Goal: Task Accomplishment & Management: Manage account settings

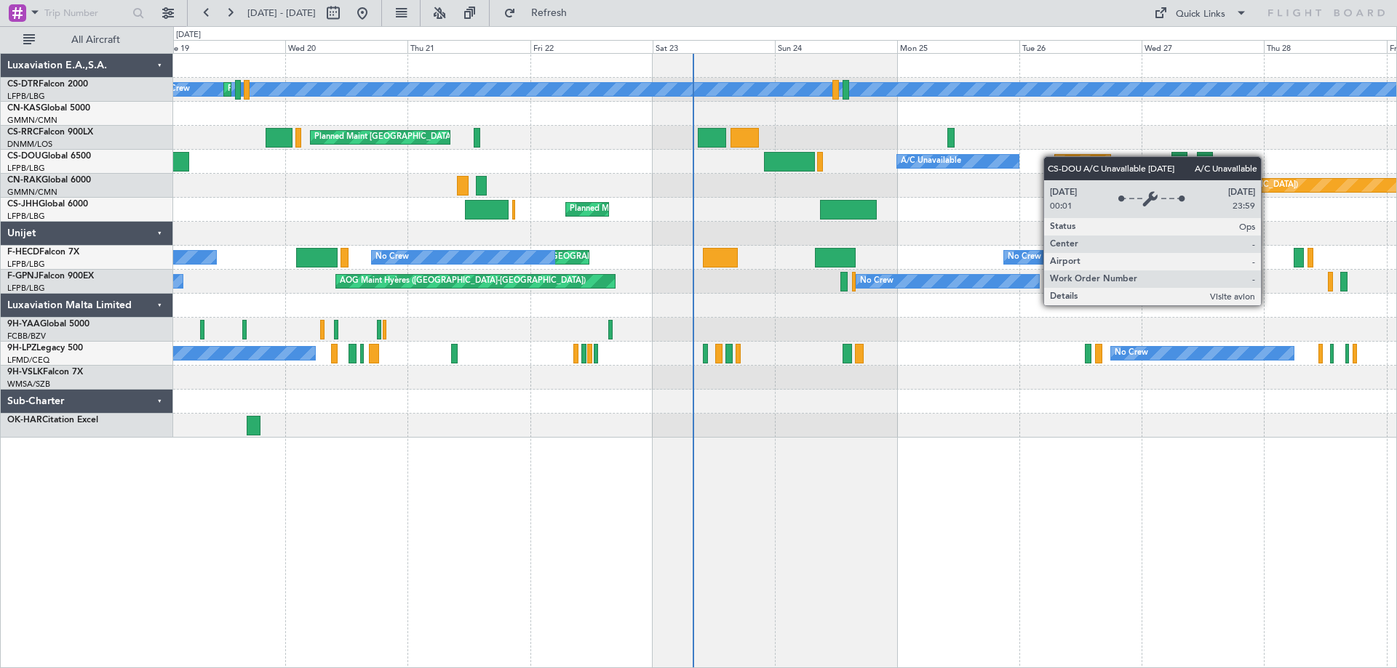
click at [910, 180] on div "No Crew Planned Maint Sofia Planned Maint [GEOGRAPHIC_DATA] ([GEOGRAPHIC_DATA])…" at bounding box center [784, 246] width 1223 height 384
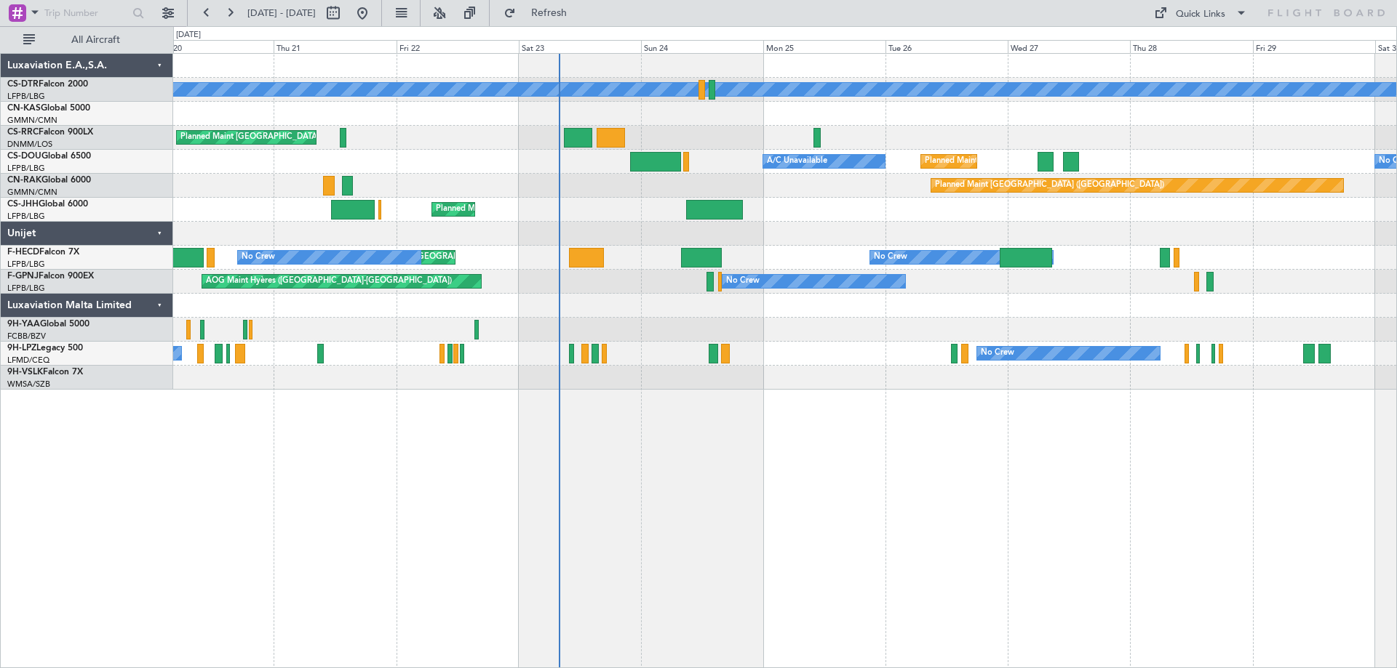
click at [837, 232] on div "No Crew Planned Maint Sofia Planned Maint [GEOGRAPHIC_DATA] ([GEOGRAPHIC_DATA])…" at bounding box center [784, 222] width 1223 height 336
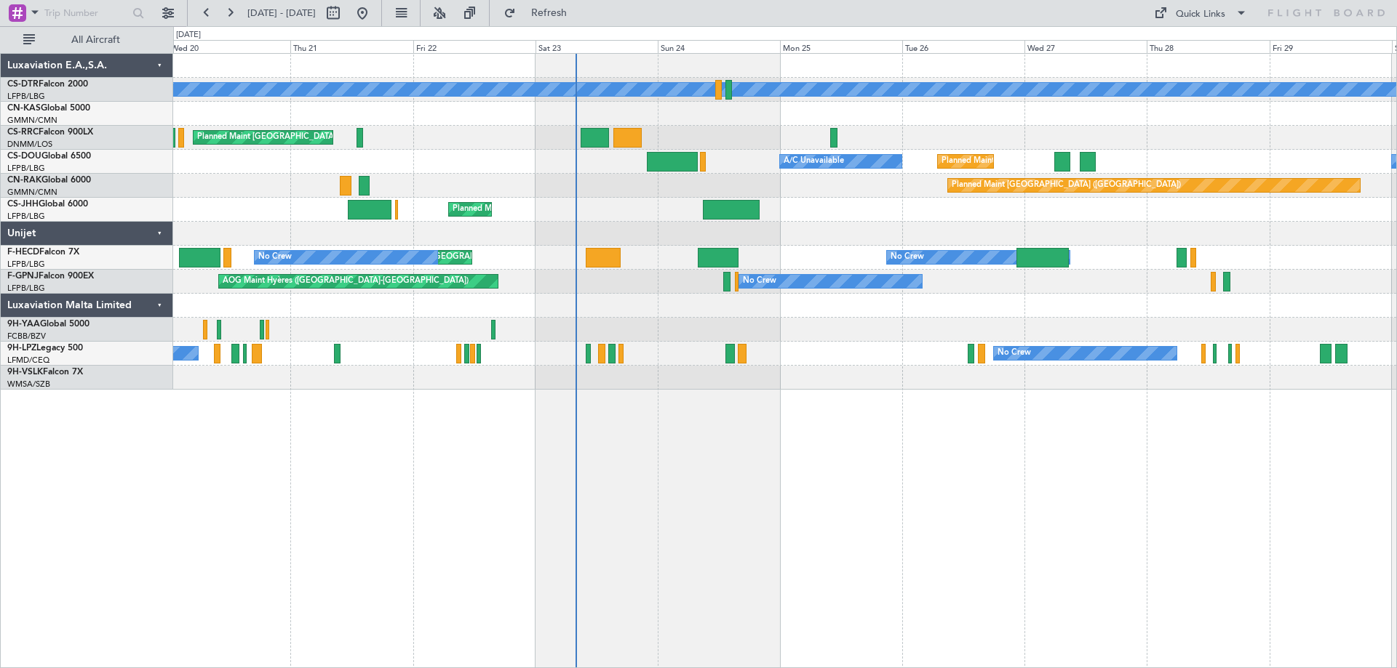
click at [973, 412] on div "No Crew Planned Maint Sofia Planned Maint [GEOGRAPHIC_DATA] ([GEOGRAPHIC_DATA])…" at bounding box center [784, 360] width 1223 height 615
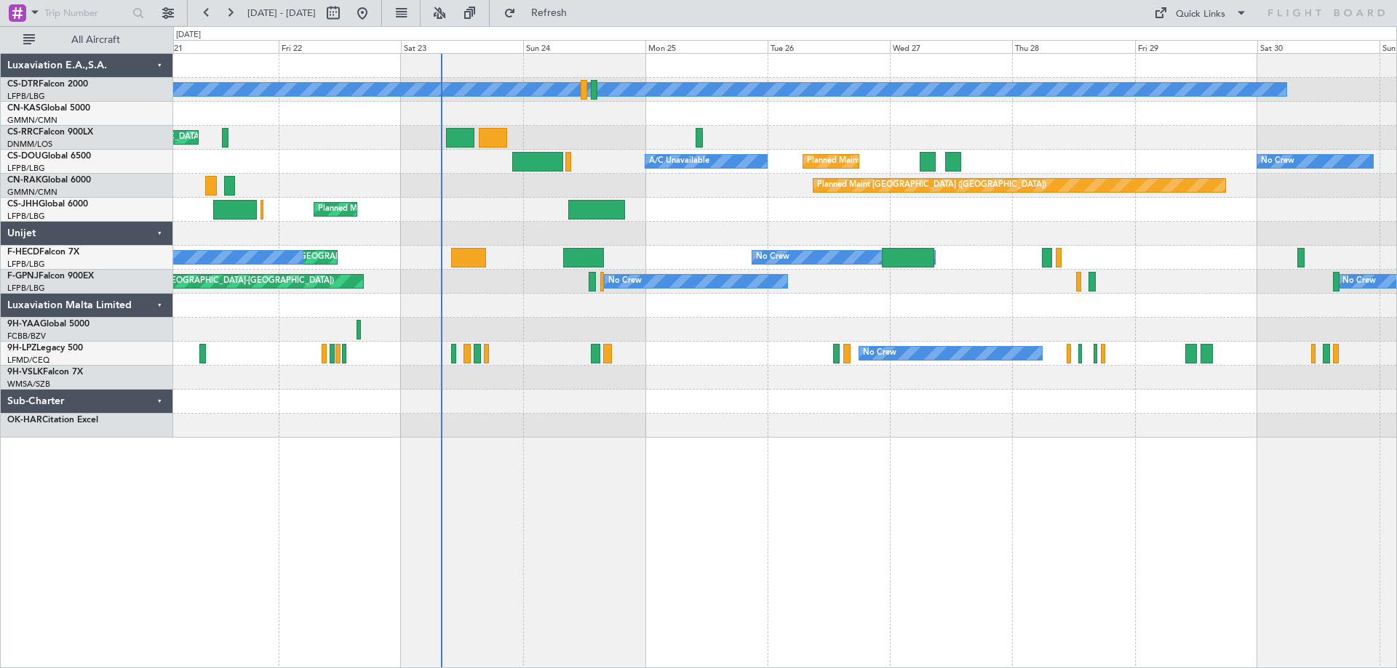
click at [766, 386] on div at bounding box center [784, 378] width 1223 height 24
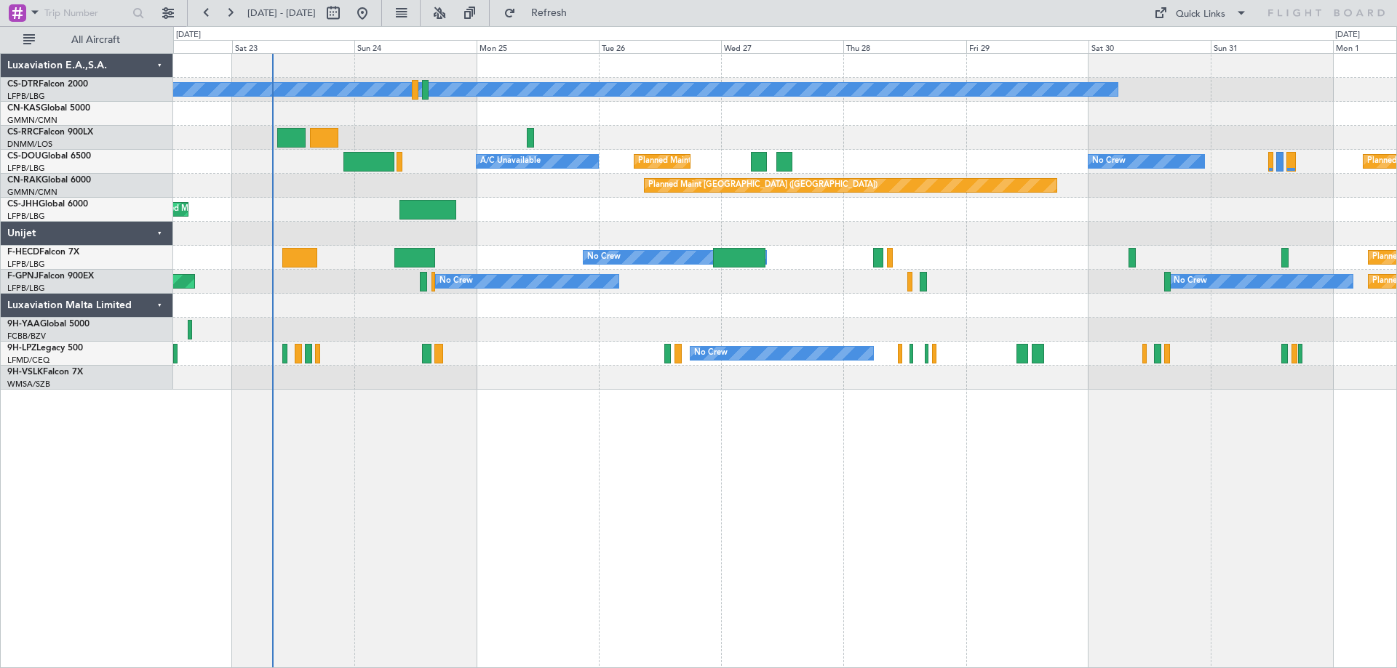
click at [671, 382] on div at bounding box center [784, 378] width 1223 height 24
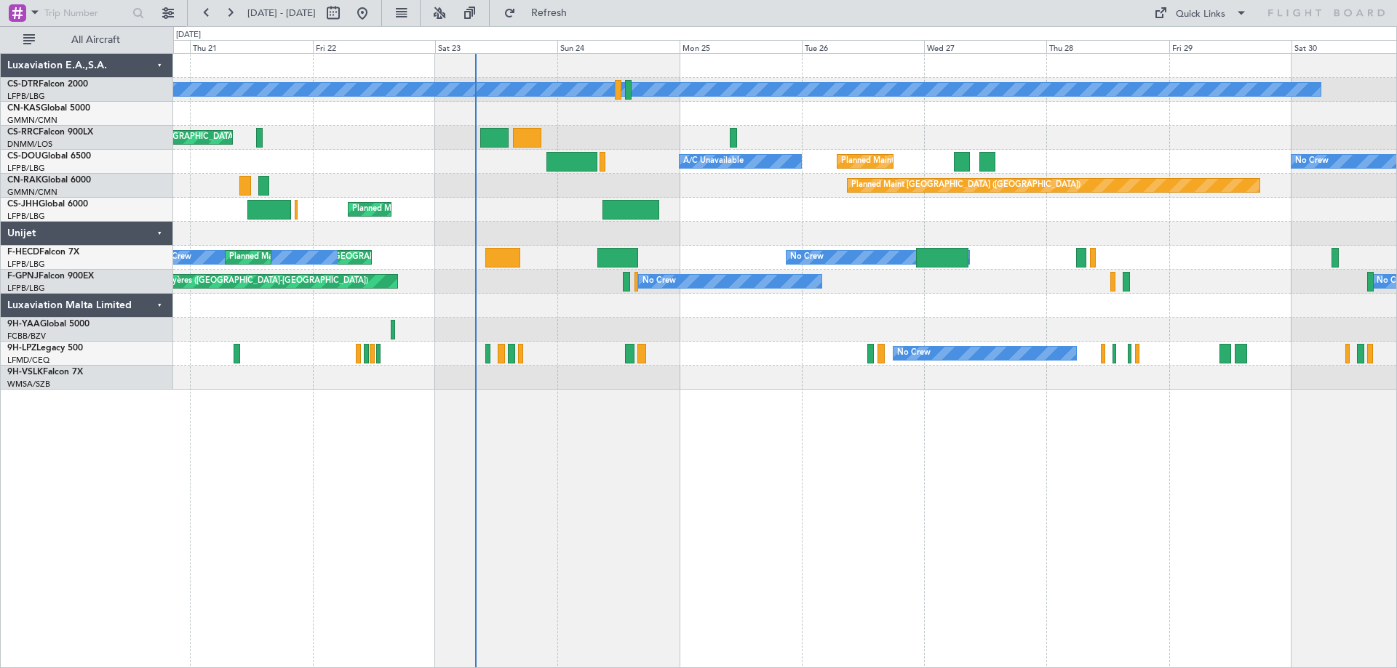
click at [884, 449] on div "No Crew Planned Maint Sofia Planned Maint [GEOGRAPHIC_DATA] ([GEOGRAPHIC_DATA])…" at bounding box center [784, 360] width 1223 height 615
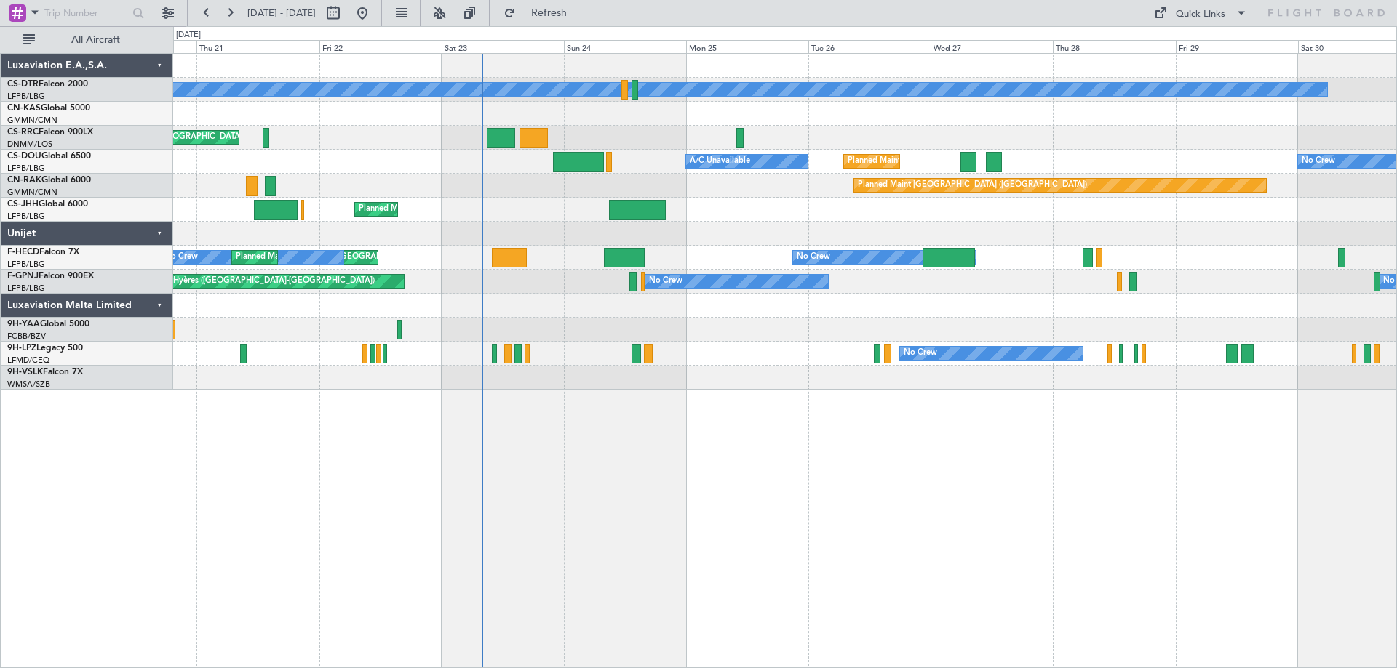
click at [780, 445] on div "No Crew Planned Maint Sofia Planned Maint [GEOGRAPHIC_DATA] ([GEOGRAPHIC_DATA])…" at bounding box center [784, 360] width 1223 height 615
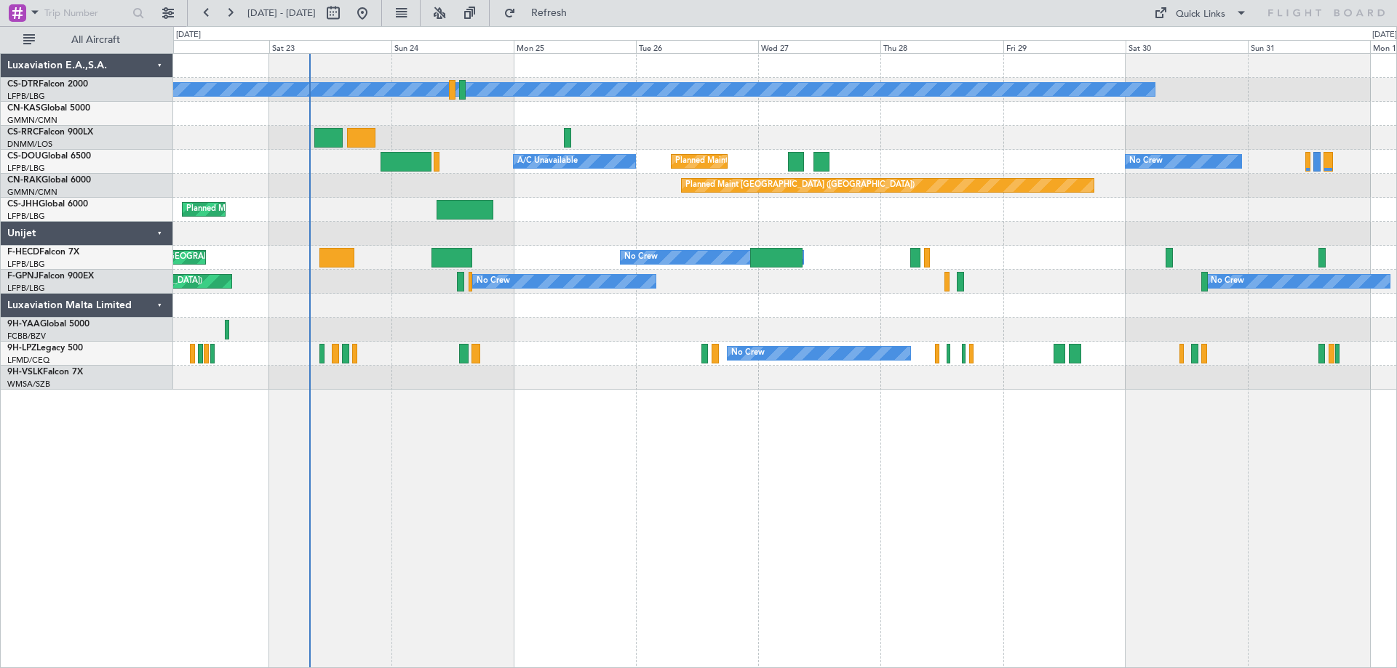
click at [969, 431] on div "No Crew Planned Maint [GEOGRAPHIC_DATA] ([GEOGRAPHIC_DATA]) A/C Unavailable Pla…" at bounding box center [784, 360] width 1223 height 615
click at [909, 454] on div "No Crew Planned Maint [GEOGRAPHIC_DATA] ([GEOGRAPHIC_DATA]) A/C Unavailable Pla…" at bounding box center [784, 360] width 1223 height 615
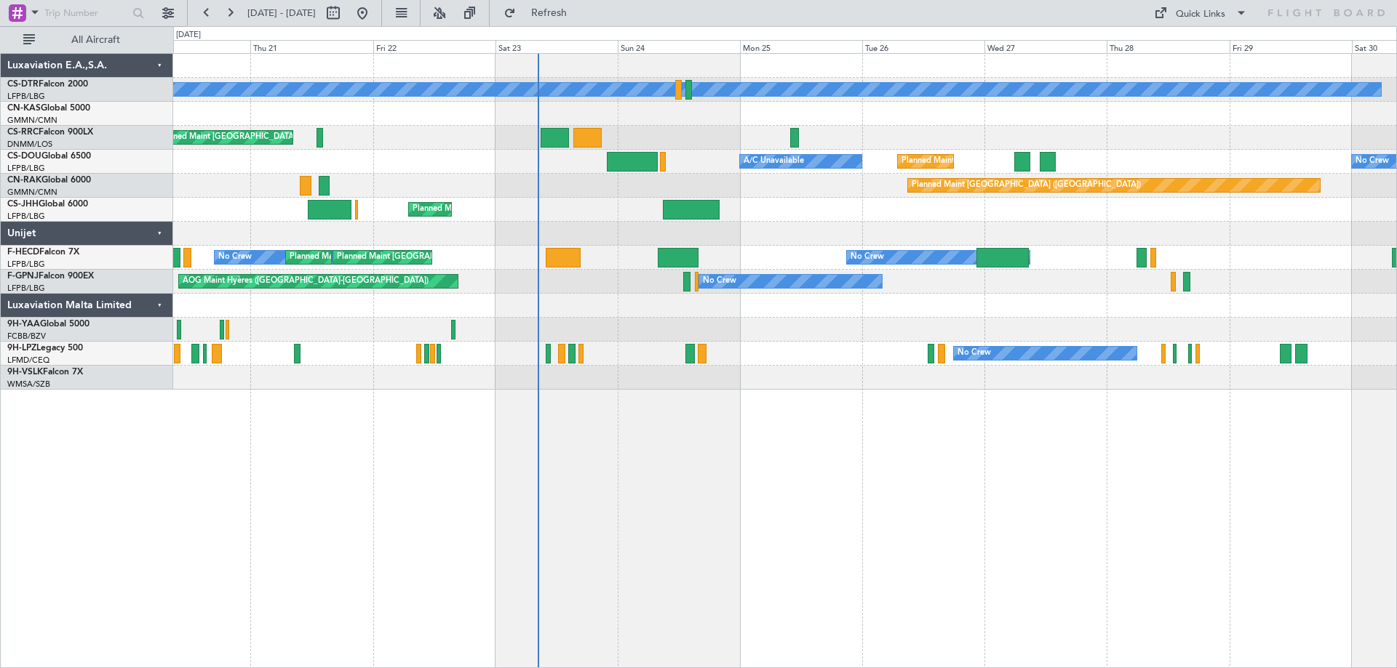
click at [713, 438] on div "No Crew Planned Maint Sofia Planned Maint [GEOGRAPHIC_DATA] ([GEOGRAPHIC_DATA])…" at bounding box center [784, 360] width 1223 height 615
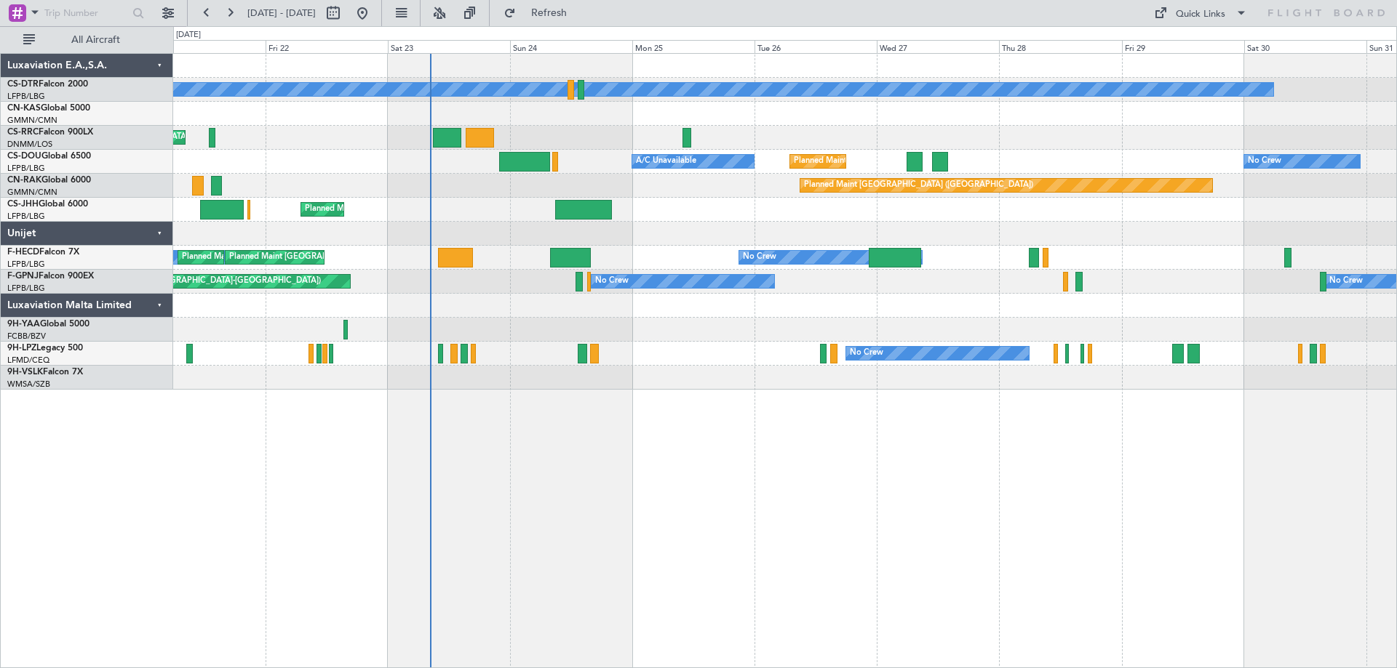
click at [666, 439] on div "No Crew Planned Maint Sofia Planned Maint [GEOGRAPHIC_DATA] ([GEOGRAPHIC_DATA])…" at bounding box center [784, 360] width 1223 height 615
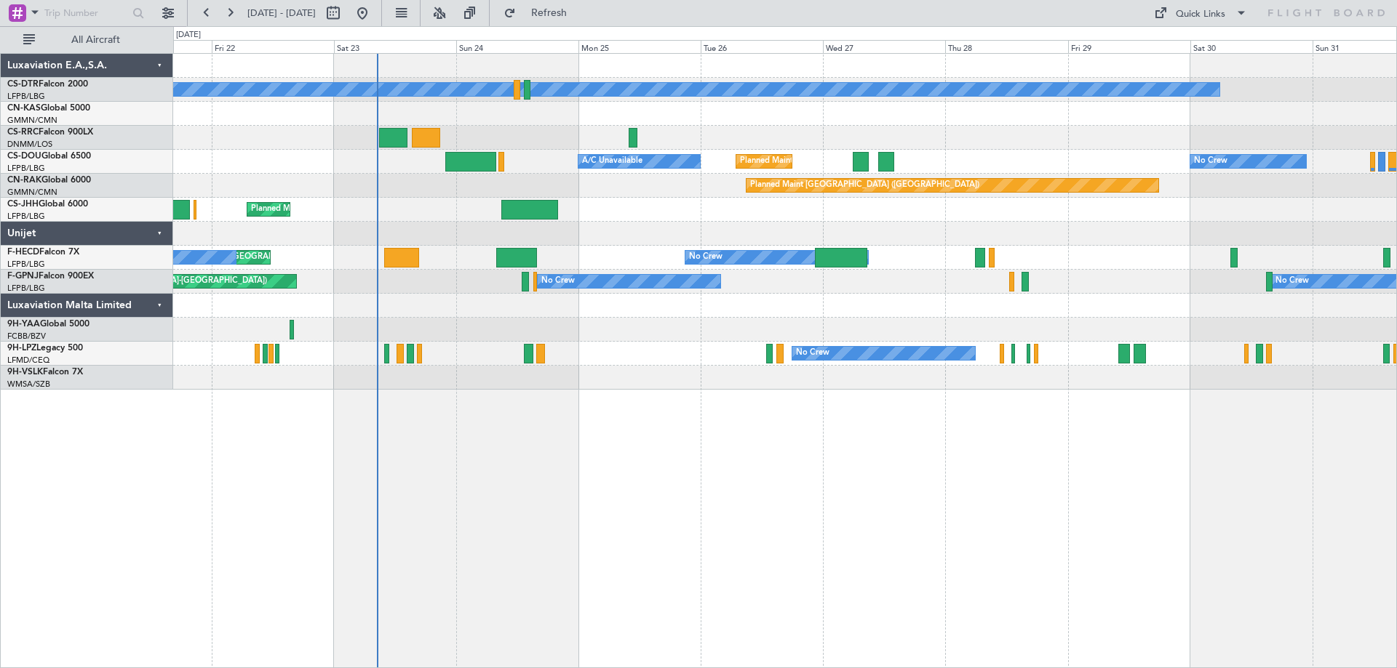
click at [866, 474] on div "No Crew Planned Maint Sofia Planned Maint [GEOGRAPHIC_DATA] ([GEOGRAPHIC_DATA])…" at bounding box center [784, 360] width 1223 height 615
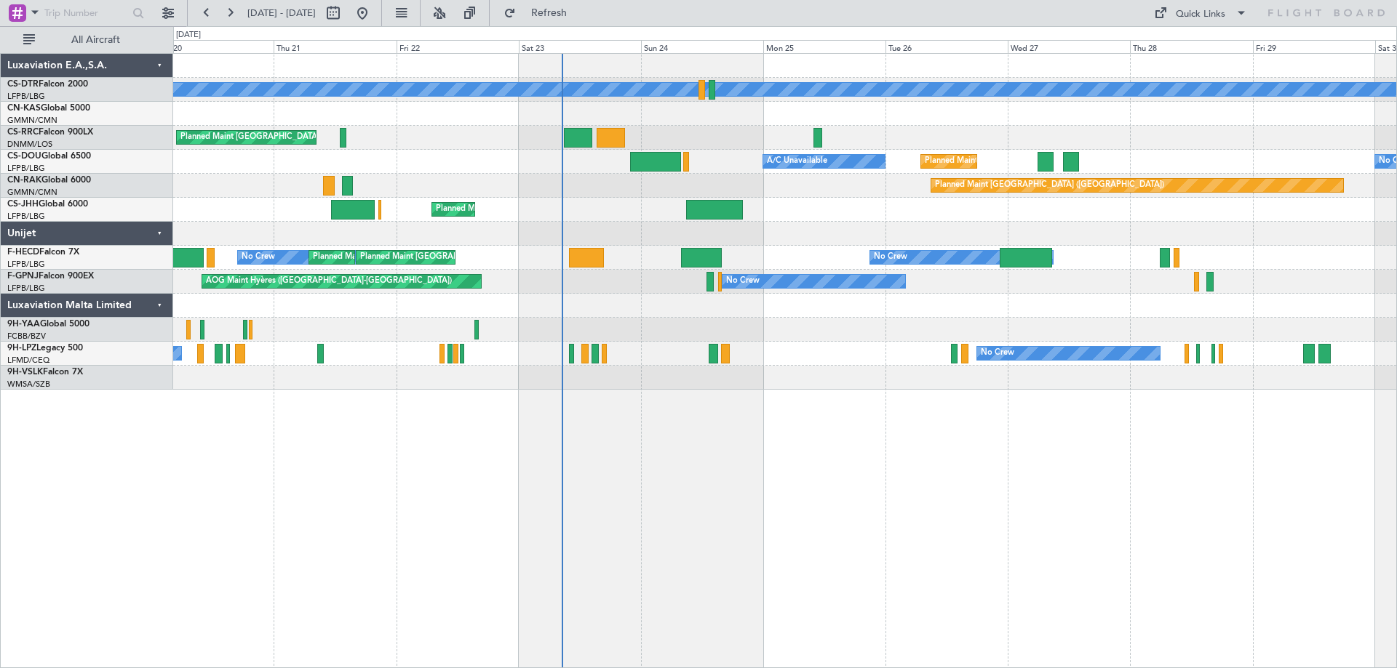
click at [780, 462] on div "No Crew Planned Maint Sofia Planned Maint [GEOGRAPHIC_DATA] ([GEOGRAPHIC_DATA])…" at bounding box center [784, 360] width 1223 height 615
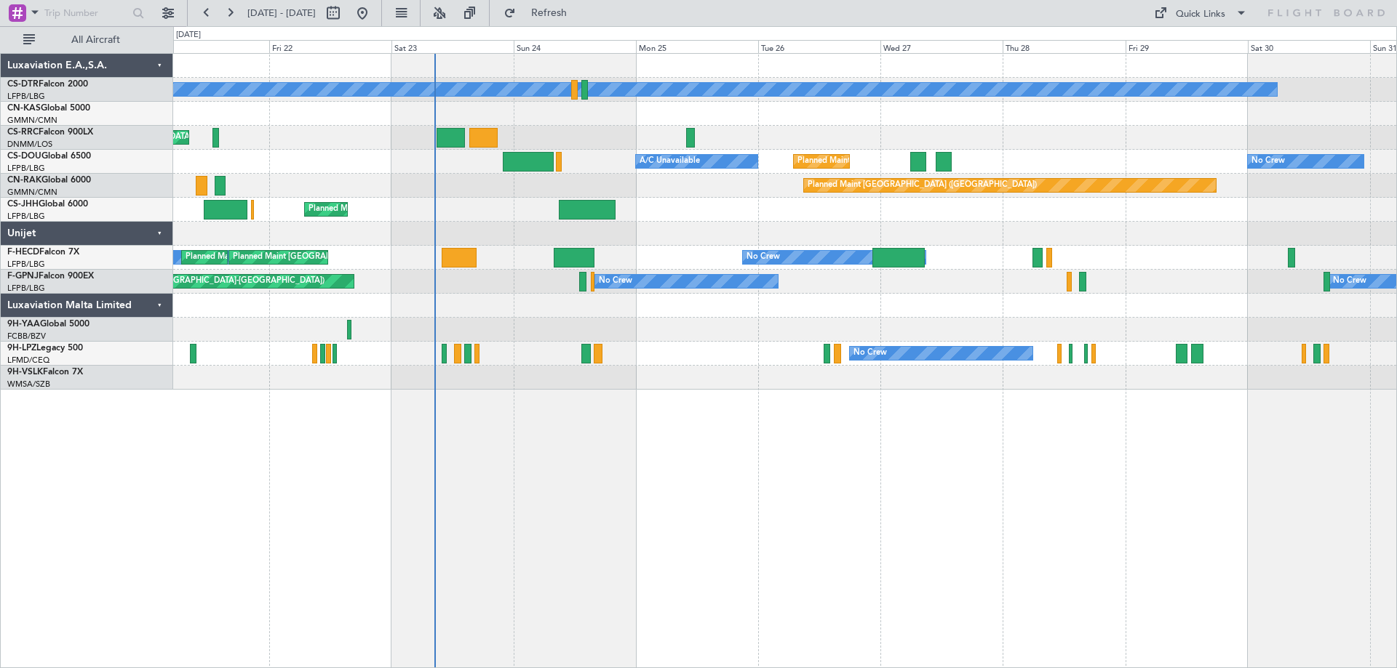
click at [841, 490] on div "No Crew Planned Maint Sofia Planned Maint [GEOGRAPHIC_DATA] ([GEOGRAPHIC_DATA])…" at bounding box center [784, 360] width 1223 height 615
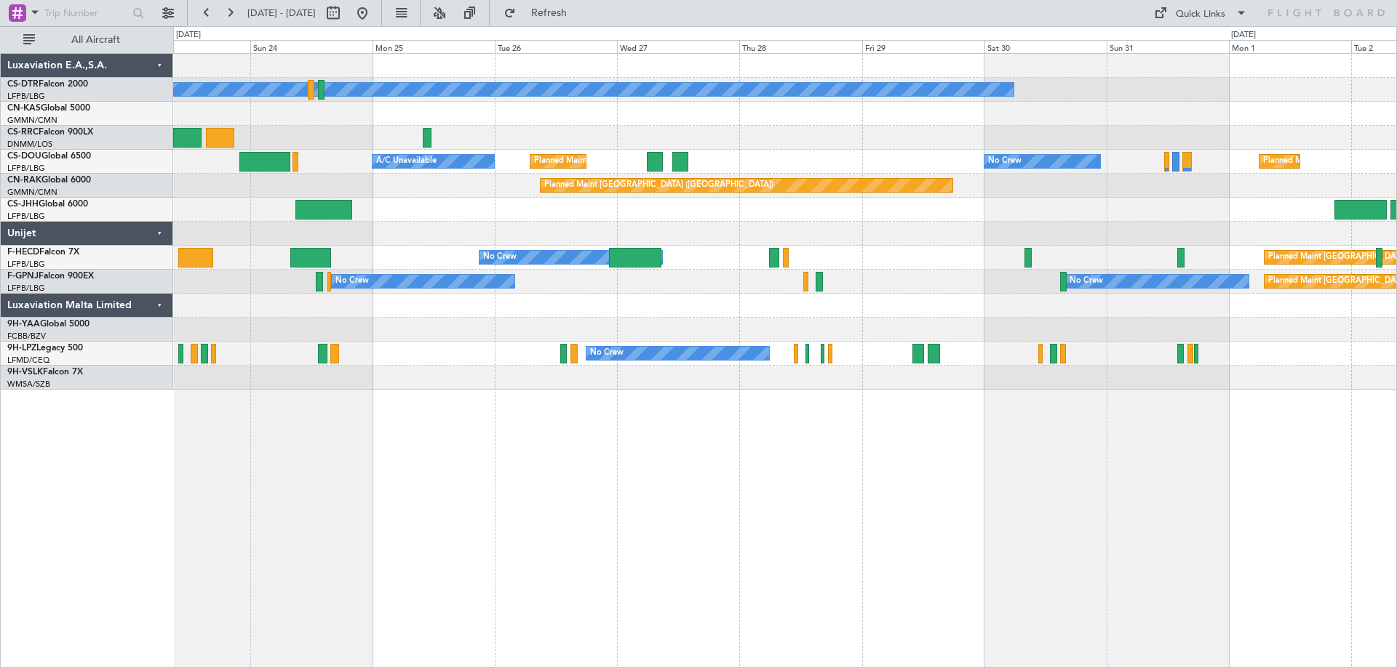
click at [810, 390] on div "No Crew Planned Maint [GEOGRAPHIC_DATA] ([GEOGRAPHIC_DATA]) No Crew Planned Mai…" at bounding box center [784, 360] width 1223 height 615
click at [626, 400] on div "No Crew Planned Maint [GEOGRAPHIC_DATA] ([GEOGRAPHIC_DATA]) No Crew Planned Mai…" at bounding box center [784, 360] width 1223 height 615
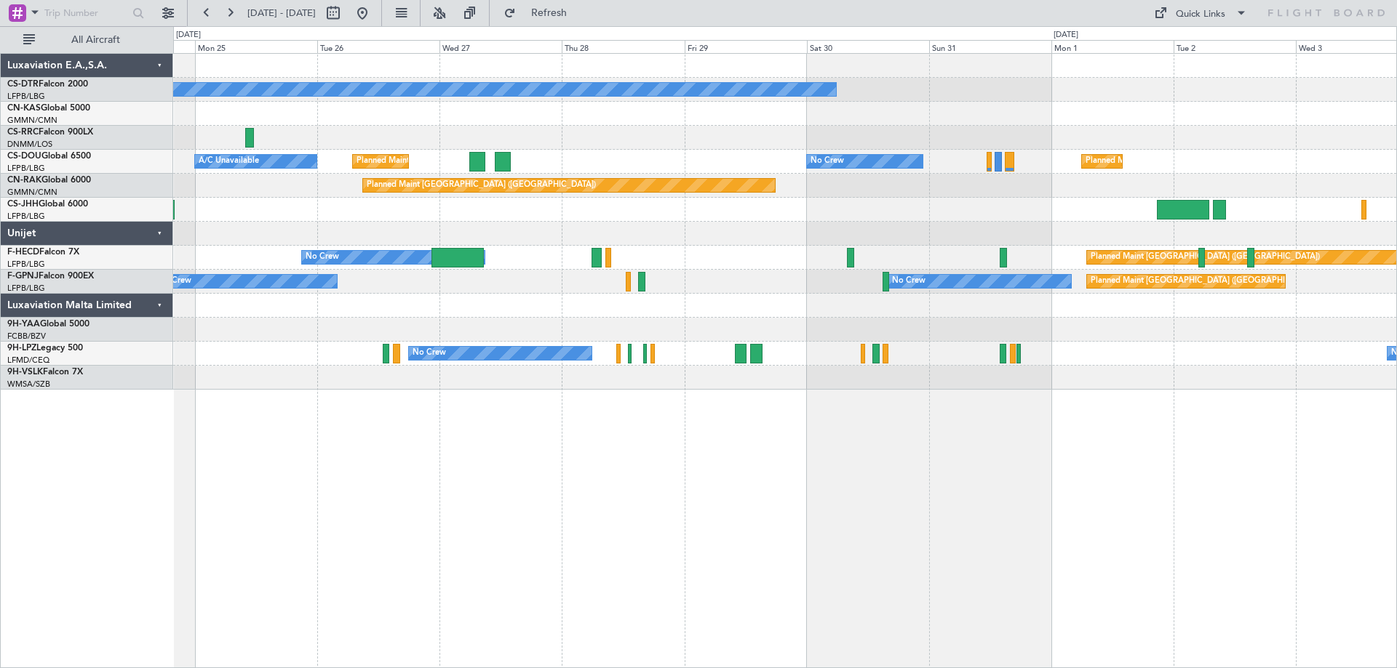
click at [724, 418] on div "No Crew No Crew Planned Maint [GEOGRAPHIC_DATA] ([GEOGRAPHIC_DATA]) A/C Unavail…" at bounding box center [784, 360] width 1223 height 615
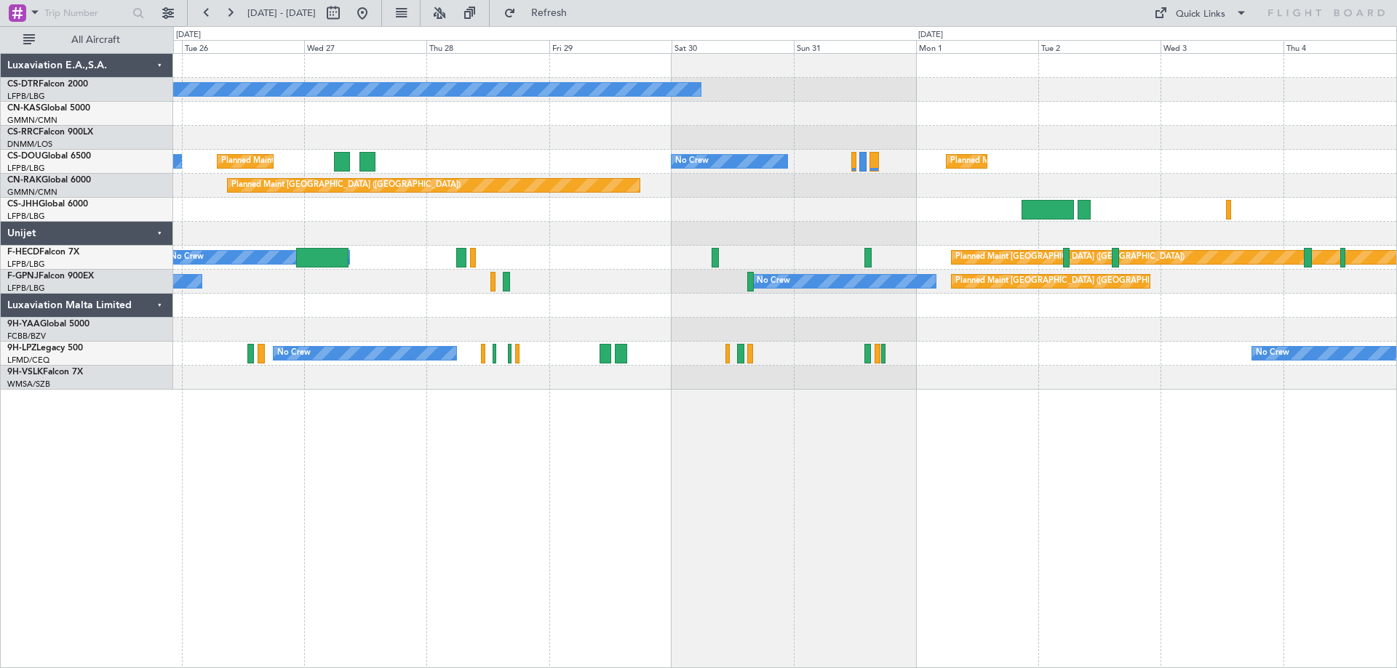
click at [689, 415] on div "No Crew No Crew Planned Maint [GEOGRAPHIC_DATA] ([GEOGRAPHIC_DATA]) A/C Unavail…" at bounding box center [784, 360] width 1223 height 615
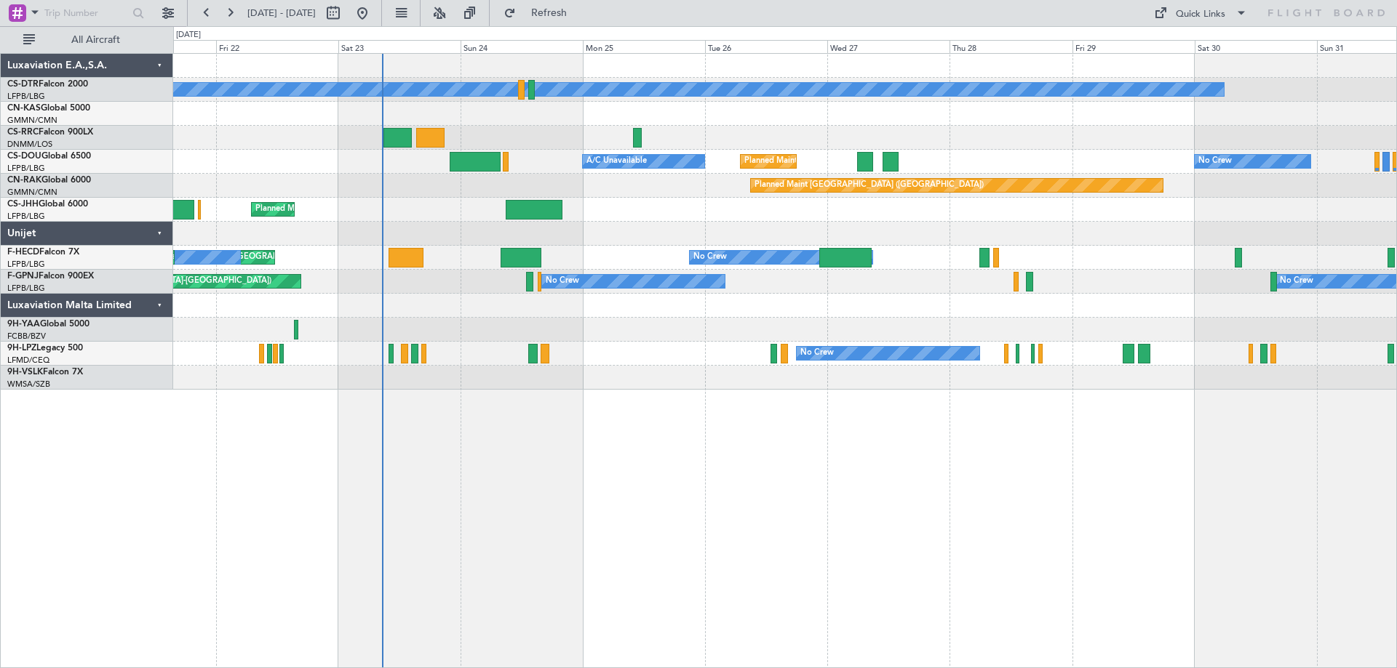
click at [1013, 555] on div "No Crew Planned Maint Sofia Planned Maint [GEOGRAPHIC_DATA] ([GEOGRAPHIC_DATA])…" at bounding box center [784, 360] width 1223 height 615
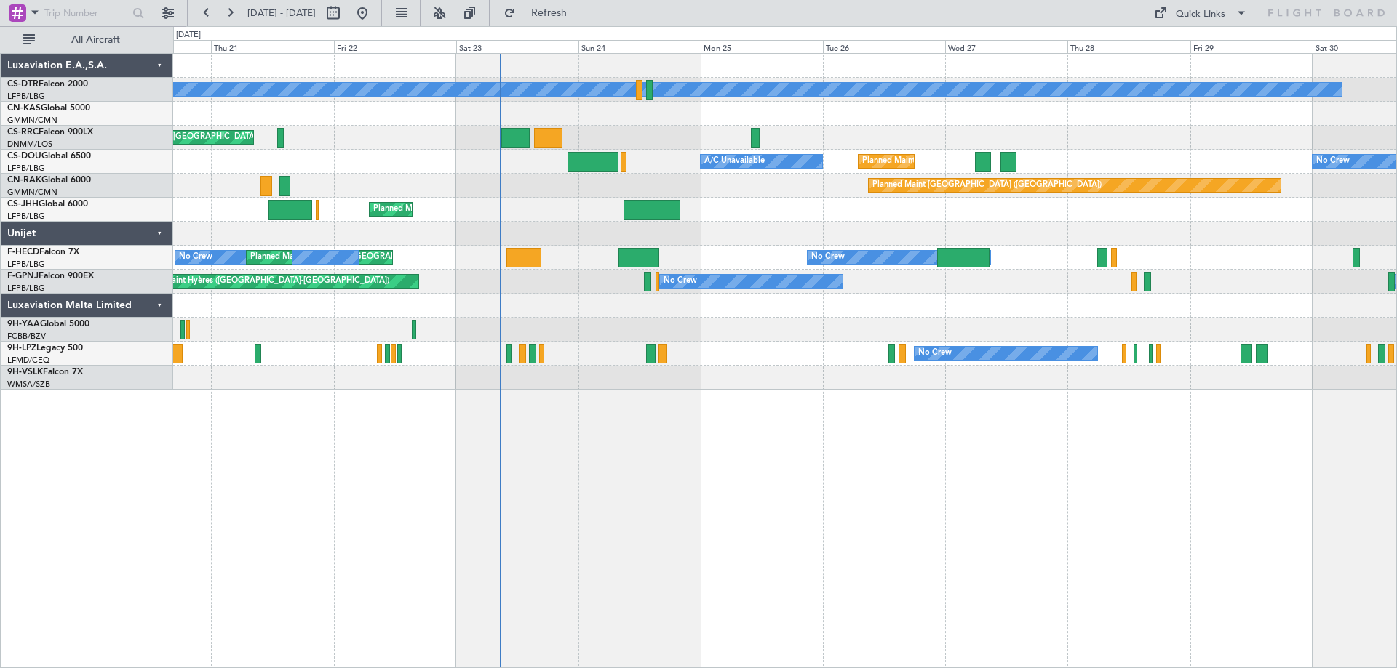
click at [905, 586] on div "No Crew Planned Maint Sofia Planned Maint [GEOGRAPHIC_DATA] ([GEOGRAPHIC_DATA])…" at bounding box center [784, 360] width 1223 height 615
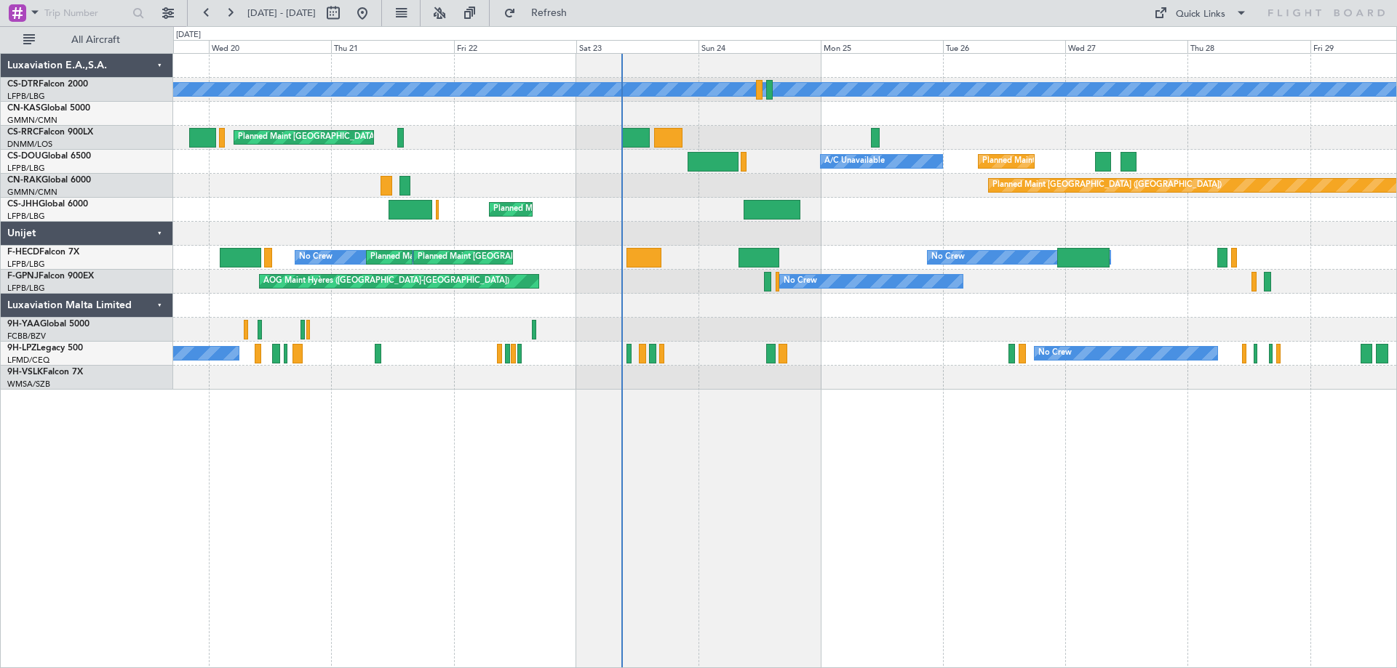
click at [633, 430] on div "No Crew Planned Maint Sofia Planned Maint [GEOGRAPHIC_DATA] ([GEOGRAPHIC_DATA])…" at bounding box center [784, 360] width 1223 height 615
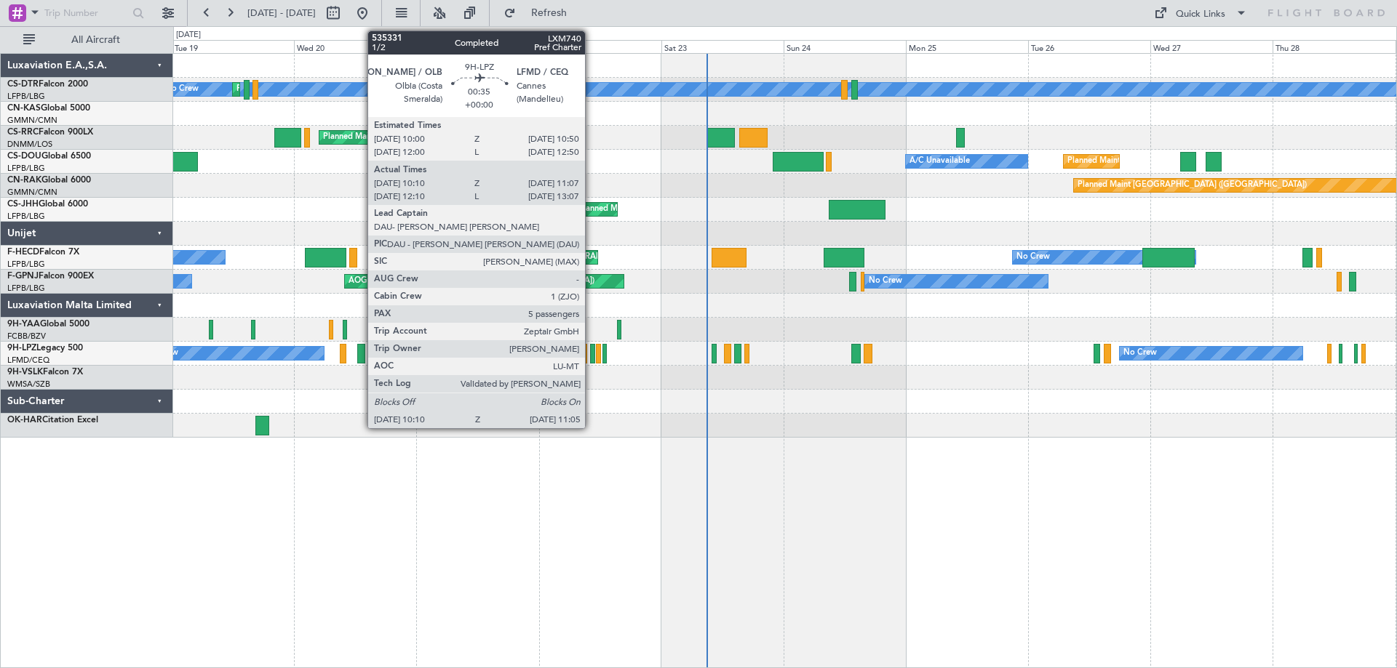
click at [591, 358] on div at bounding box center [592, 354] width 5 height 20
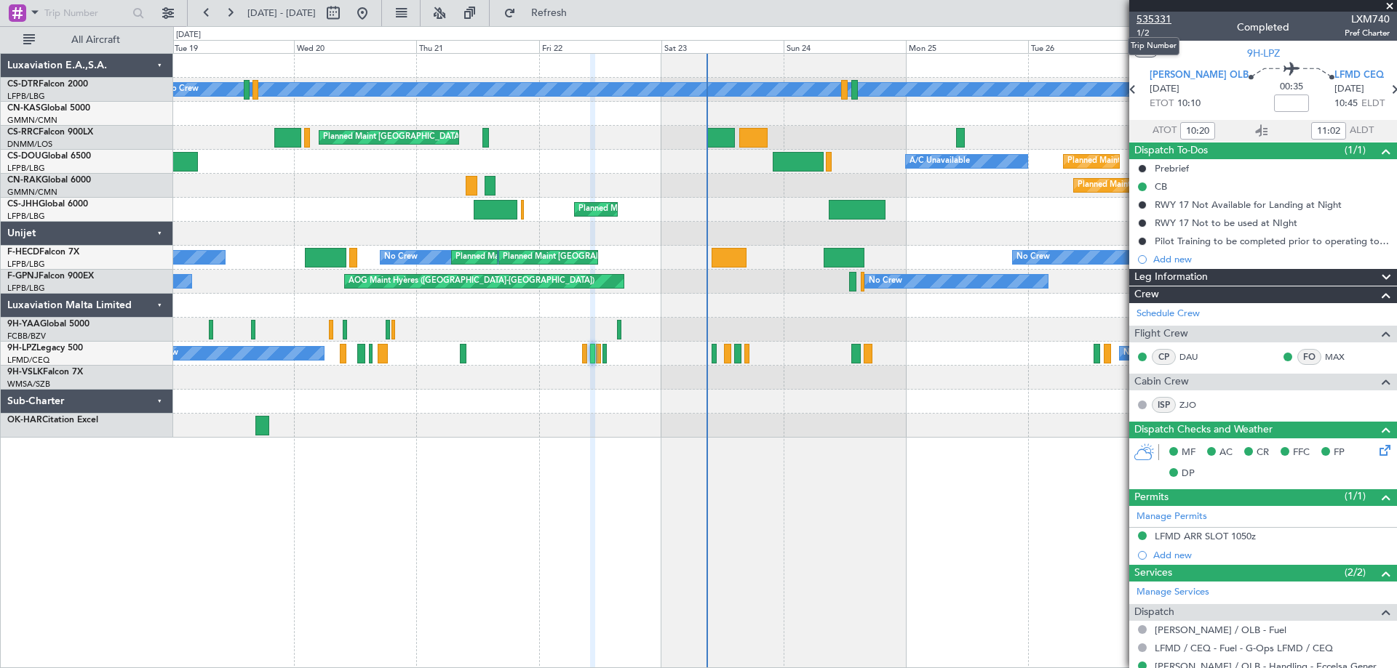
click at [1150, 17] on span "535331" at bounding box center [1153, 19] width 35 height 15
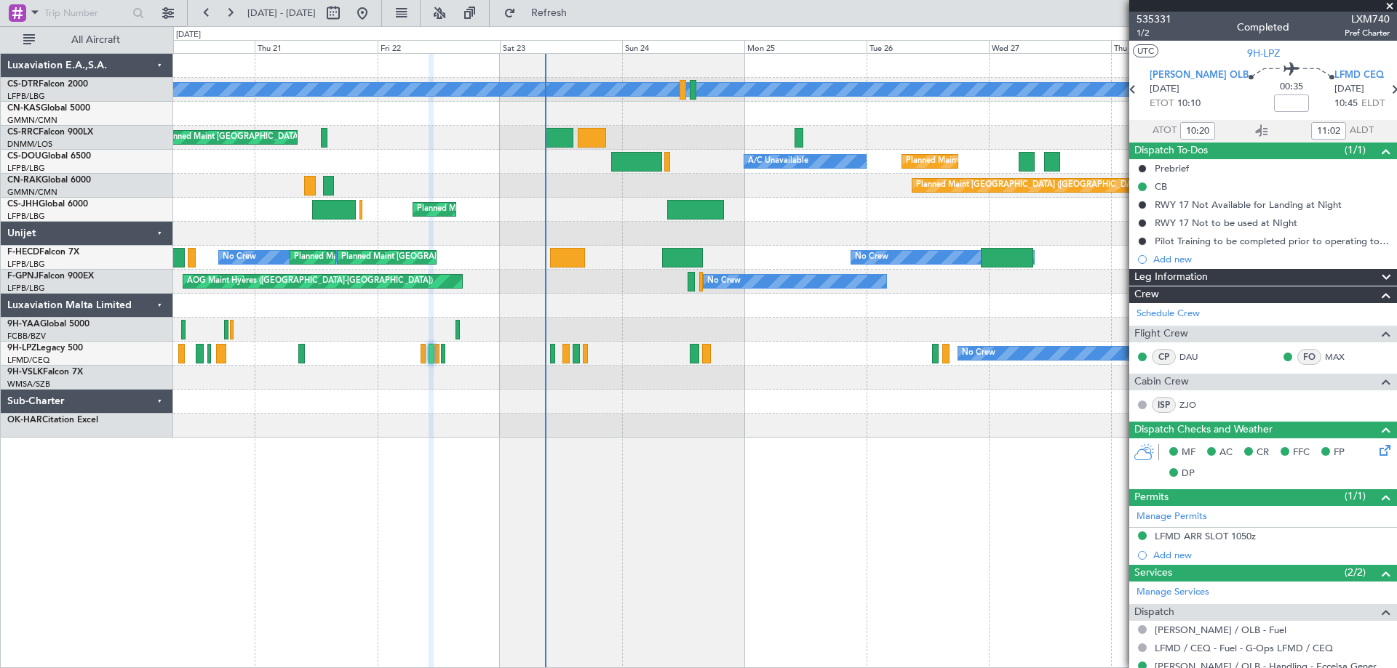
click at [329, 407] on div at bounding box center [784, 402] width 1223 height 24
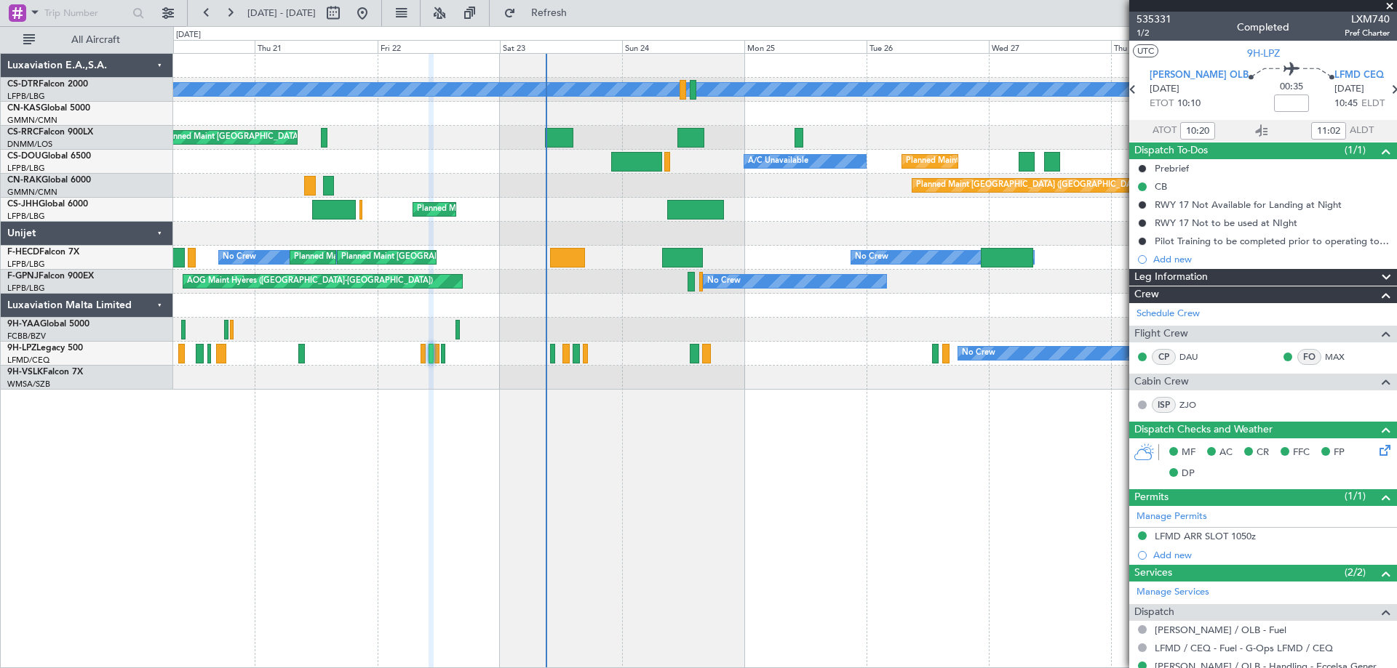
click at [1386, 6] on span at bounding box center [1389, 6] width 15 height 13
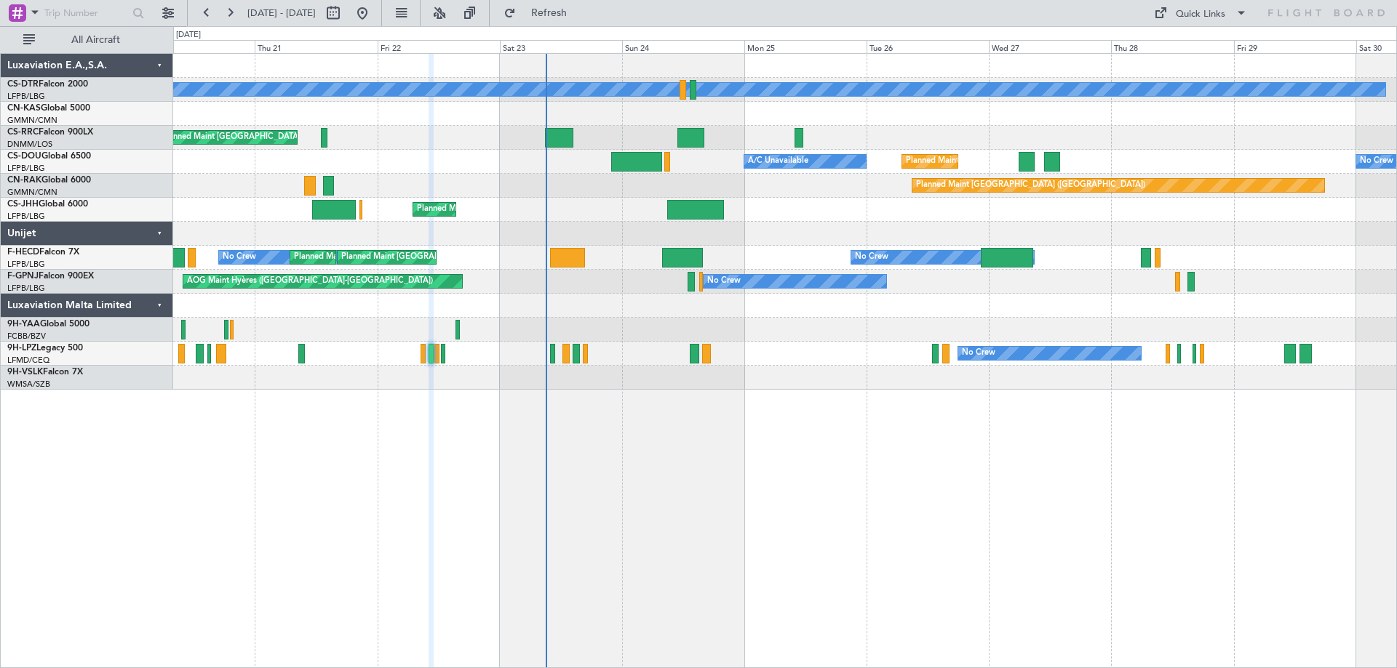
type input "0"
click at [1237, 14] on span at bounding box center [1240, 12] width 17 height 17
click at [1193, 55] on button "Trip Builder" at bounding box center [1200, 48] width 109 height 35
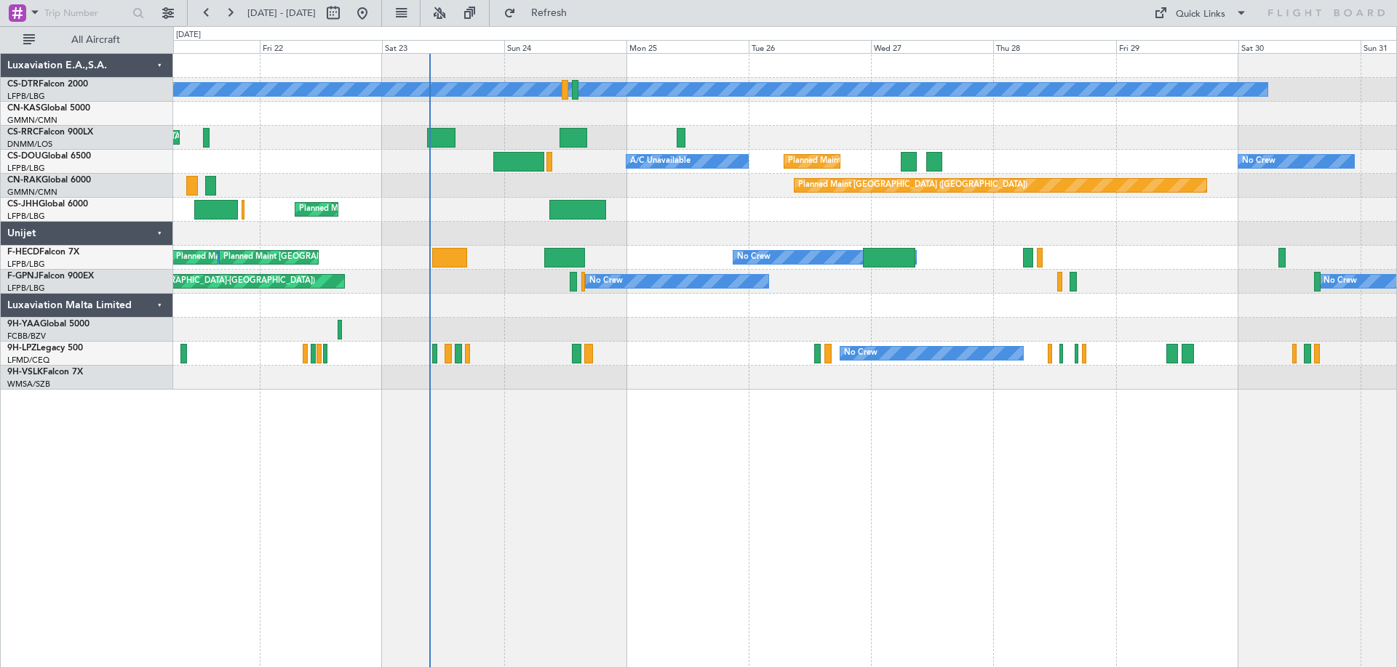
click at [1035, 229] on div "No Crew Planned Maint Sofia Planned Maint [GEOGRAPHIC_DATA] ([GEOGRAPHIC_DATA])…" at bounding box center [784, 222] width 1223 height 336
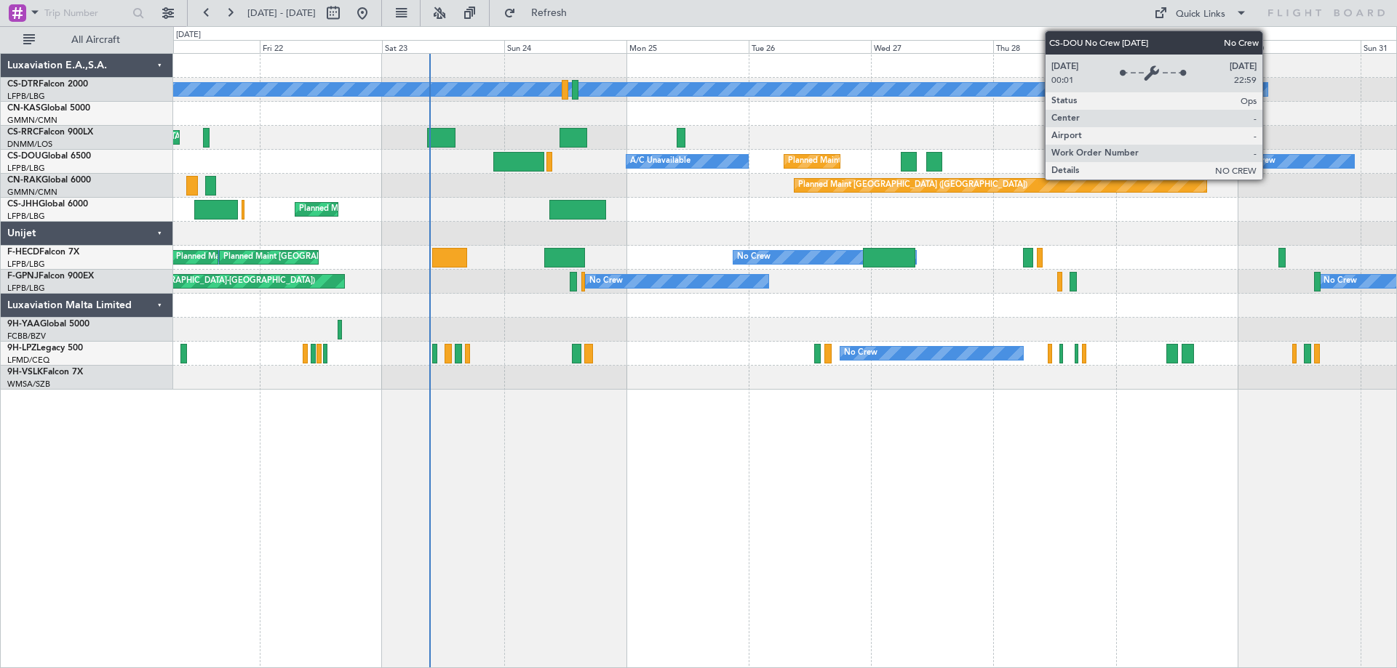
click at [1269, 161] on div "No Crew" at bounding box center [1258, 162] width 33 height 22
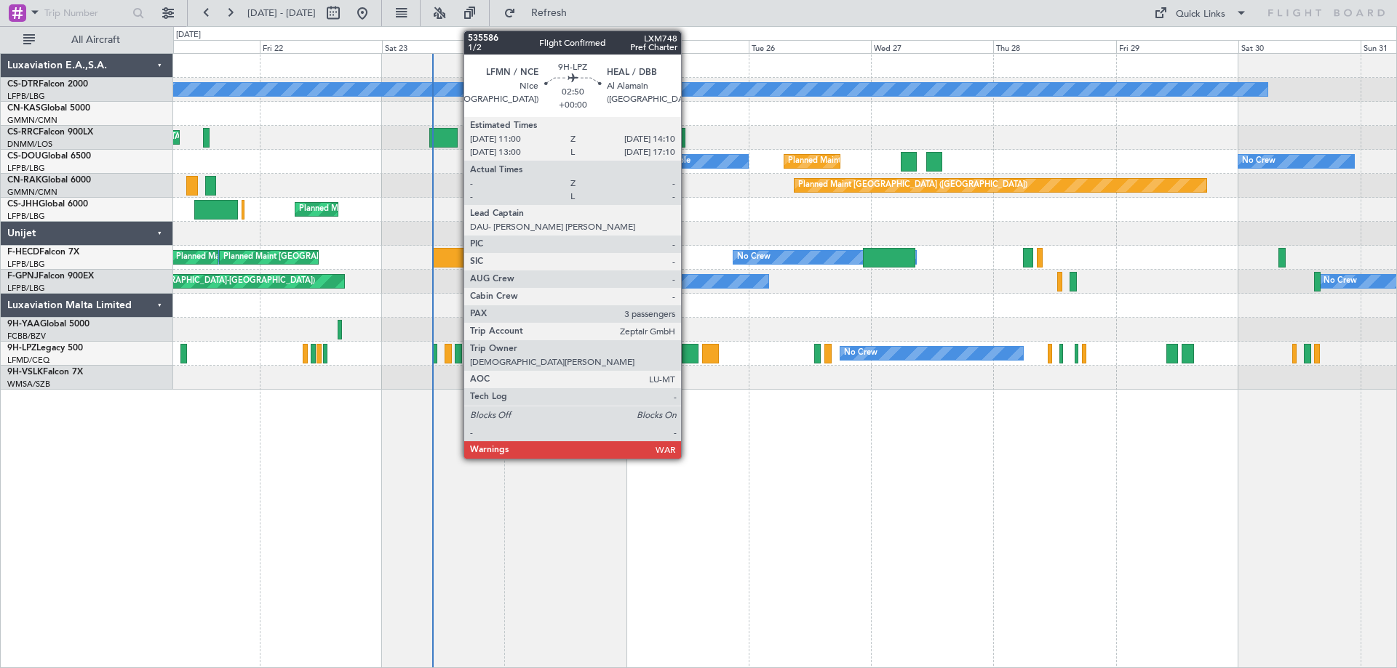
click at [687, 356] on div at bounding box center [690, 354] width 17 height 20
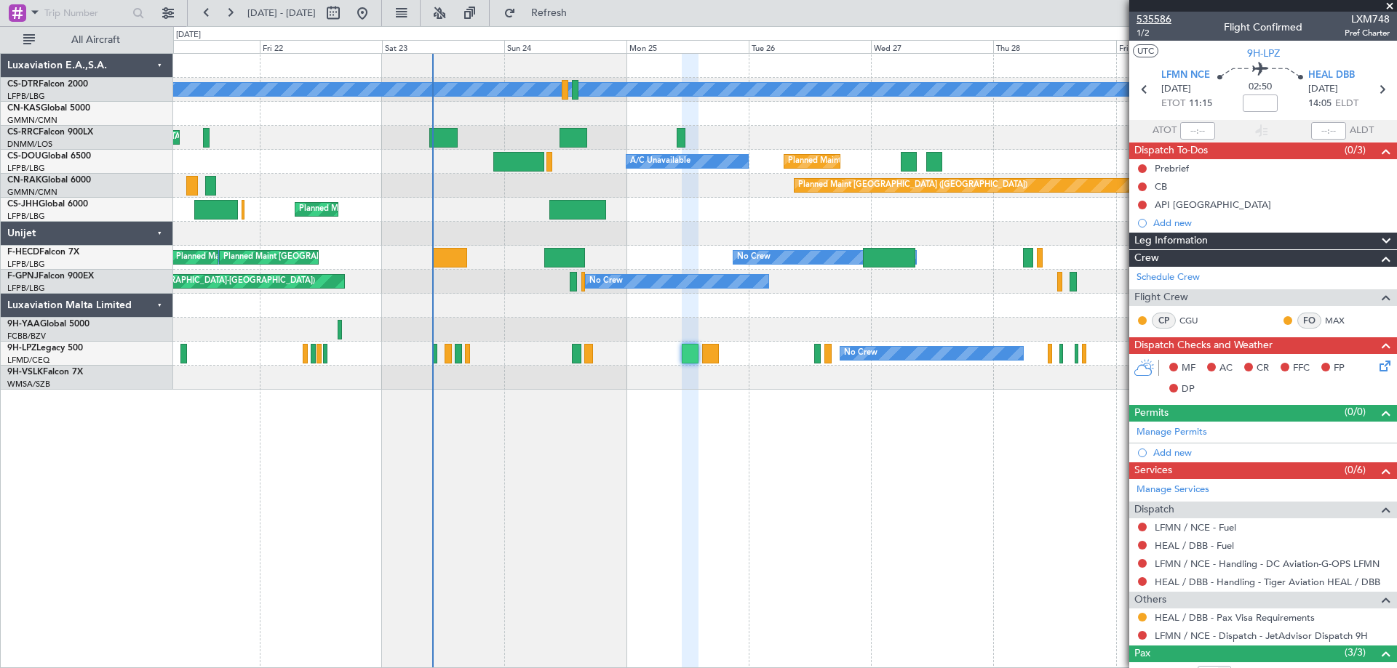
click at [1153, 18] on span "535586" at bounding box center [1153, 19] width 35 height 15
click at [1392, 8] on span at bounding box center [1389, 6] width 15 height 13
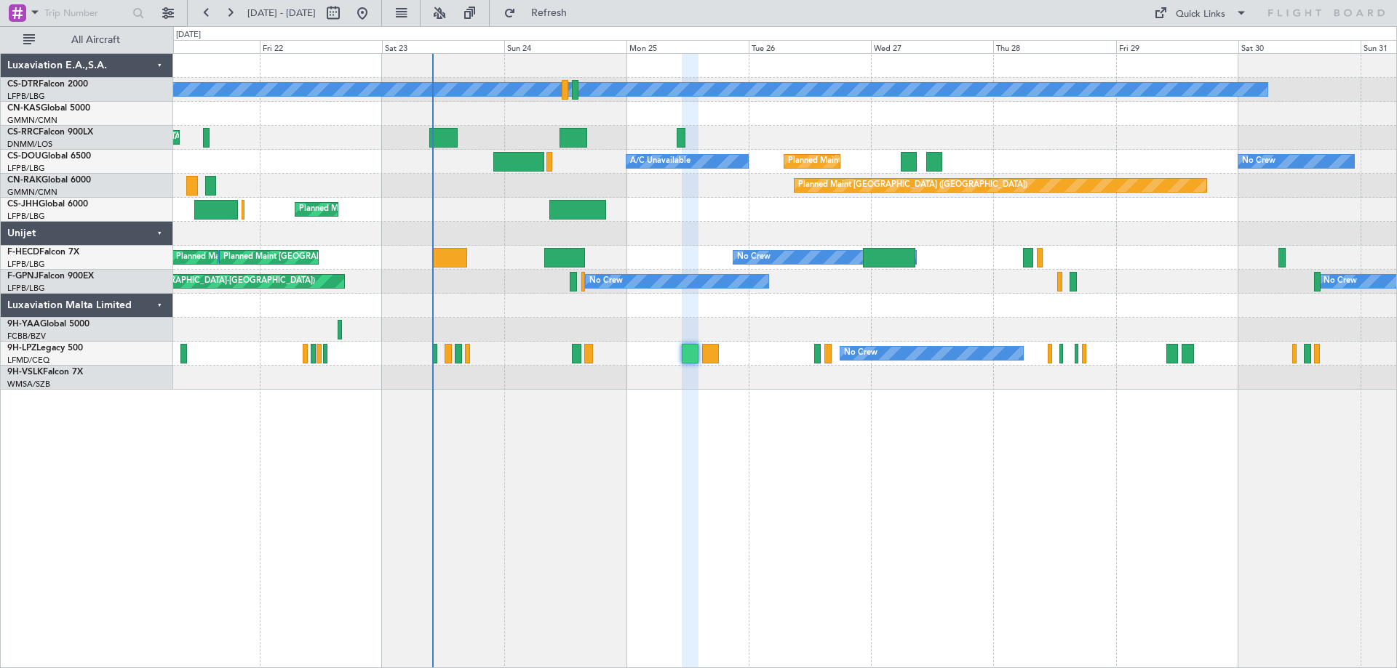
type input "0"
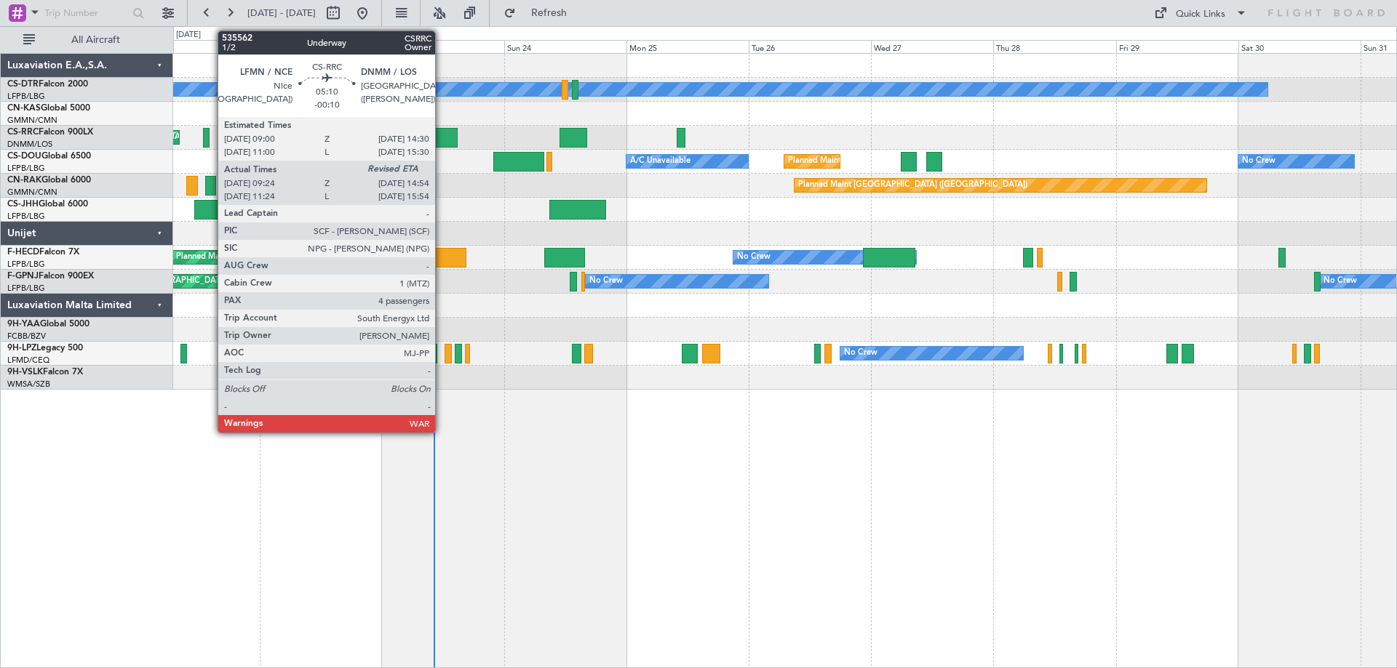
click at [442, 137] on div at bounding box center [443, 138] width 28 height 20
click at [444, 138] on div at bounding box center [443, 138] width 28 height 20
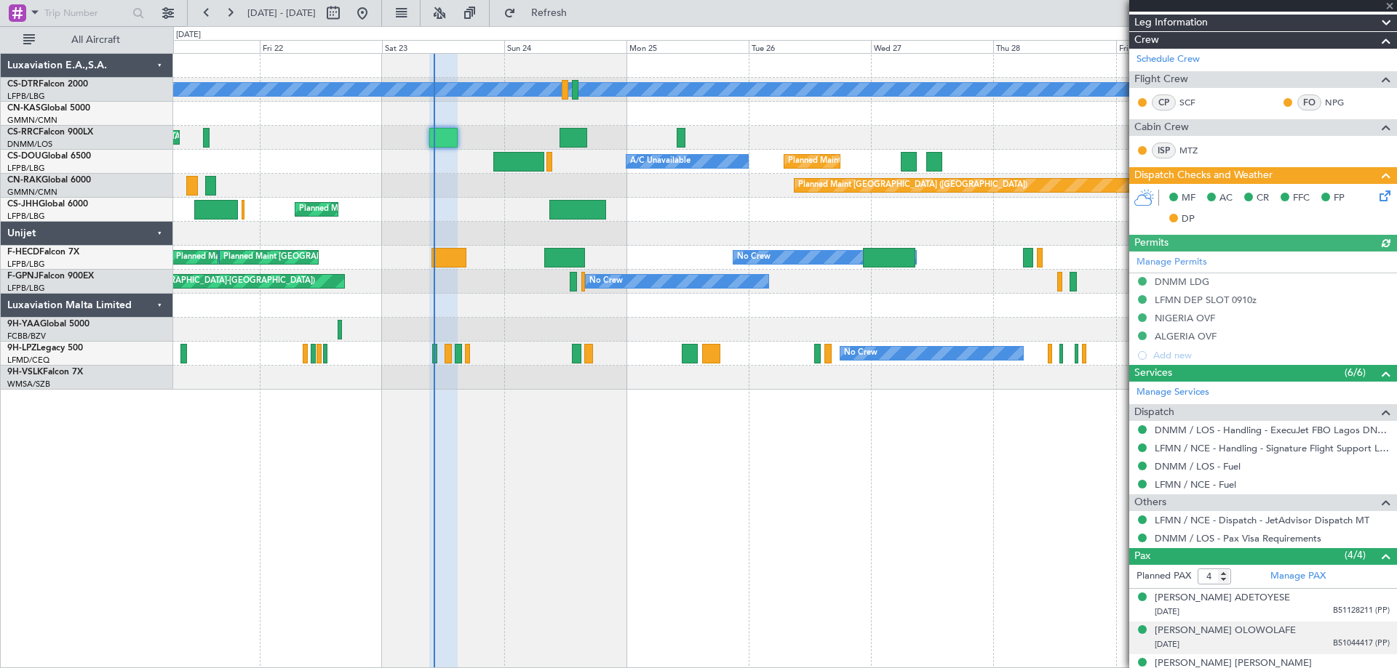
scroll to position [342, 0]
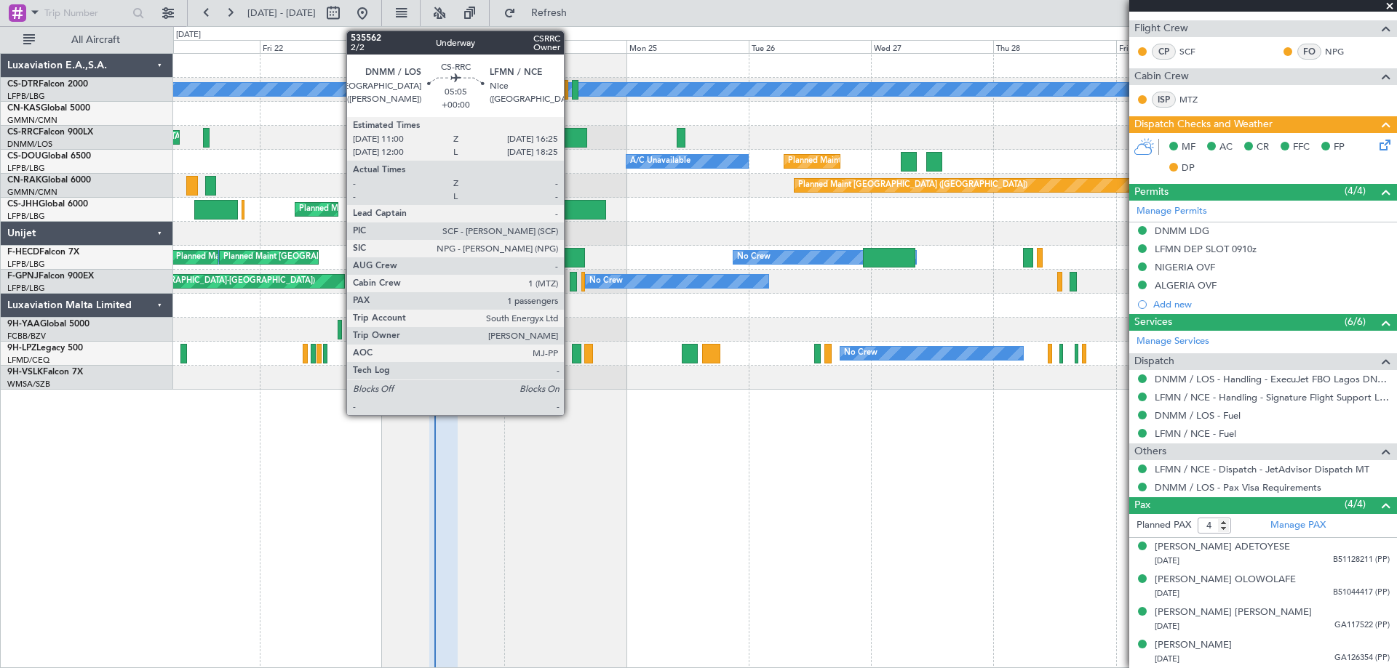
click at [570, 139] on div at bounding box center [573, 138] width 28 height 20
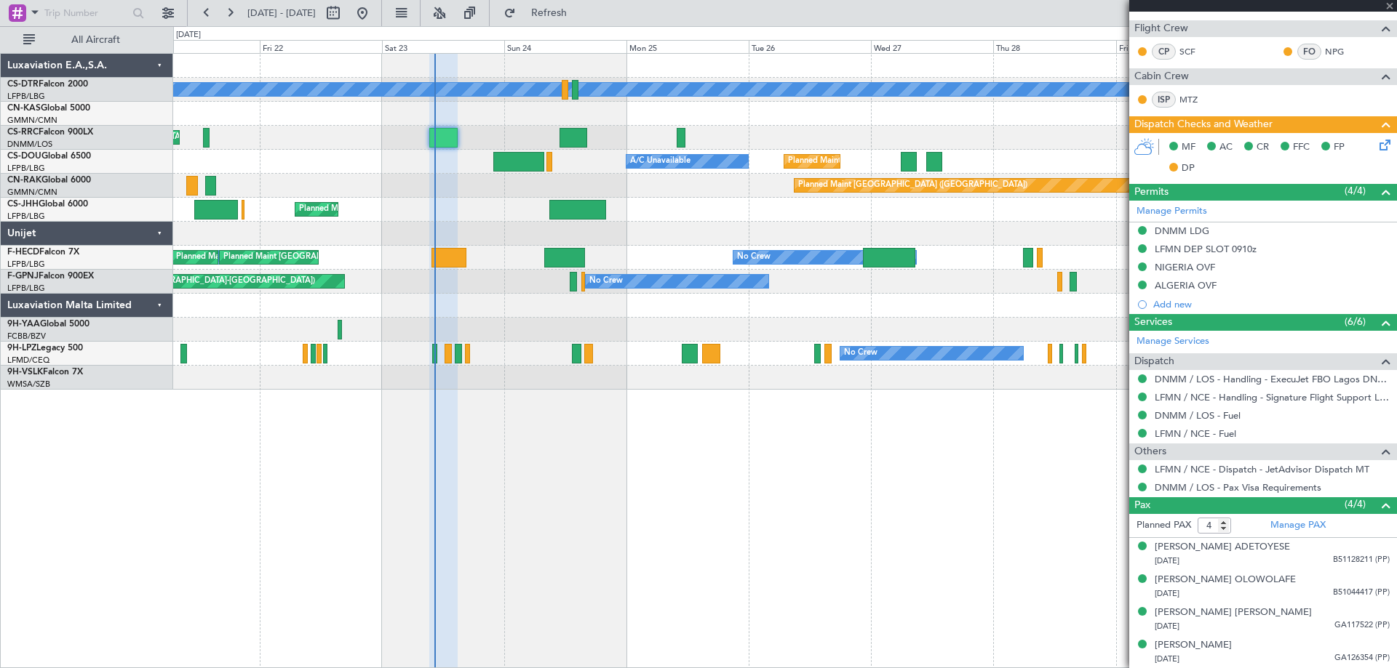
type input "1"
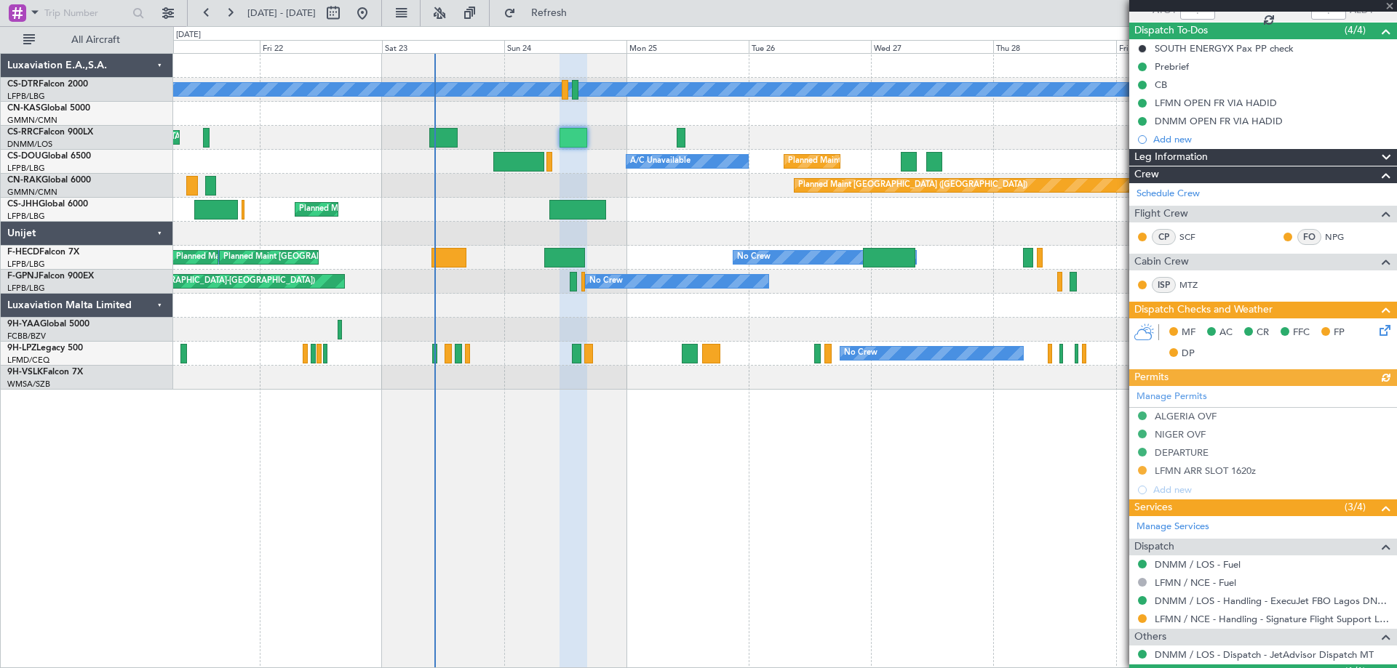
scroll to position [189, 0]
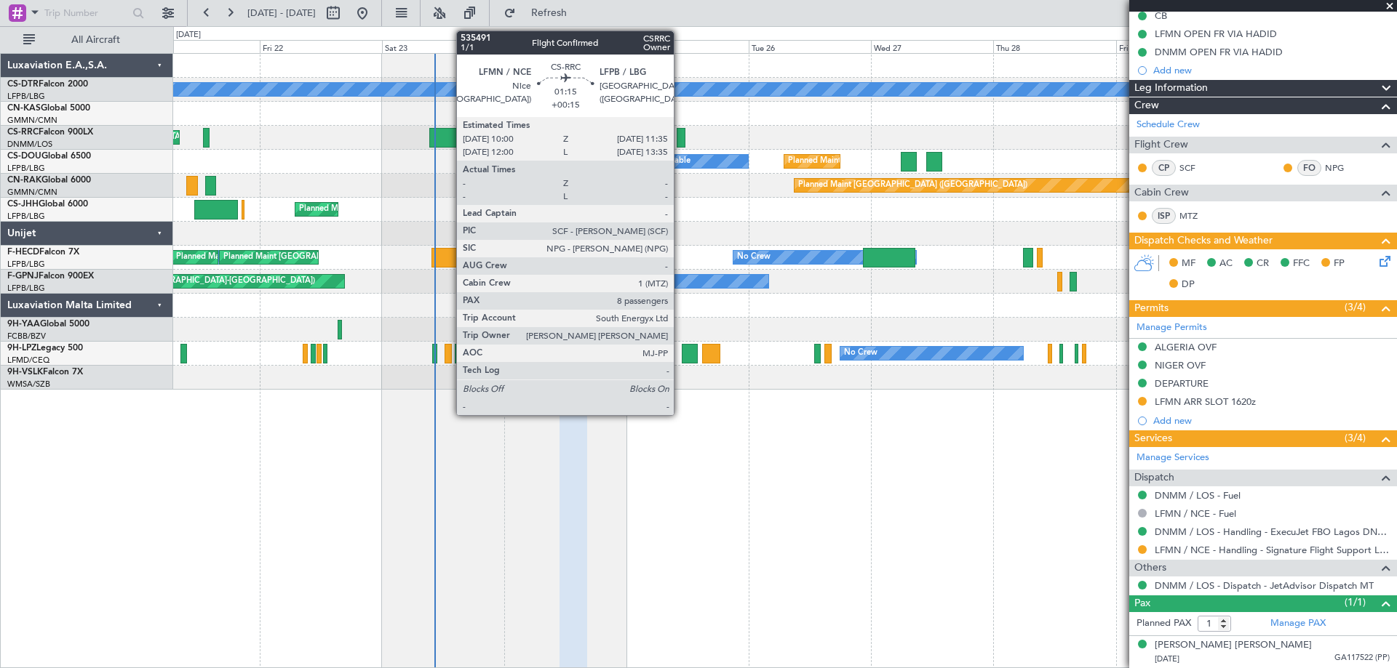
click at [680, 139] on div at bounding box center [680, 138] width 9 height 20
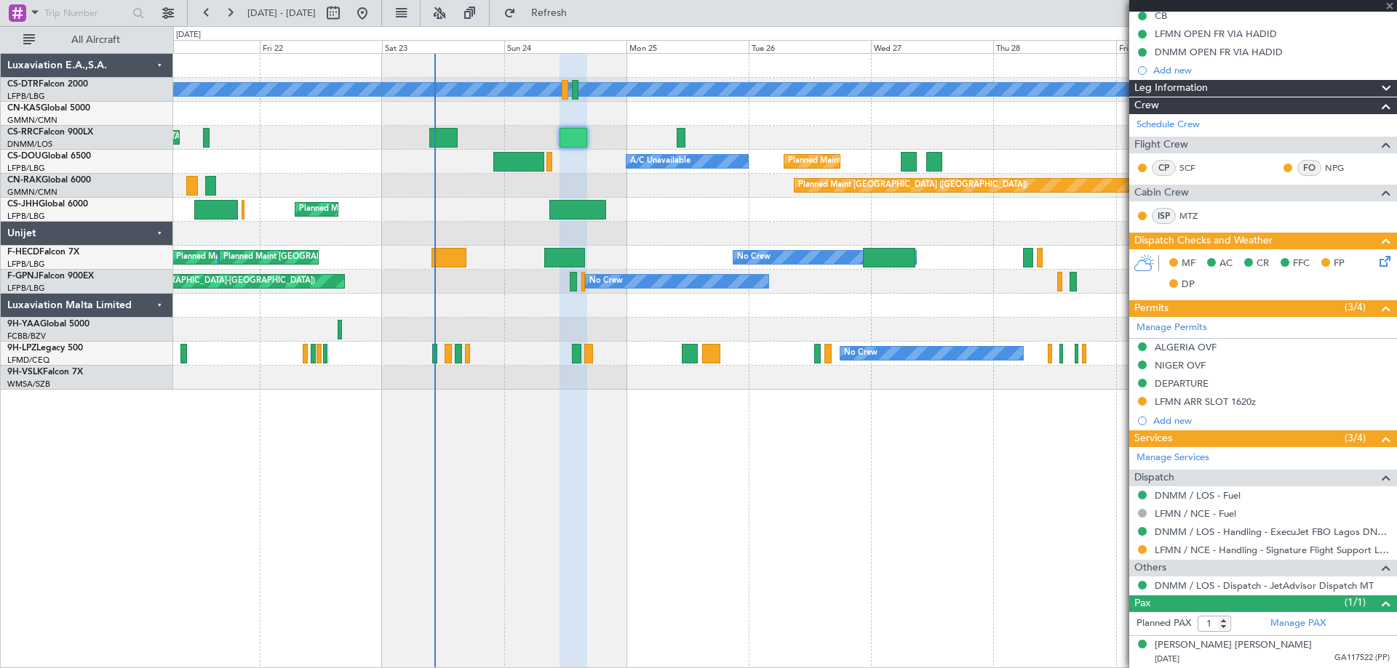
type input "+00:15"
type input "8"
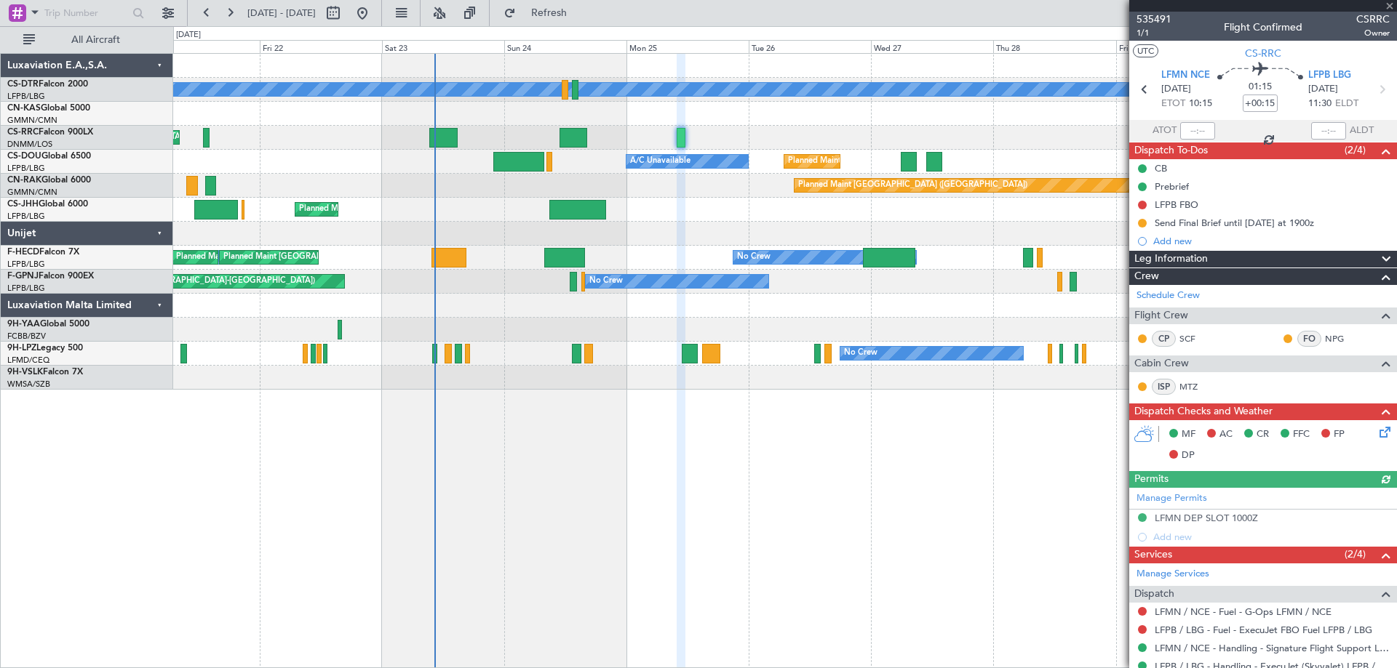
scroll to position [364, 0]
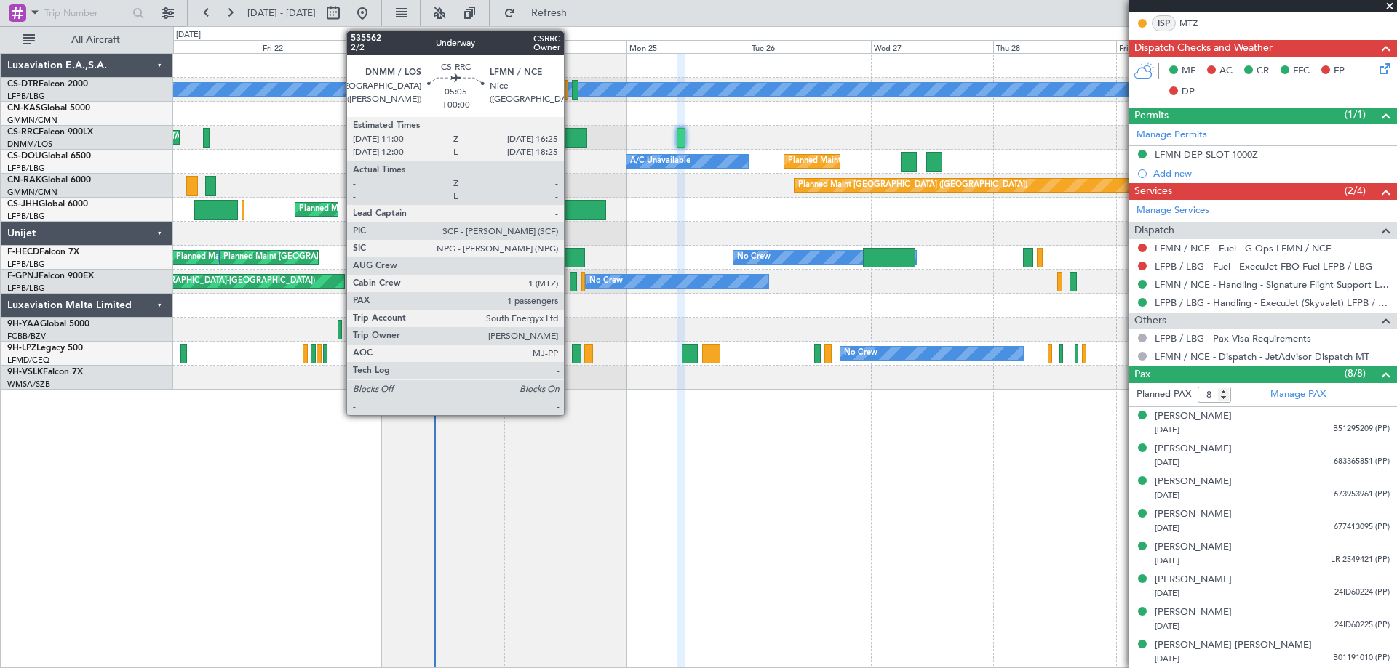
click at [570, 139] on div at bounding box center [573, 138] width 28 height 20
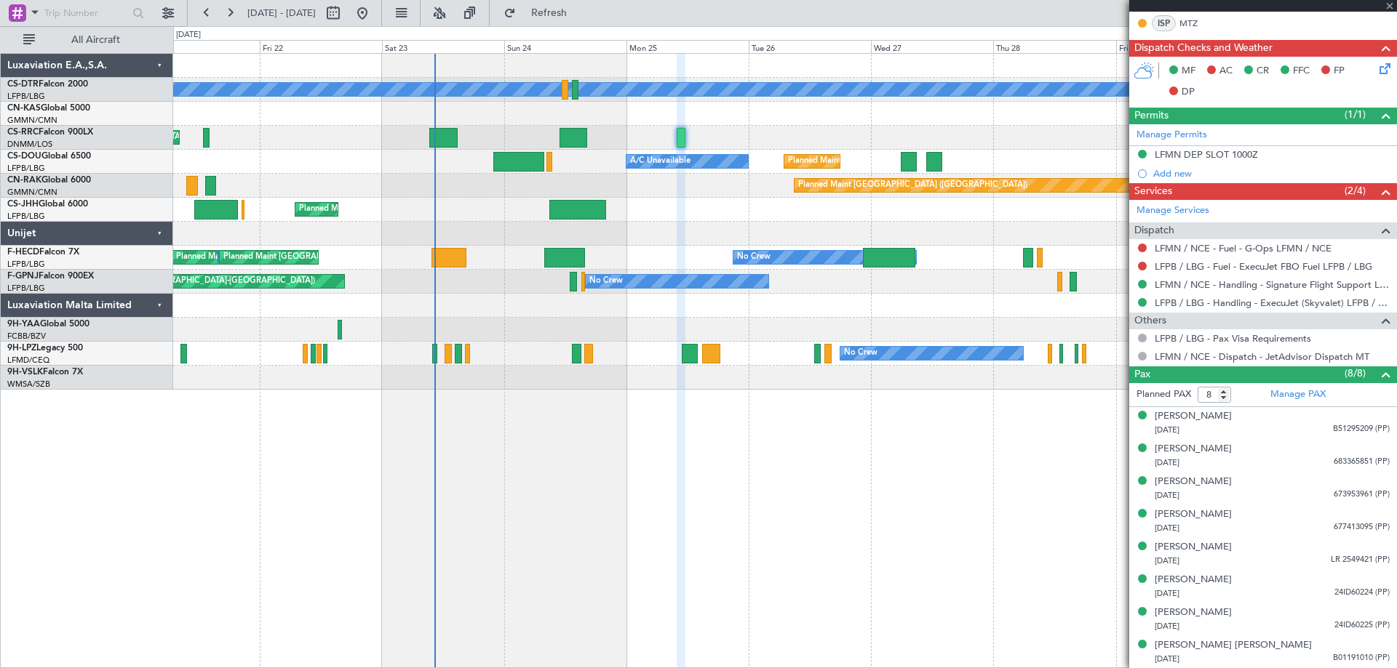
type input "1"
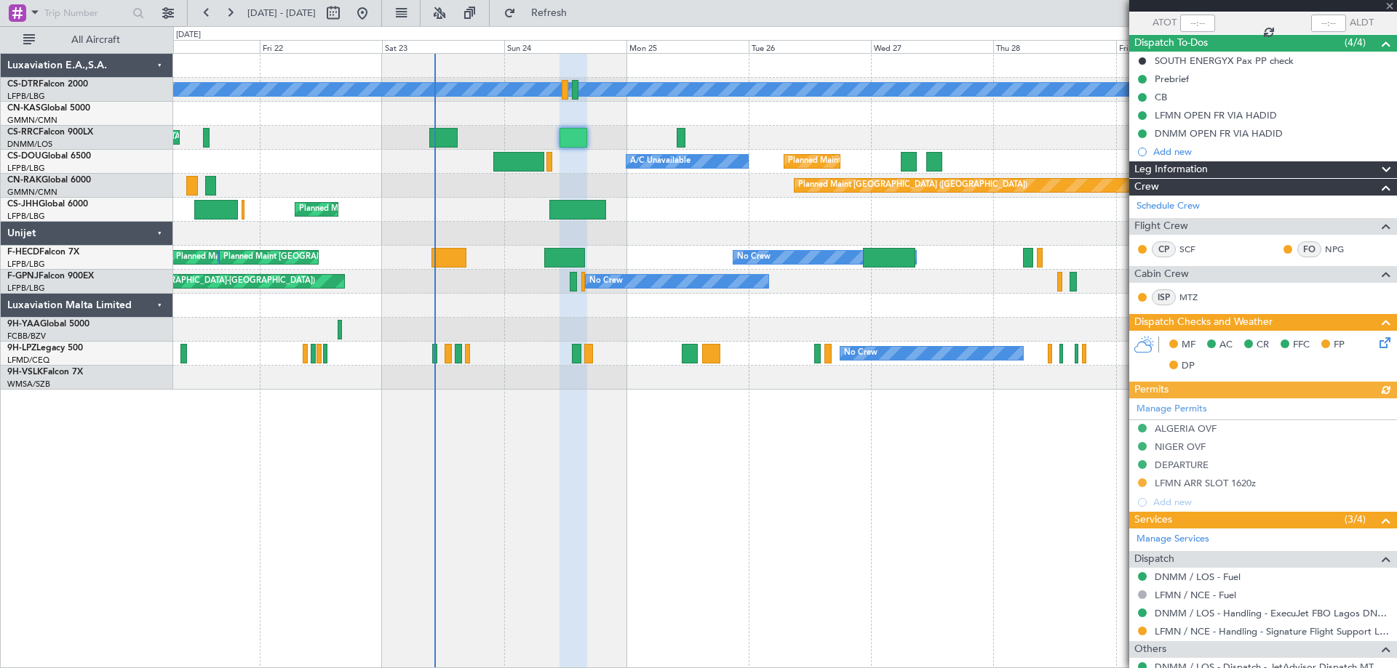
scroll to position [189, 0]
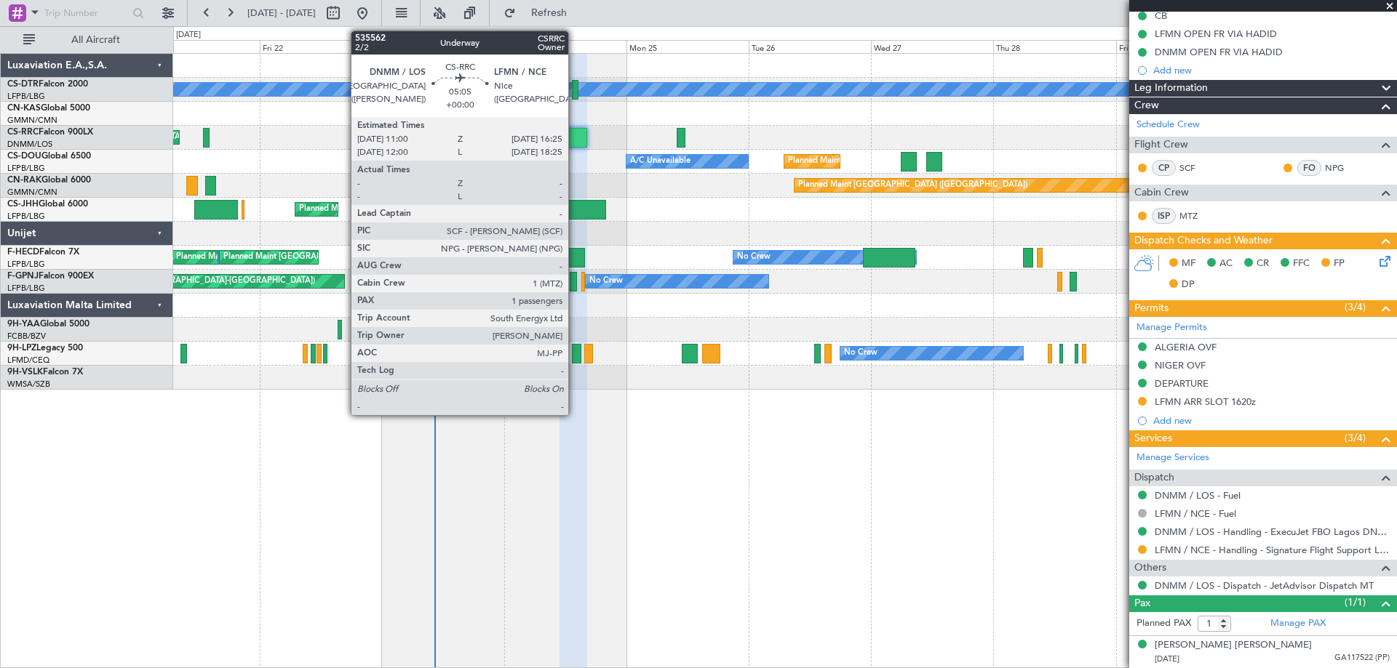
click at [575, 143] on div at bounding box center [573, 138] width 28 height 20
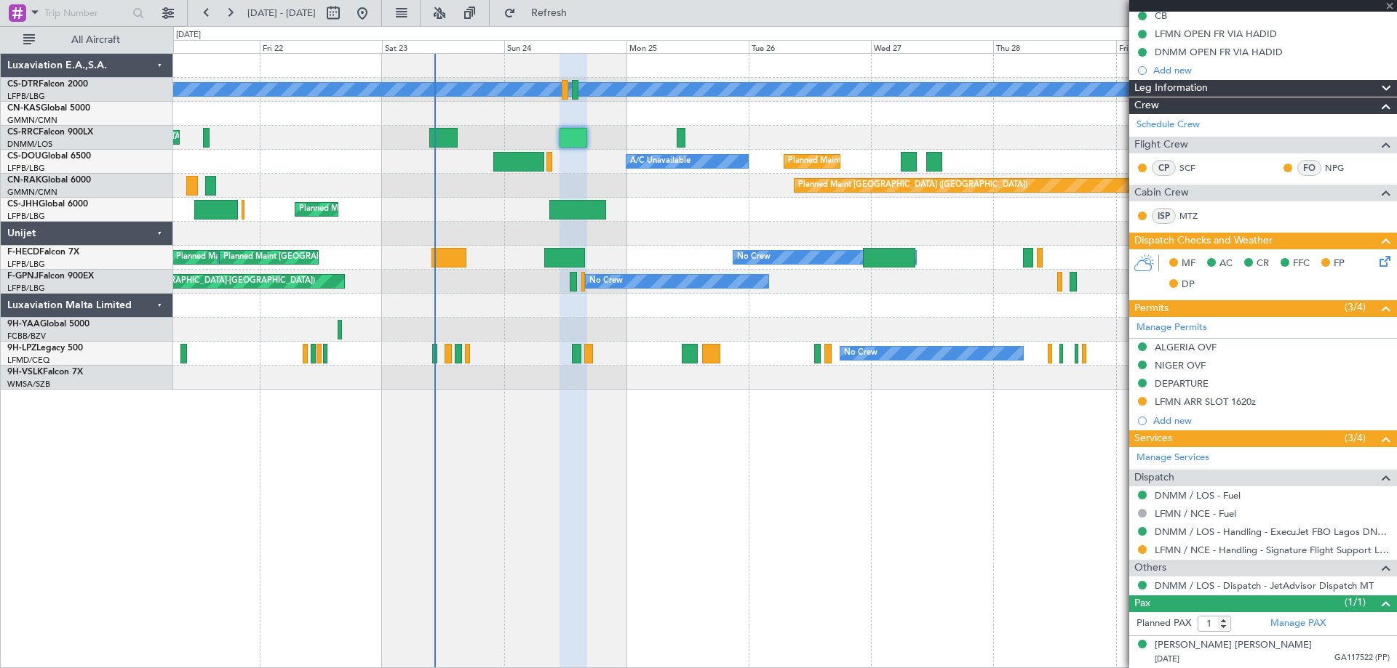
scroll to position [0, 0]
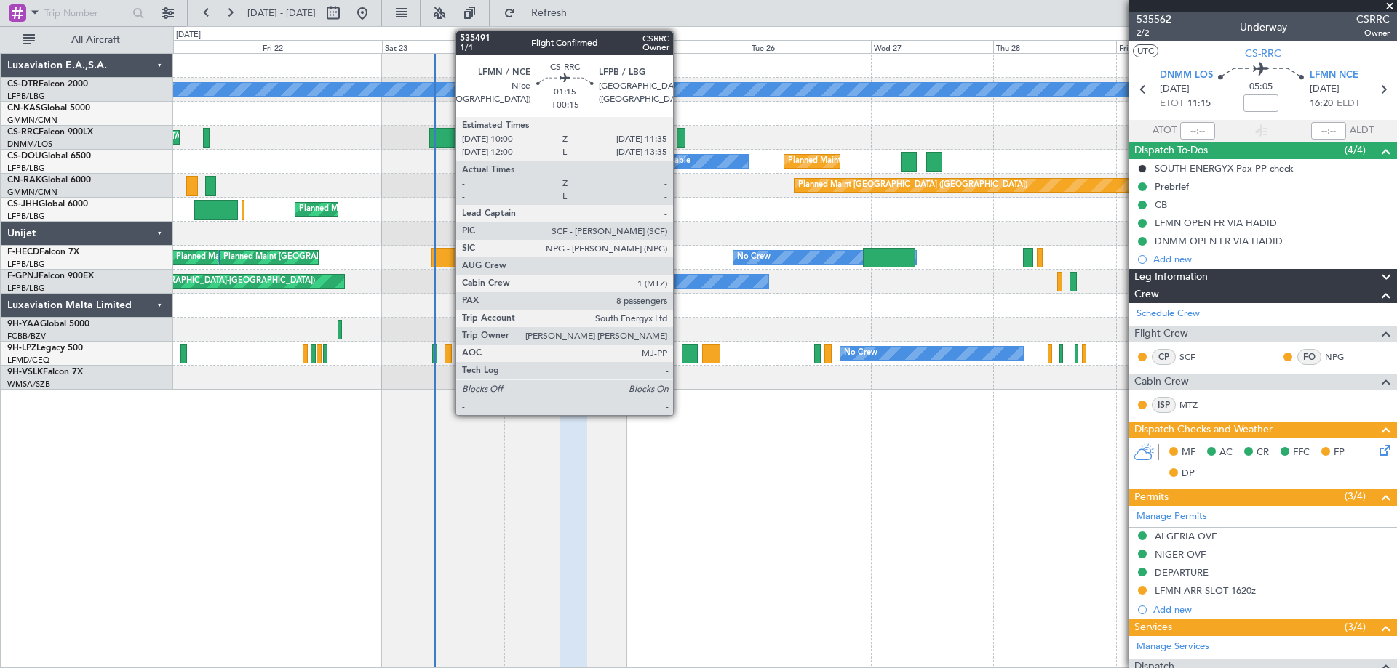
click at [679, 136] on div at bounding box center [680, 138] width 9 height 20
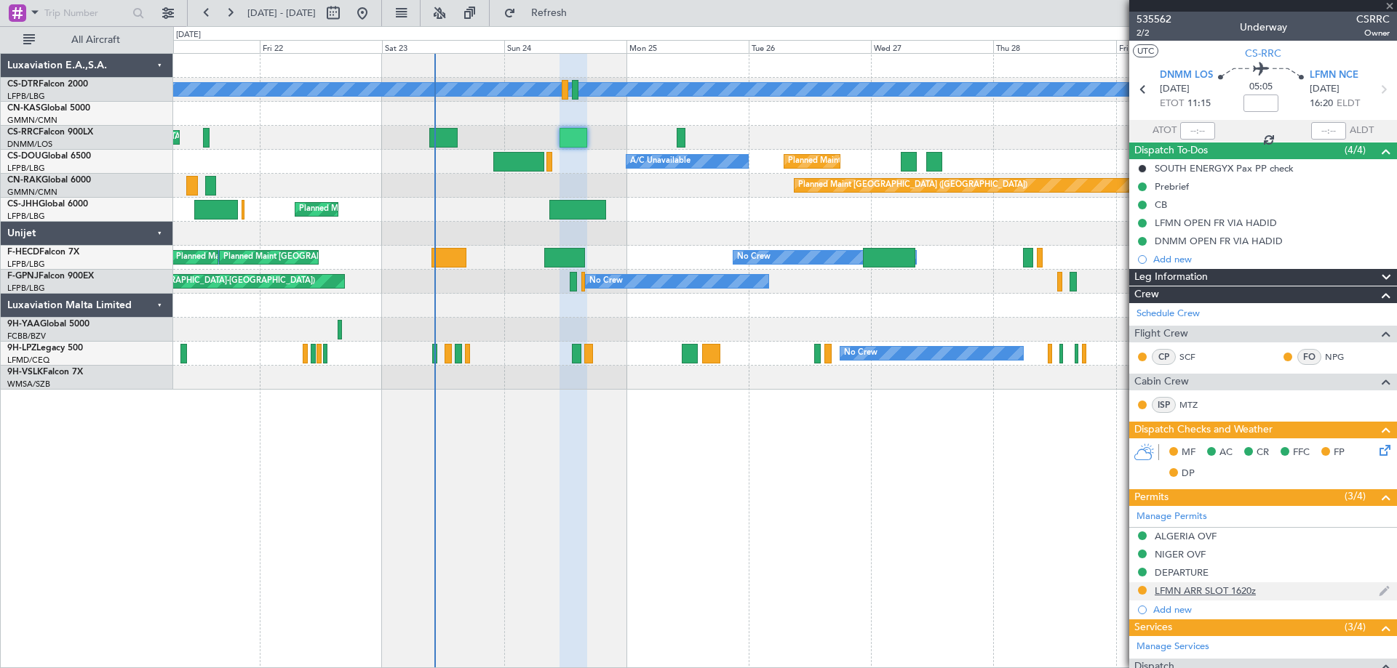
type input "+00:15"
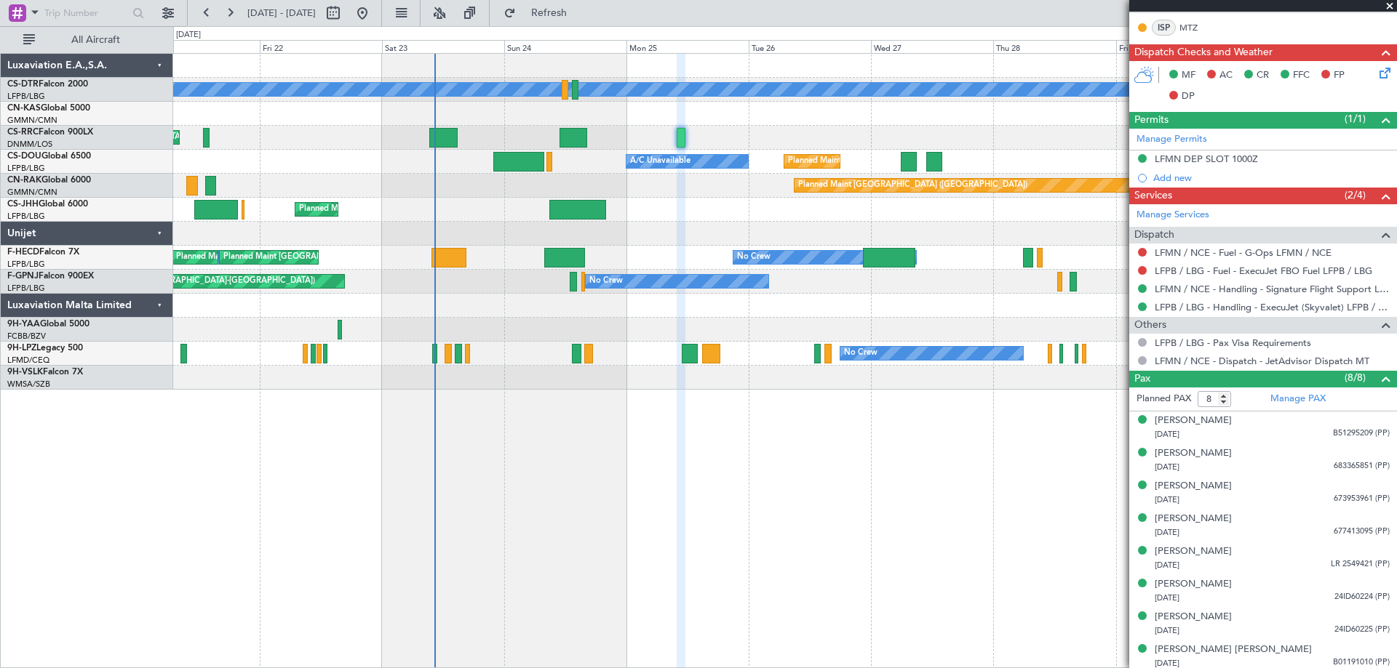
scroll to position [364, 0]
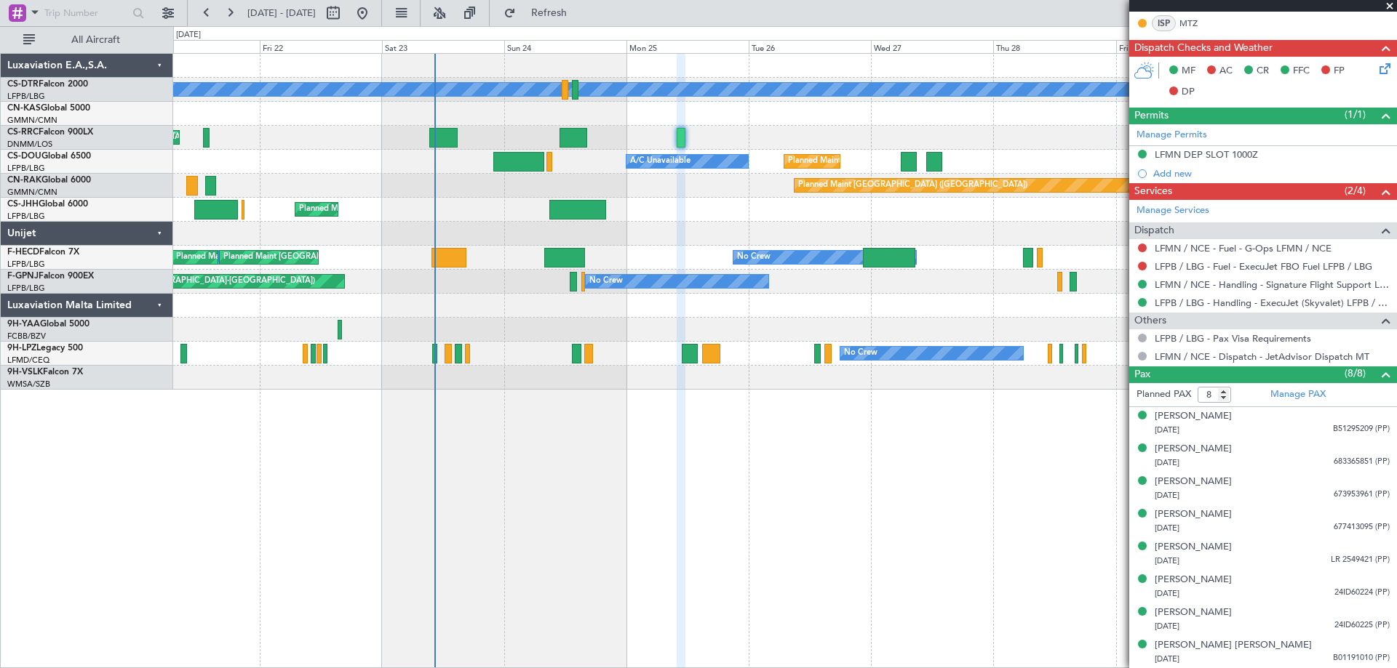
click at [1390, 4] on span at bounding box center [1389, 6] width 15 height 13
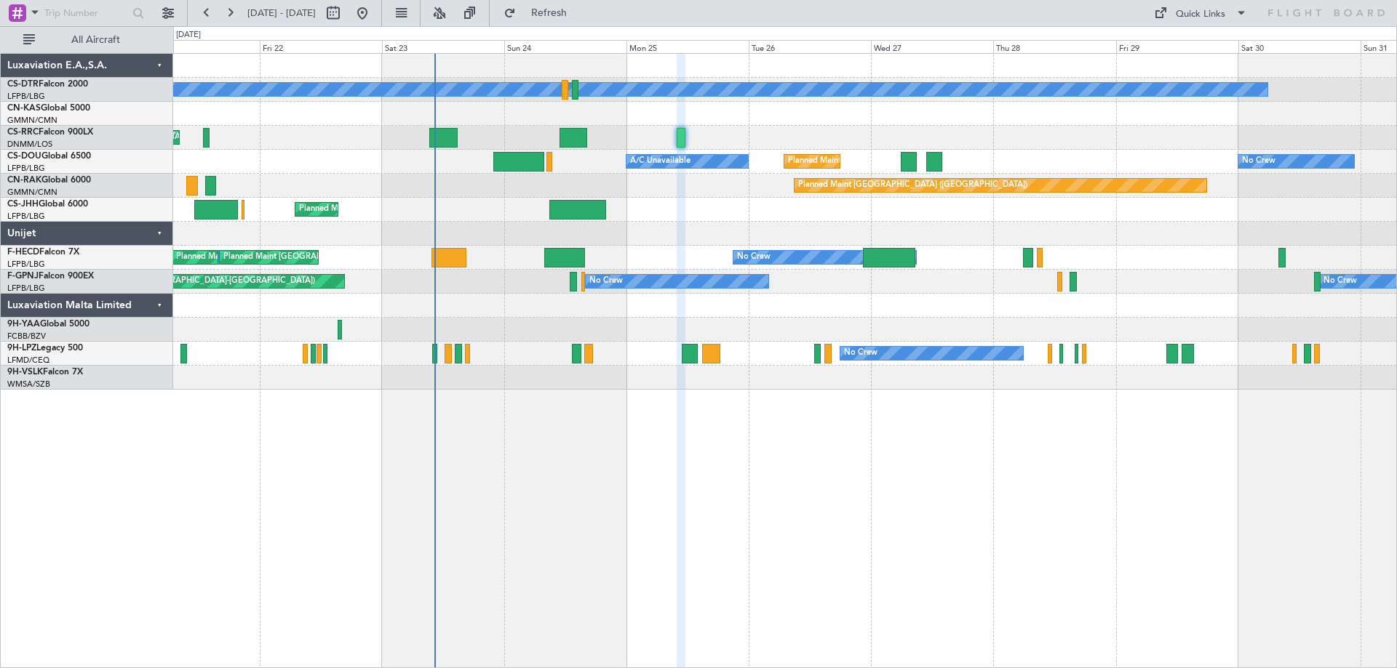
type input "0"
click at [687, 401] on div "No Crew Planned Maint Sofia Planned Maint [GEOGRAPHIC_DATA] ([GEOGRAPHIC_DATA])…" at bounding box center [784, 360] width 1223 height 615
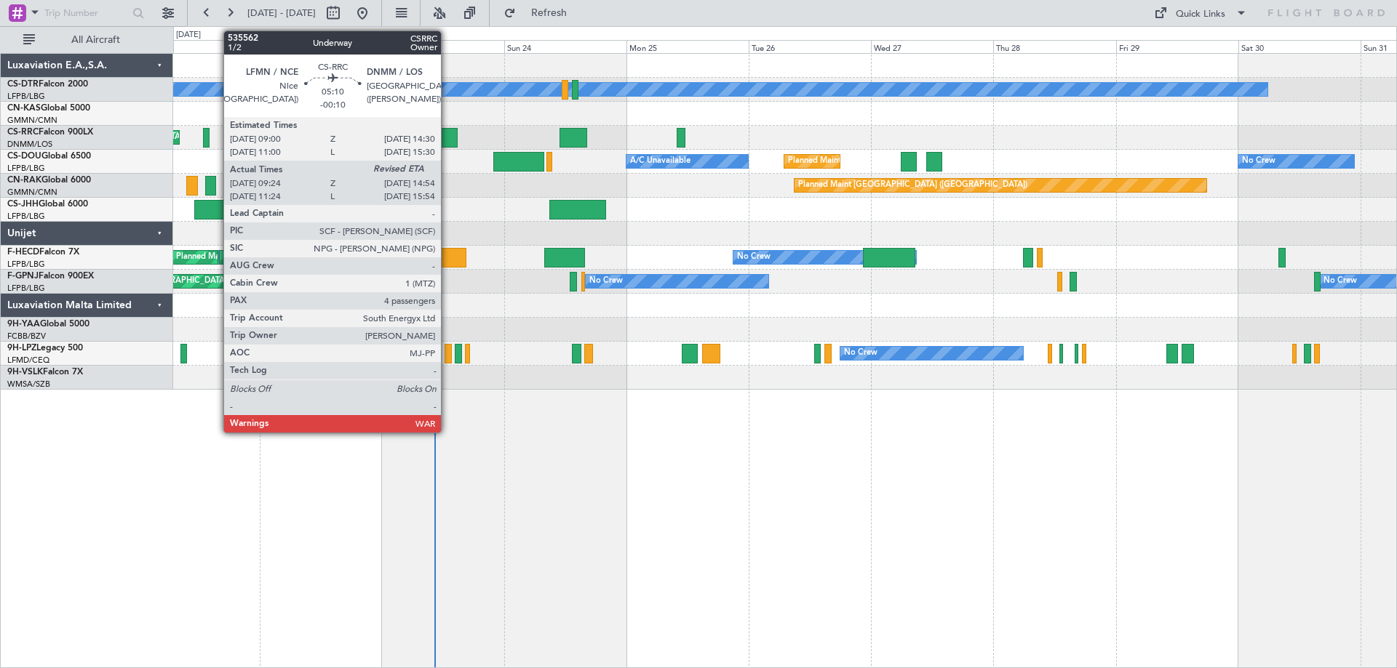
click at [447, 140] on div at bounding box center [443, 138] width 28 height 20
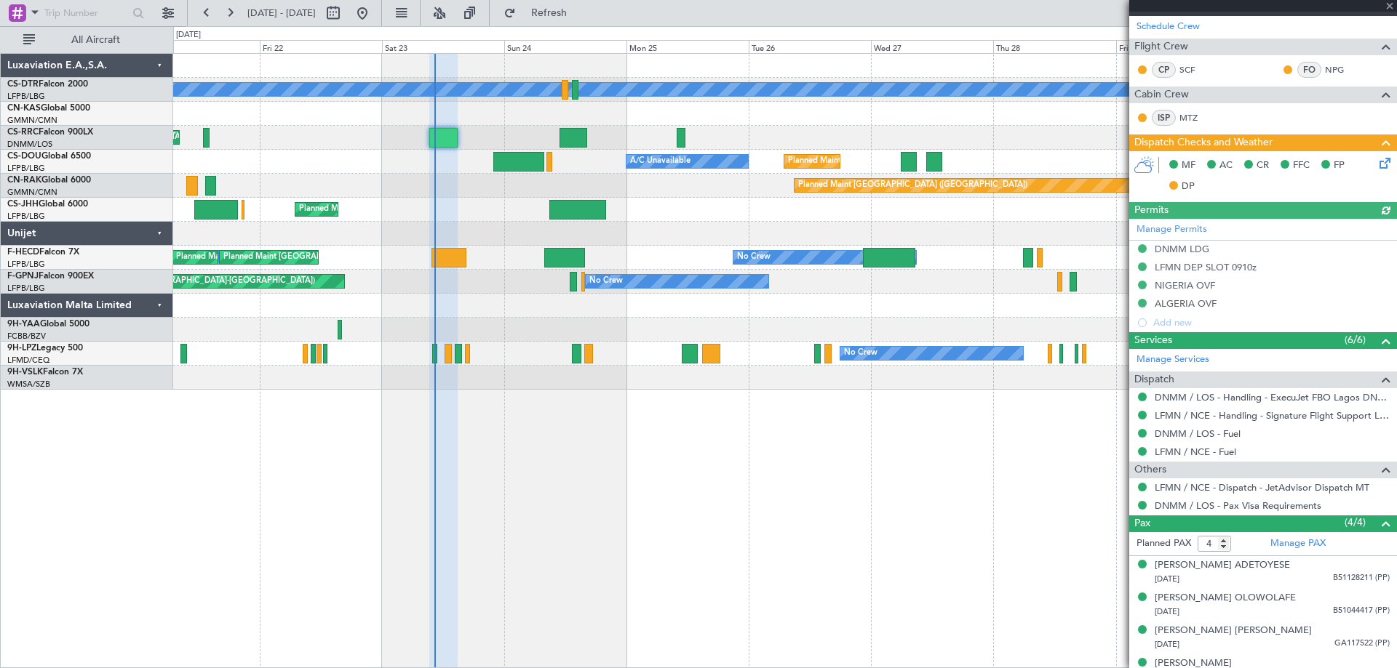
scroll to position [342, 0]
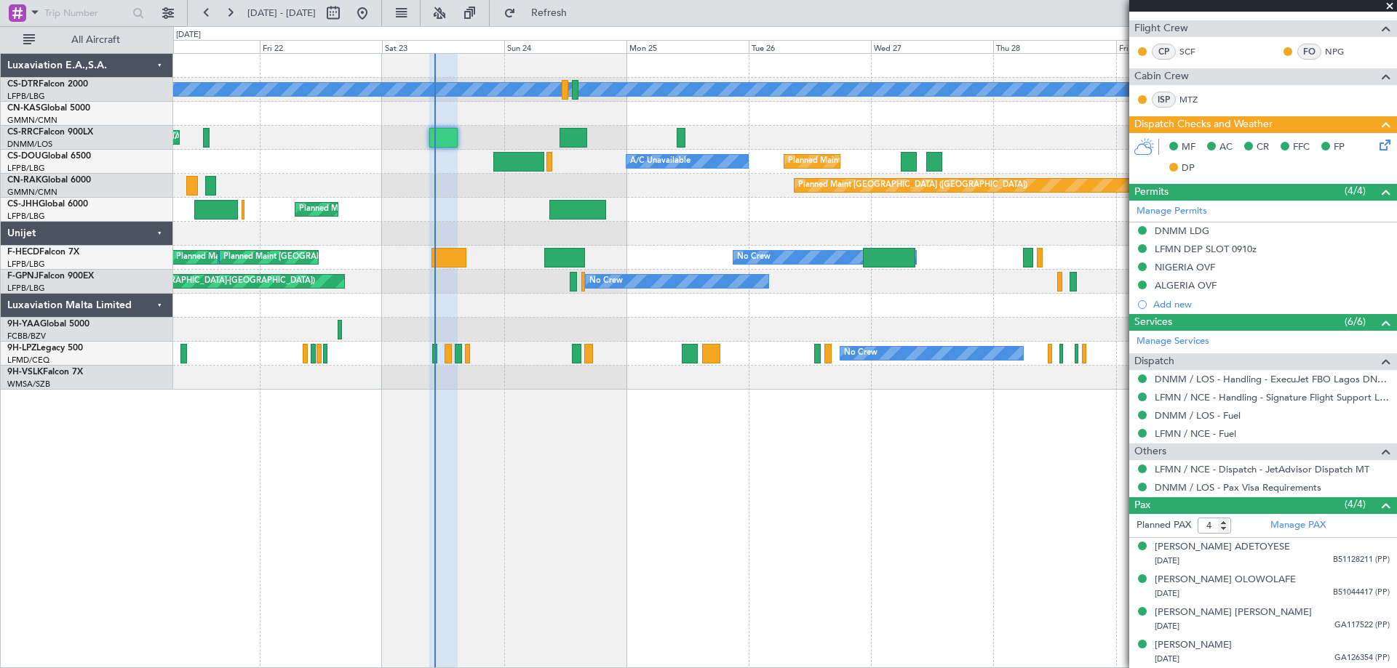
click at [1394, 6] on span at bounding box center [1389, 6] width 15 height 13
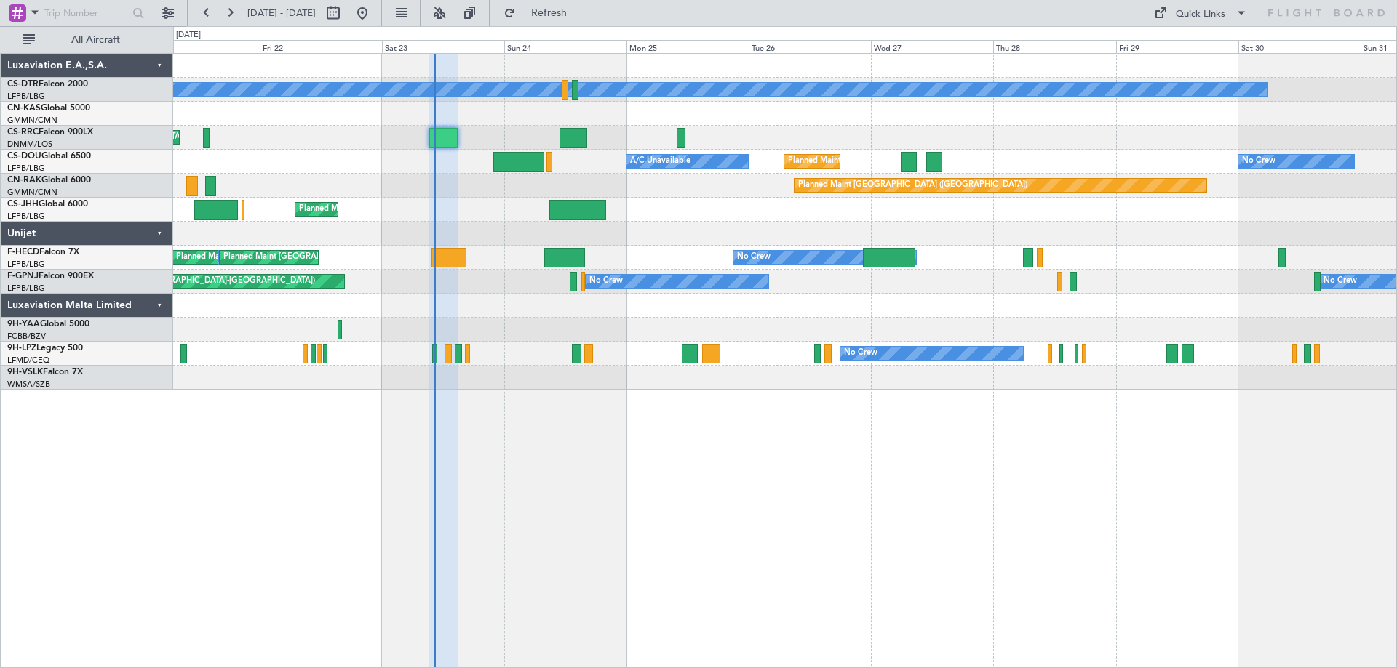
type input "0"
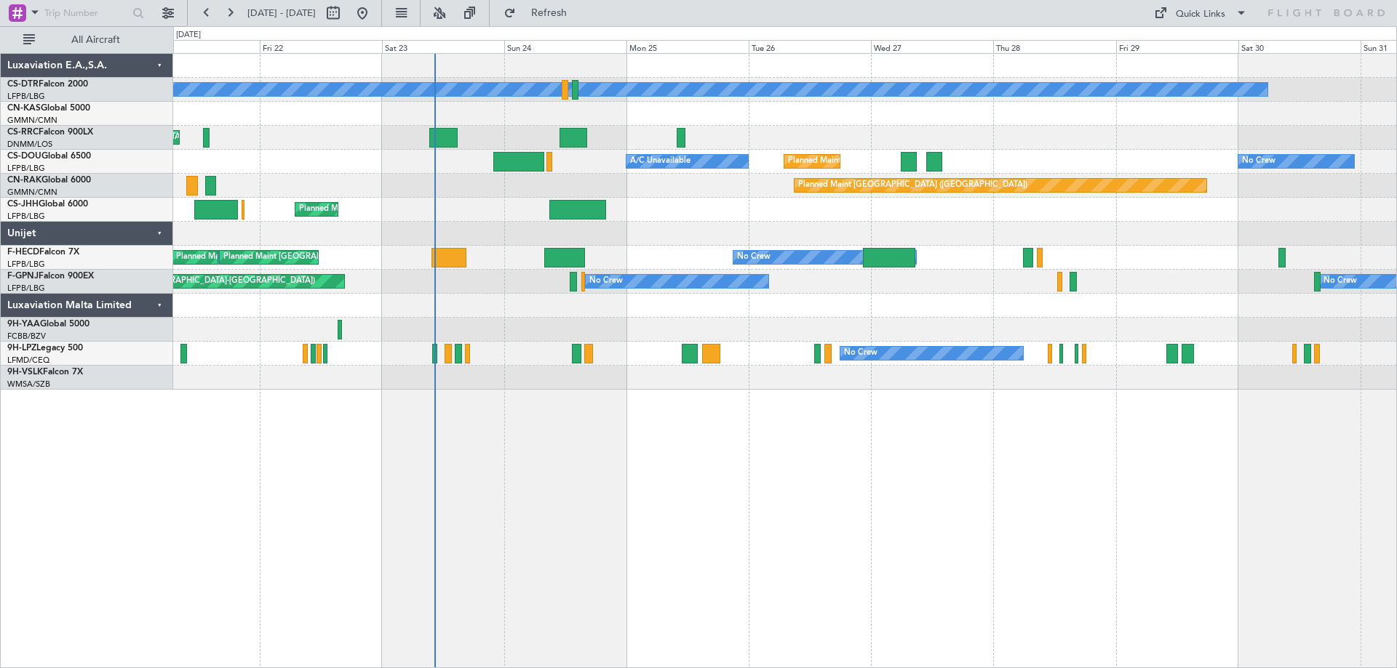
scroll to position [0, 0]
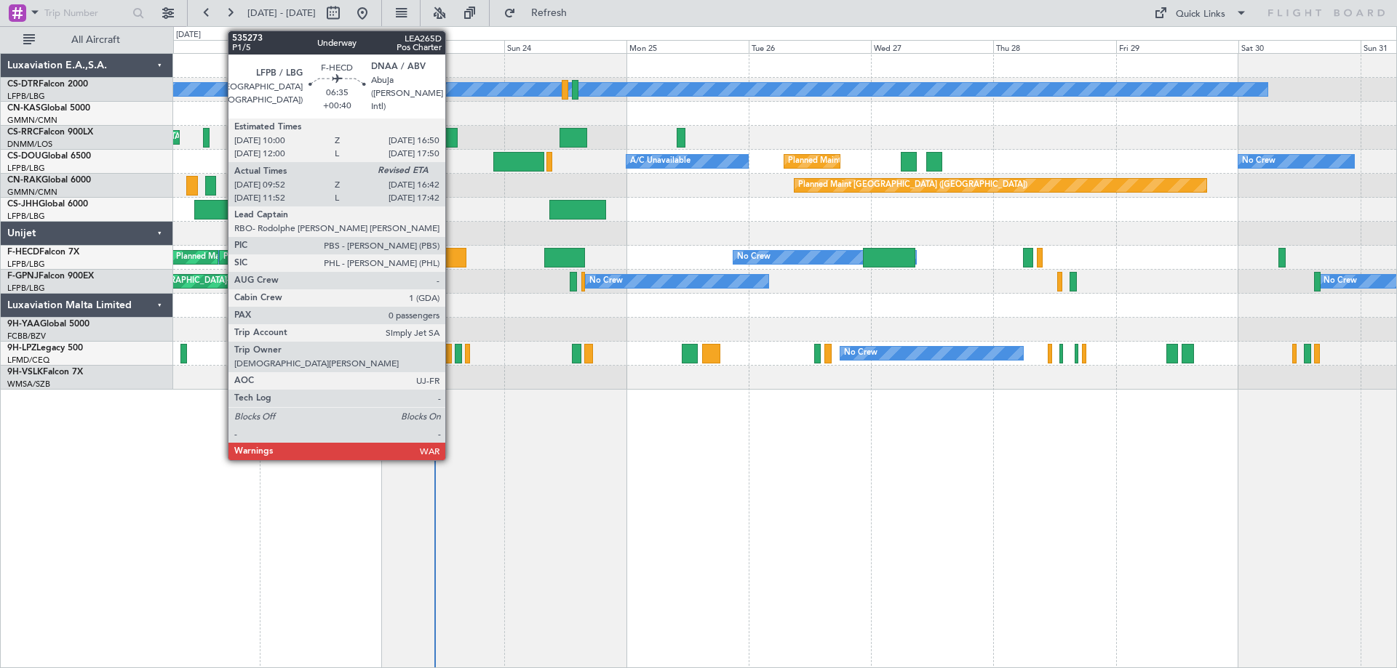
click at [452, 263] on div at bounding box center [448, 258] width 35 height 20
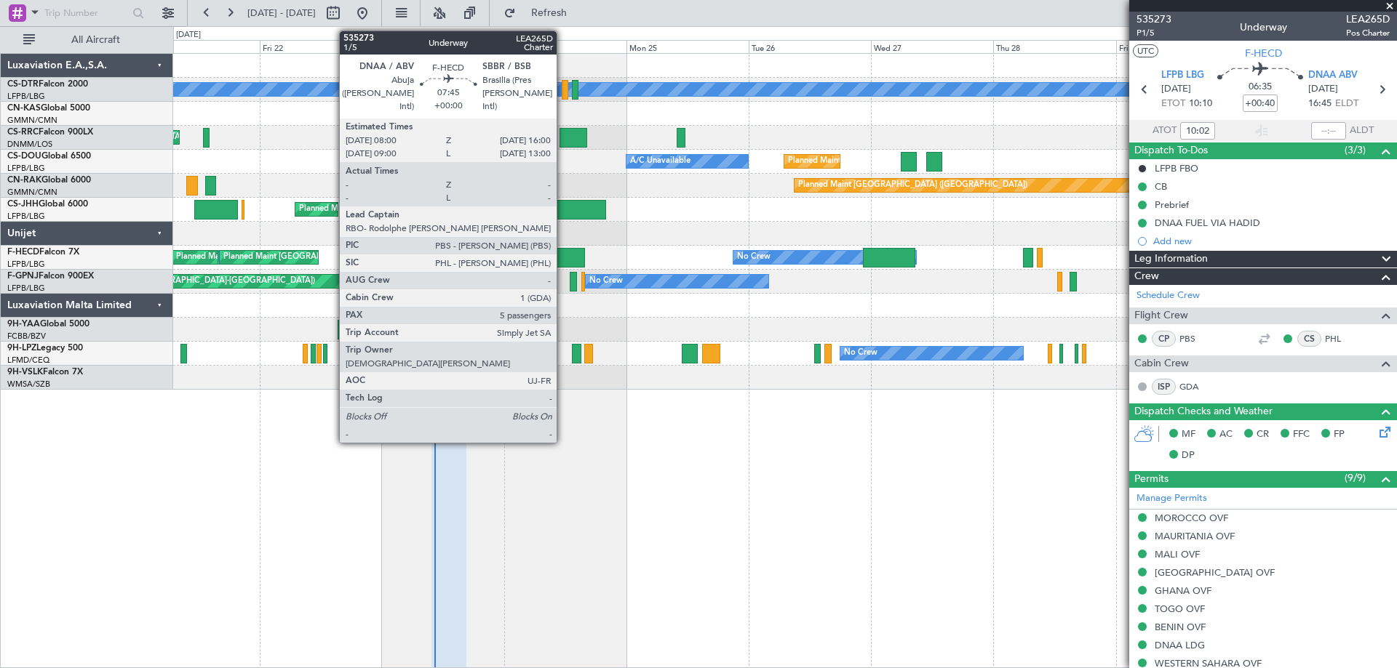
click at [563, 255] on div at bounding box center [564, 258] width 41 height 20
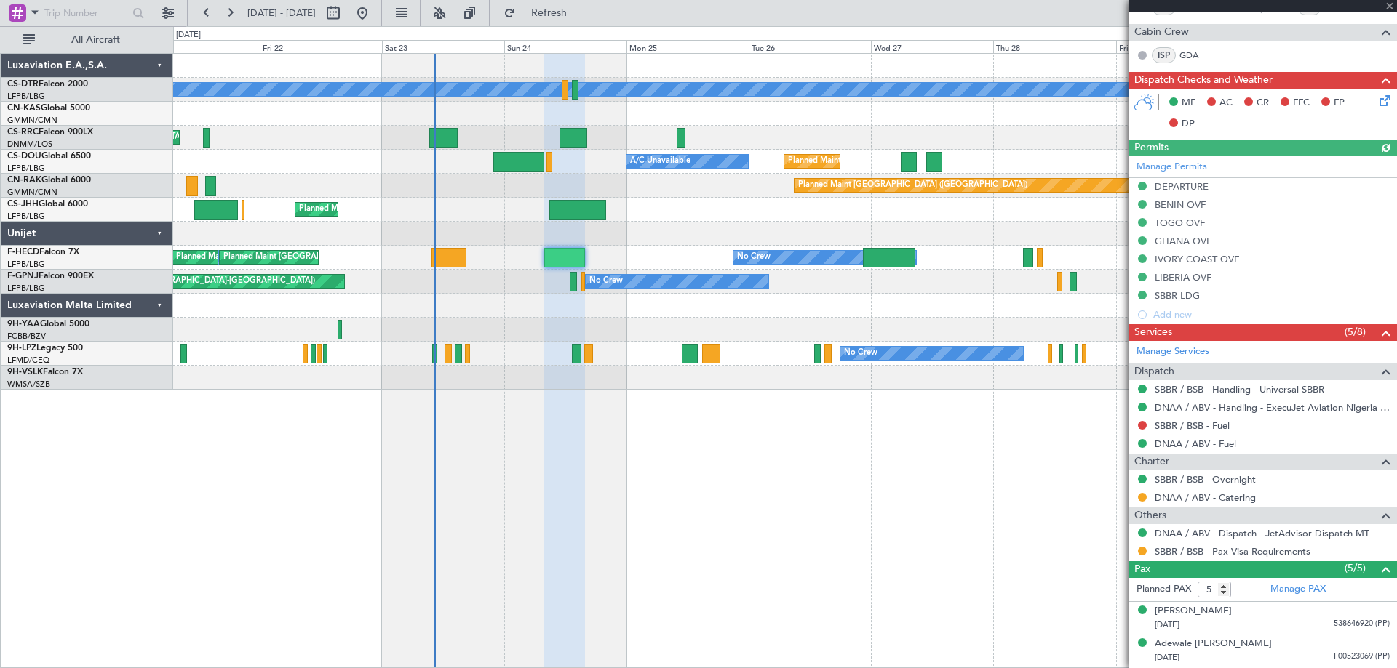
scroll to position [410, 0]
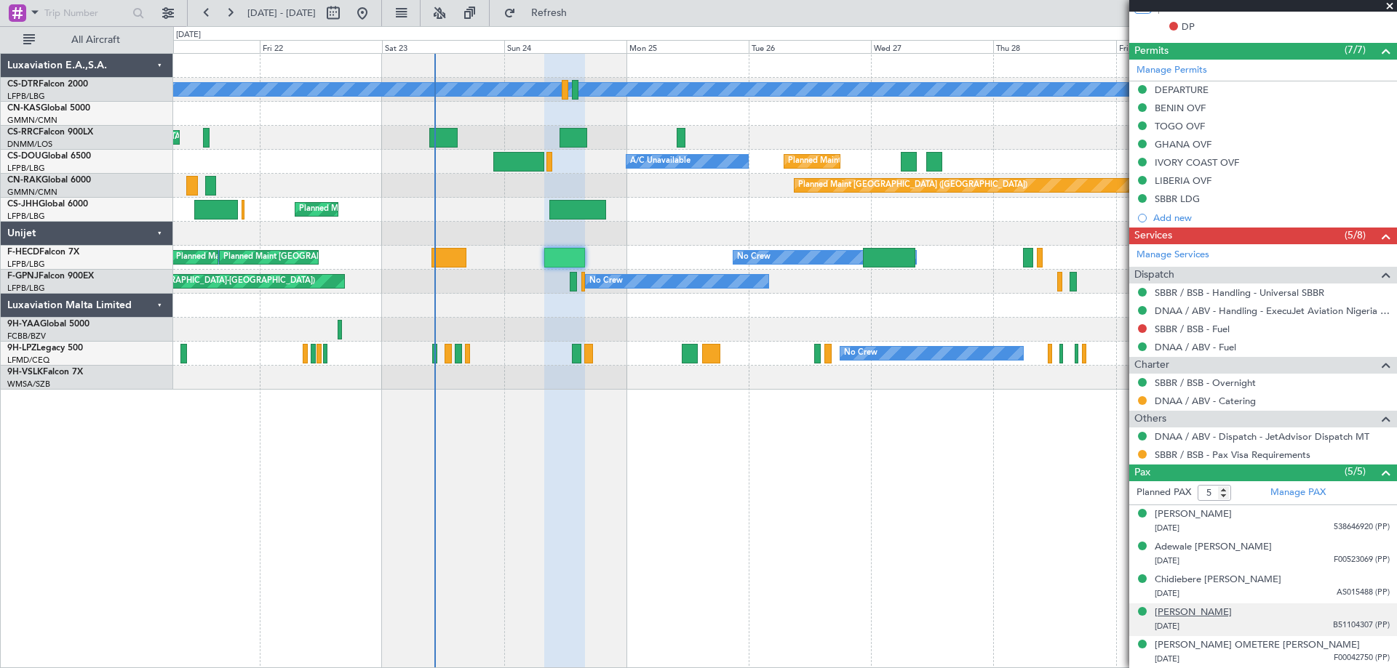
click at [1215, 618] on div "[PERSON_NAME]" at bounding box center [1192, 613] width 77 height 15
click at [1389, 5] on div at bounding box center [1263, 6] width 268 height 12
click at [1386, 6] on span at bounding box center [1389, 6] width 15 height 13
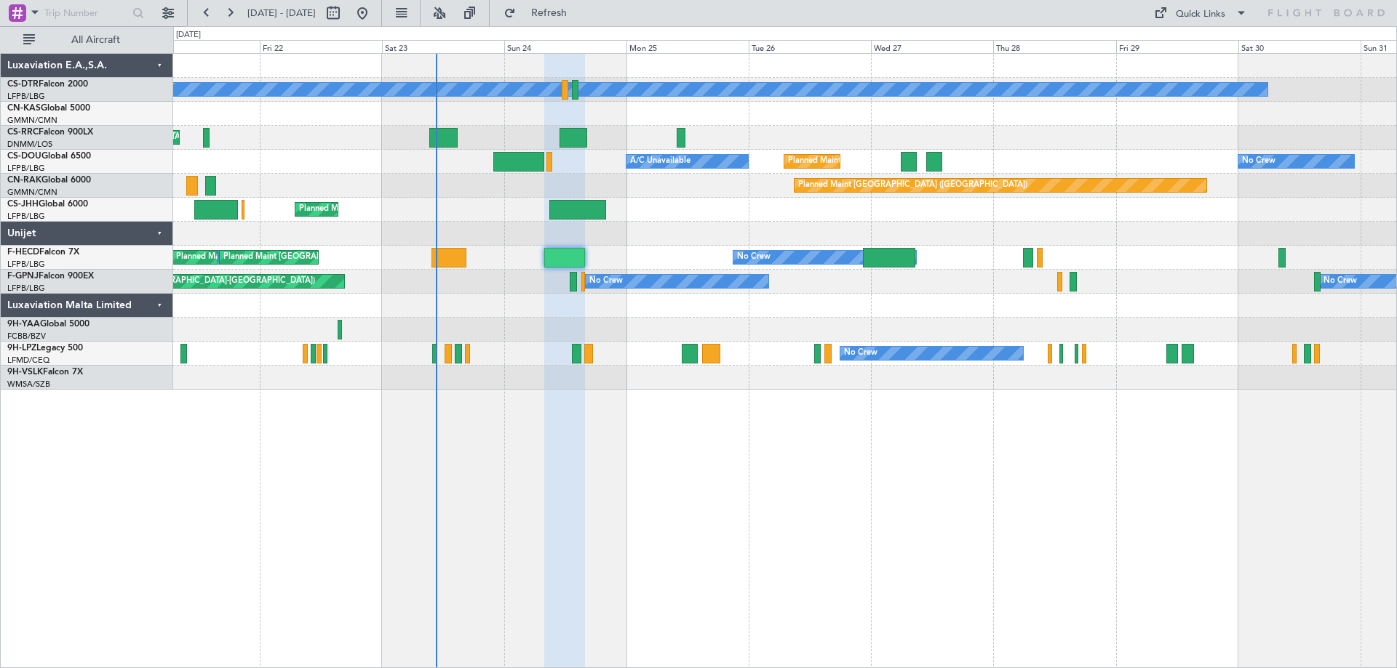
type input "0"
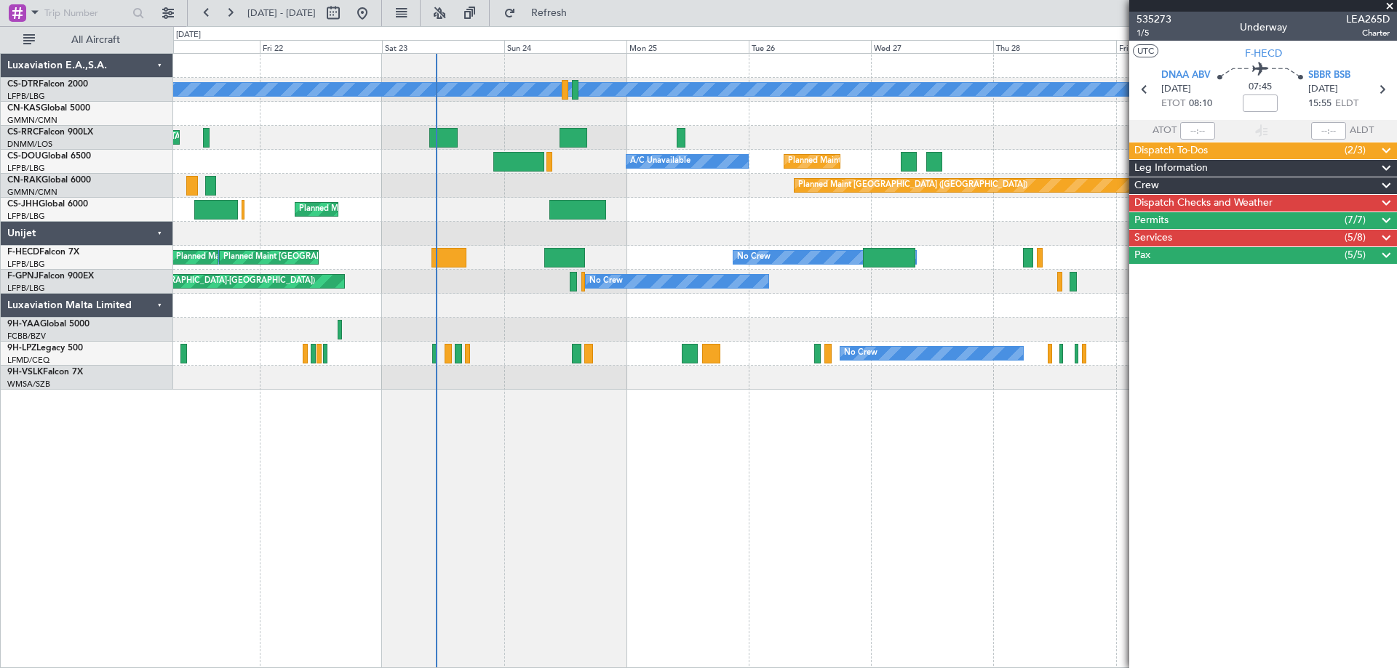
scroll to position [0, 0]
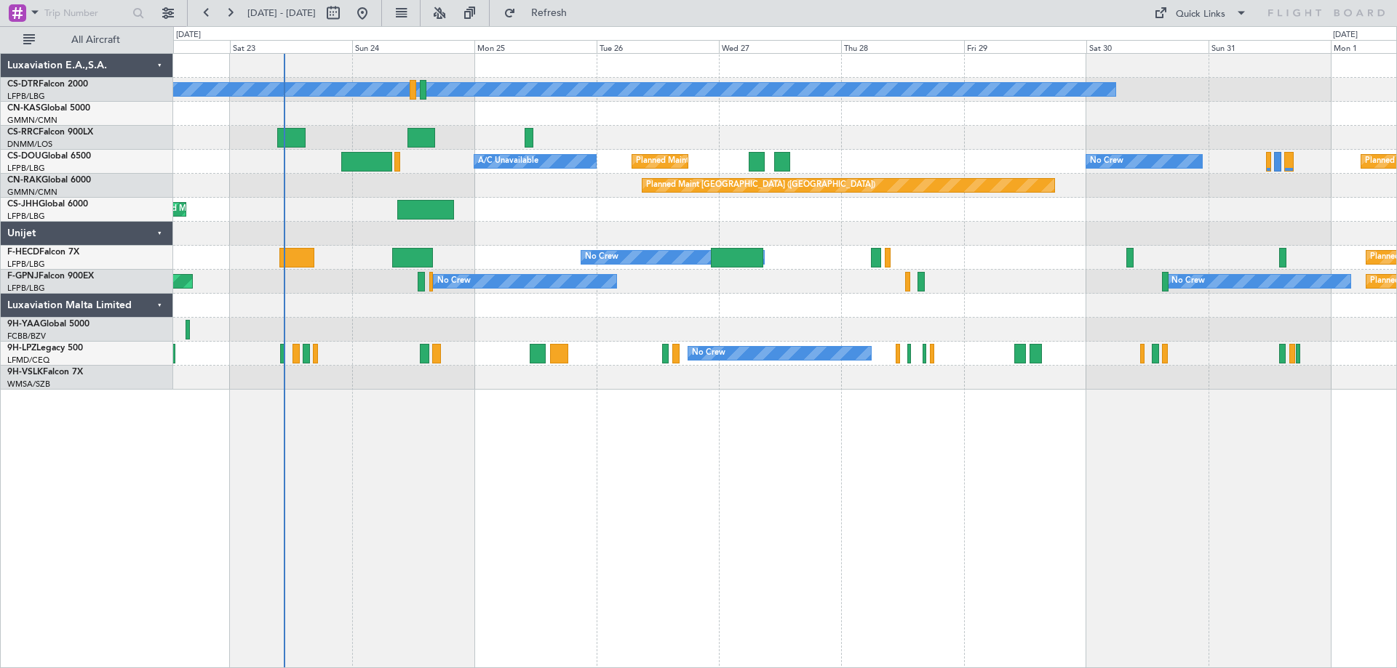
click at [828, 428] on div "No Crew Planned Maint [GEOGRAPHIC_DATA] ([GEOGRAPHIC_DATA]) Planned Maint [GEOG…" at bounding box center [784, 360] width 1223 height 615
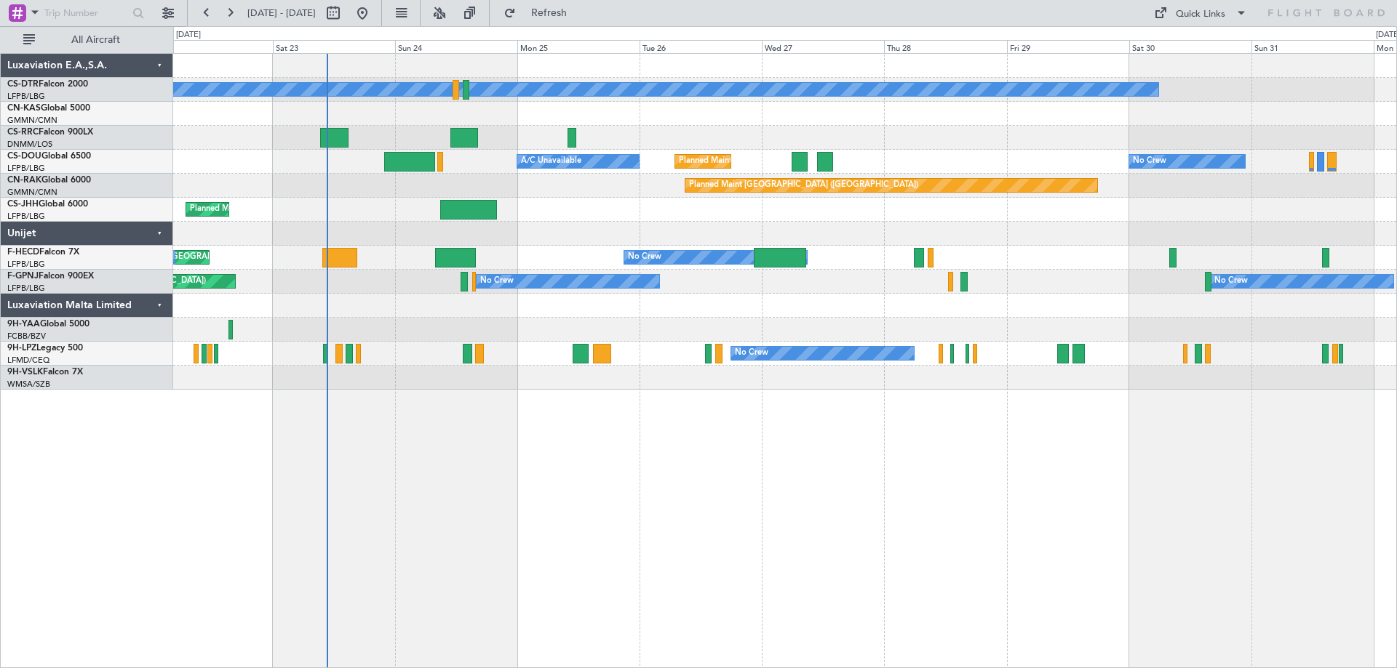
click at [666, 453] on div "No Crew Planned Maint [GEOGRAPHIC_DATA] ([GEOGRAPHIC_DATA]) Planned Maint [GEOG…" at bounding box center [784, 360] width 1223 height 615
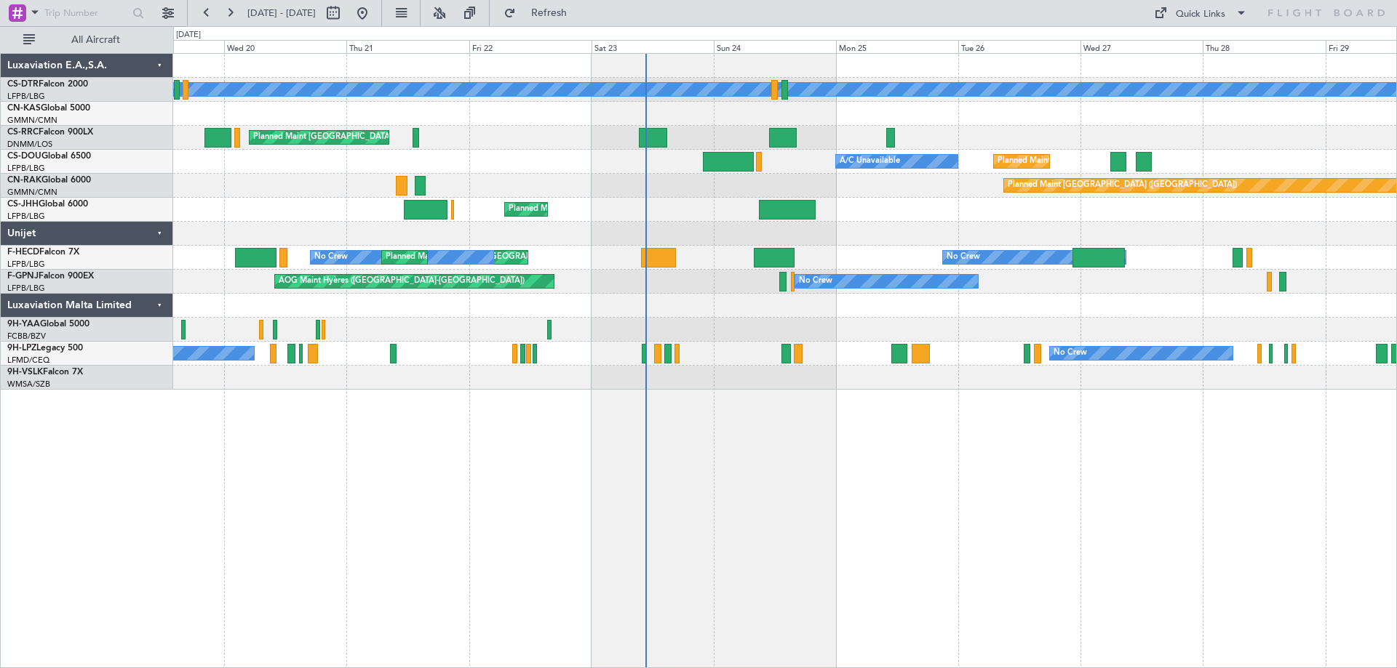
click at [842, 555] on div "No Crew Planned Maint Sofia Planned Maint [GEOGRAPHIC_DATA] ([GEOGRAPHIC_DATA])…" at bounding box center [784, 360] width 1223 height 615
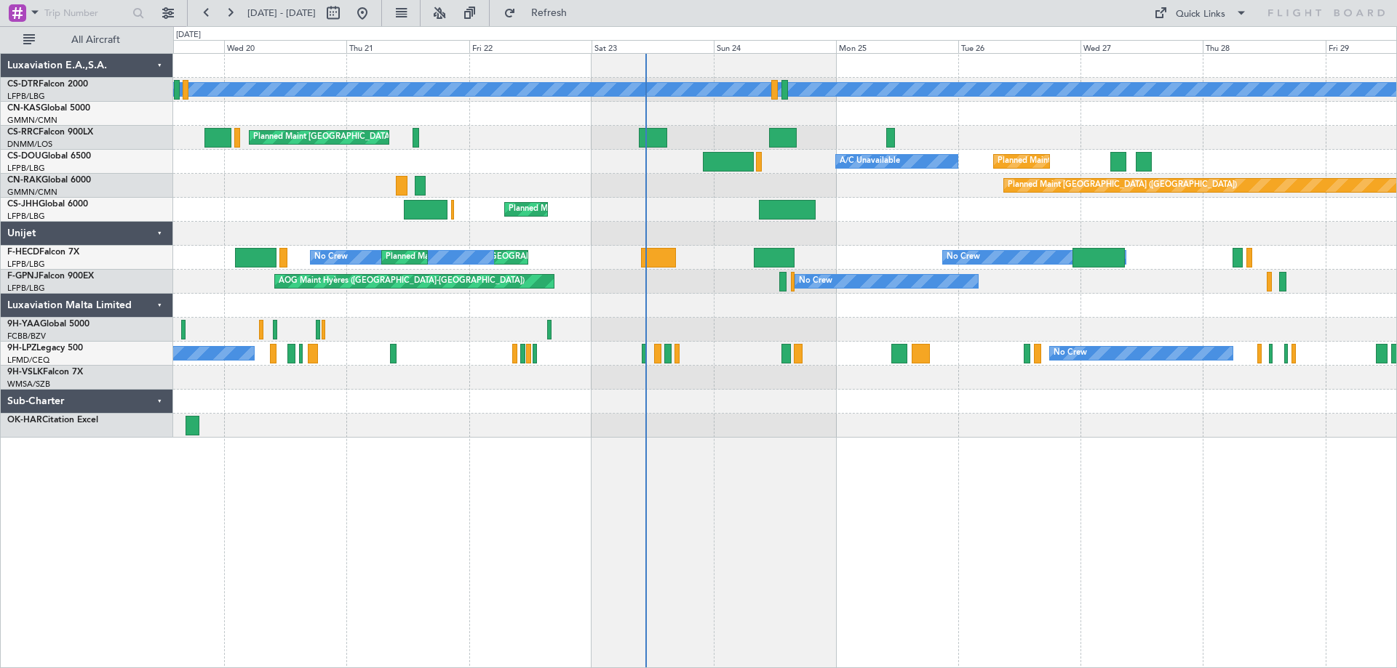
click at [815, 487] on div "No Crew Planned Maint Sofia Planned Maint [GEOGRAPHIC_DATA] ([GEOGRAPHIC_DATA])…" at bounding box center [784, 360] width 1223 height 615
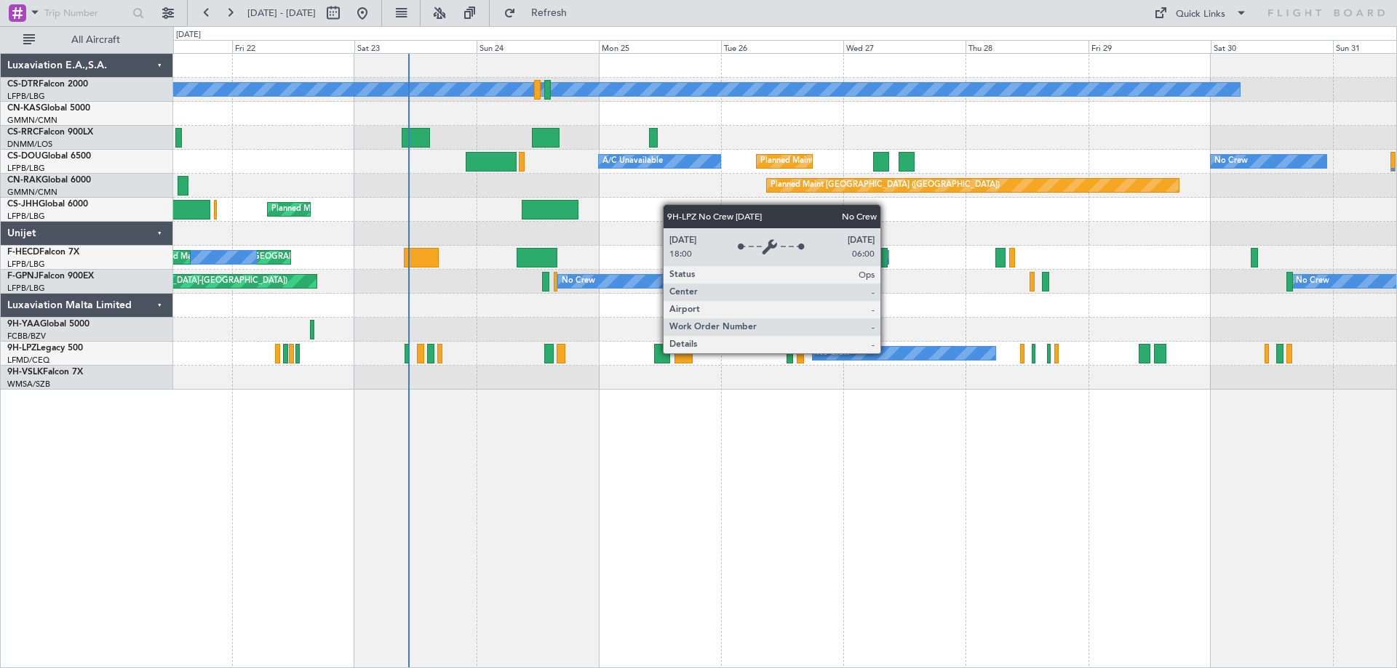
click at [887, 353] on div "No Crew" at bounding box center [903, 353] width 183 height 13
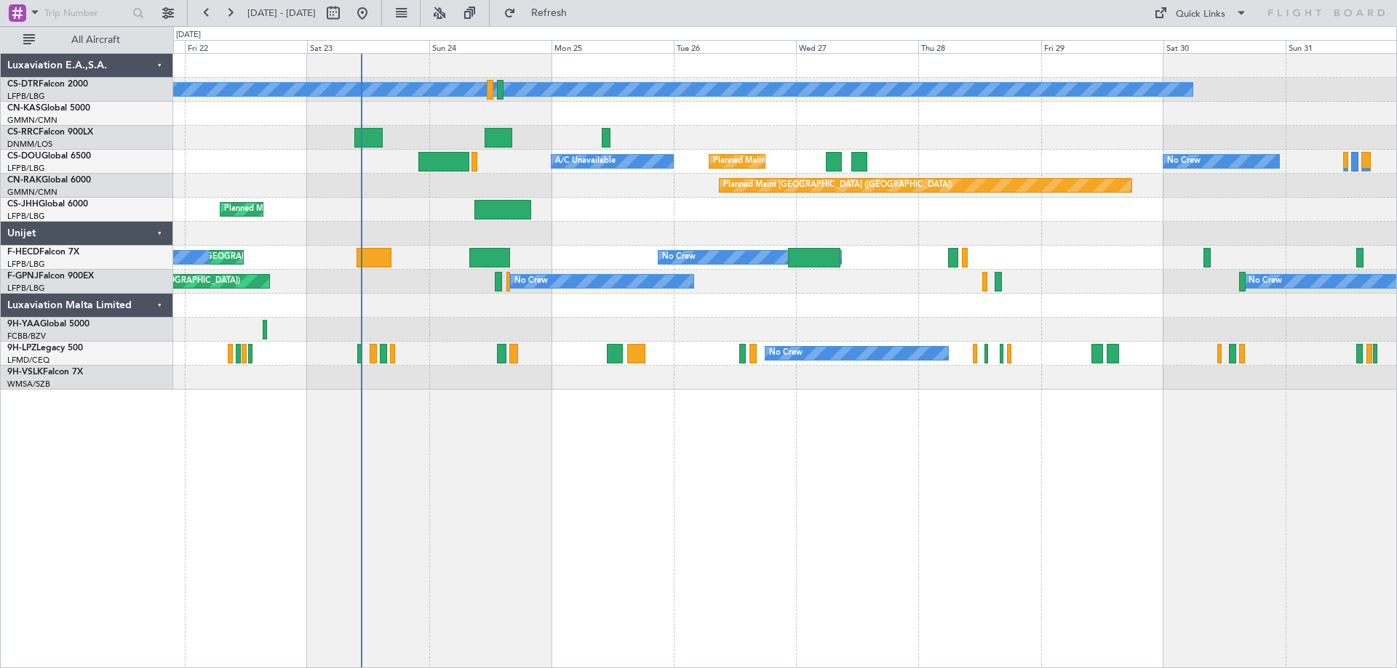
click at [812, 385] on div "No Crew Planned Maint Sofia Planned Maint [GEOGRAPHIC_DATA] ([GEOGRAPHIC_DATA])…" at bounding box center [784, 360] width 1223 height 615
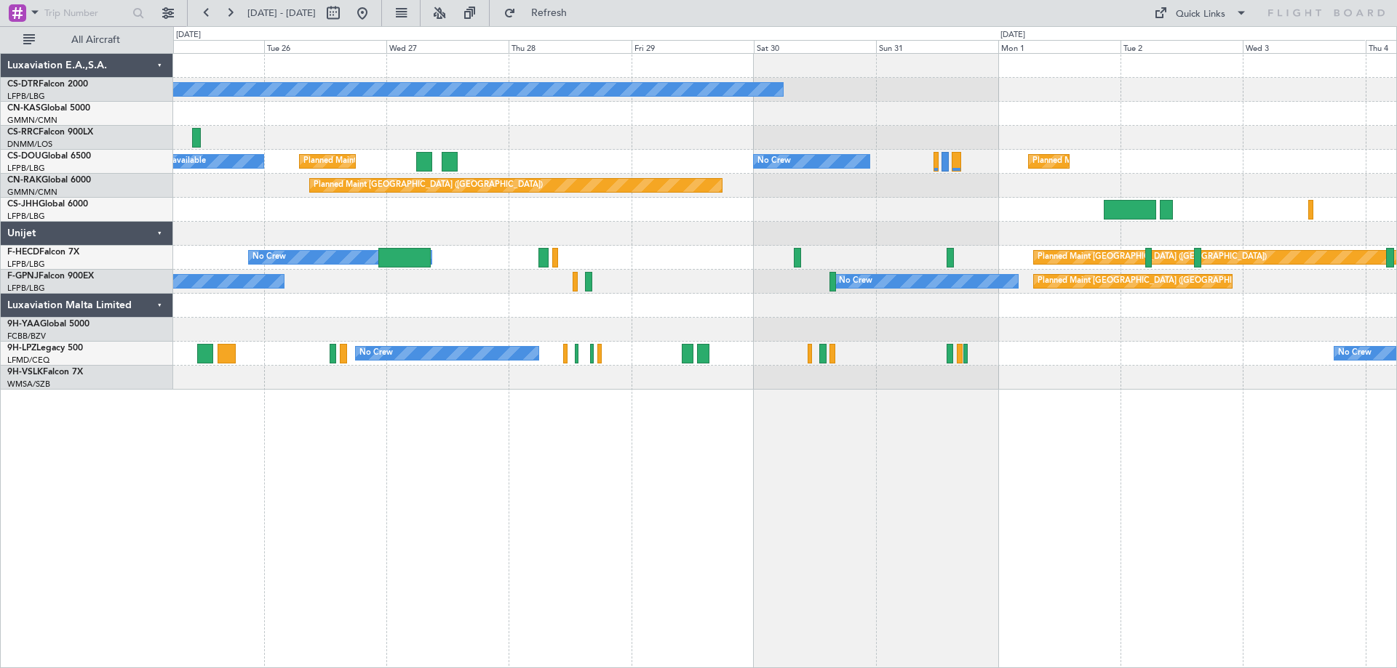
click at [651, 378] on div at bounding box center [784, 378] width 1223 height 24
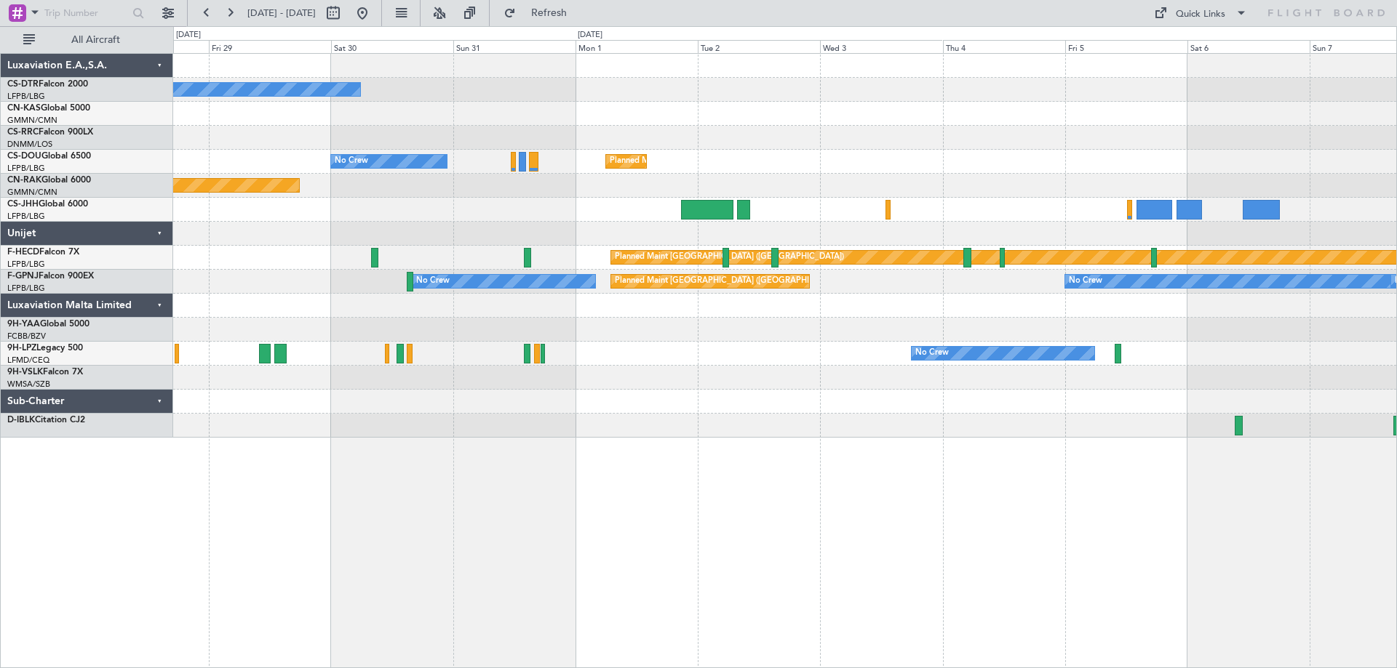
click at [779, 460] on div "No Crew No Crew Planned Maint [GEOGRAPHIC_DATA] ([GEOGRAPHIC_DATA]) Planned Mai…" at bounding box center [784, 360] width 1223 height 615
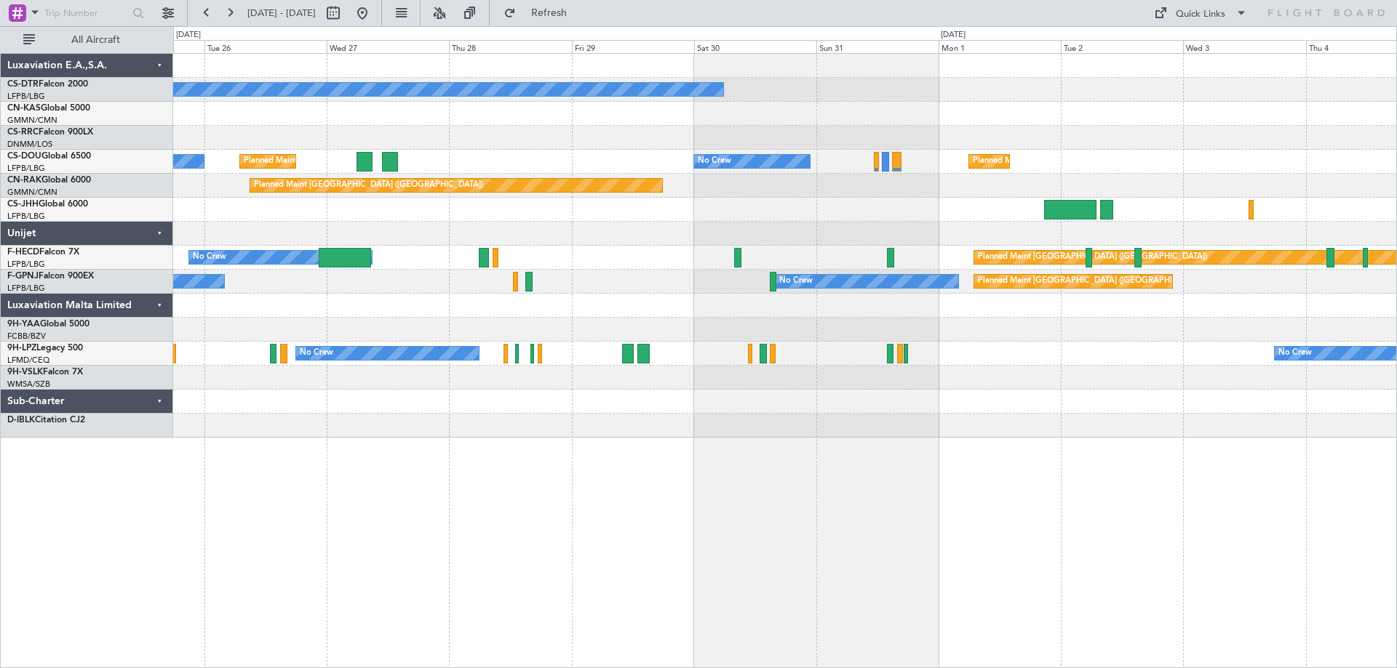
click at [905, 484] on div "No Crew No Crew Planned Maint [GEOGRAPHIC_DATA] ([GEOGRAPHIC_DATA]) Planned Mai…" at bounding box center [784, 360] width 1223 height 615
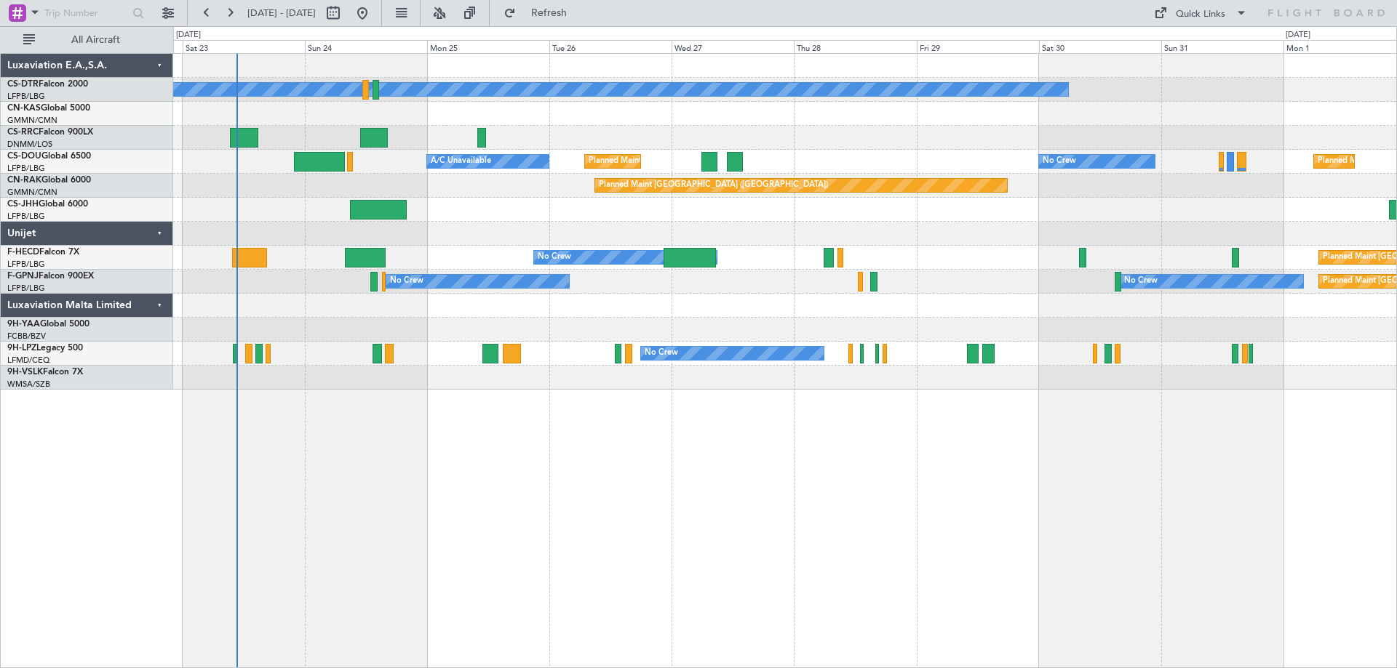
click at [701, 434] on div "No Crew Planned Maint [GEOGRAPHIC_DATA] ([GEOGRAPHIC_DATA]) No Crew Planned Mai…" at bounding box center [784, 360] width 1223 height 615
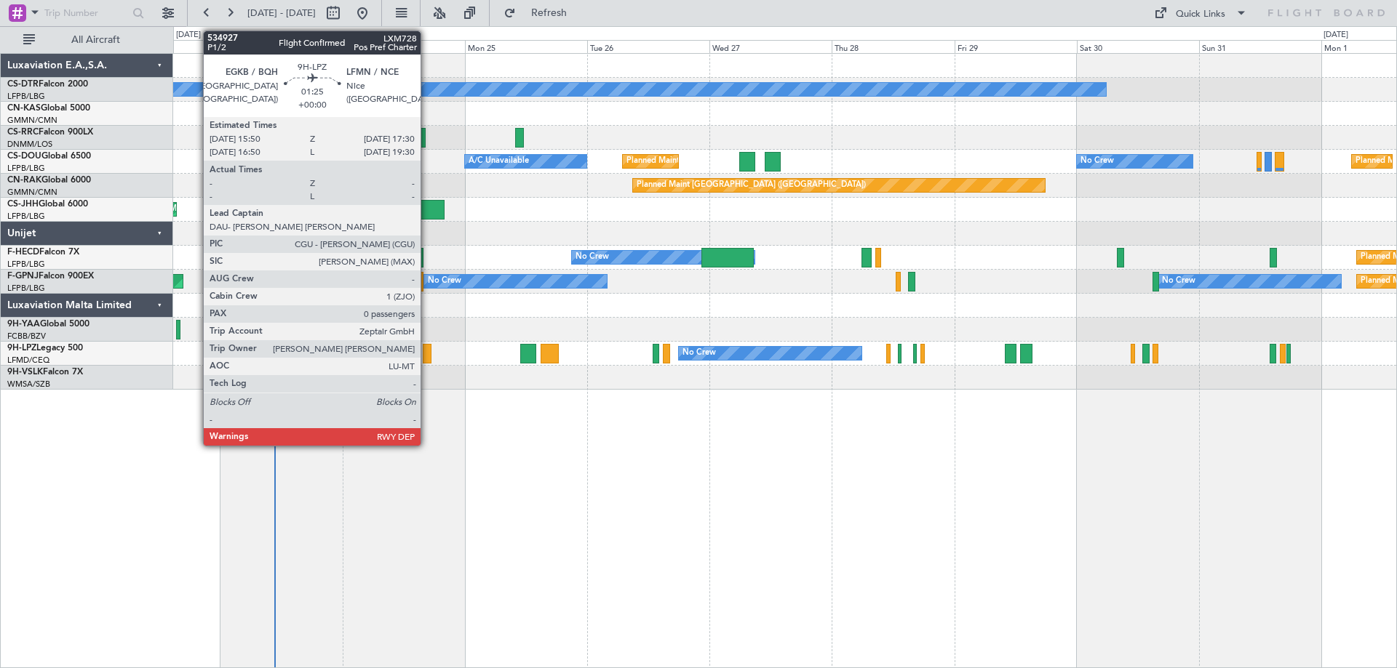
click at [427, 359] on div at bounding box center [427, 354] width 9 height 20
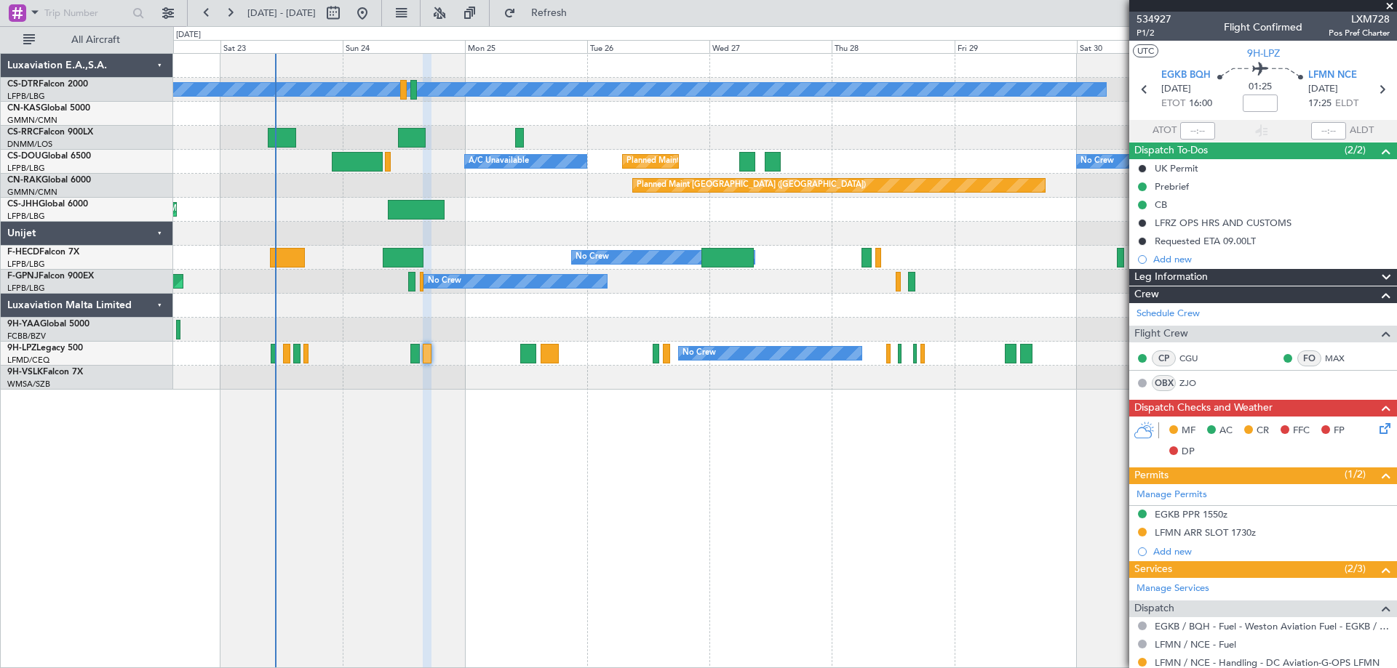
click at [1387, 7] on span at bounding box center [1389, 6] width 15 height 13
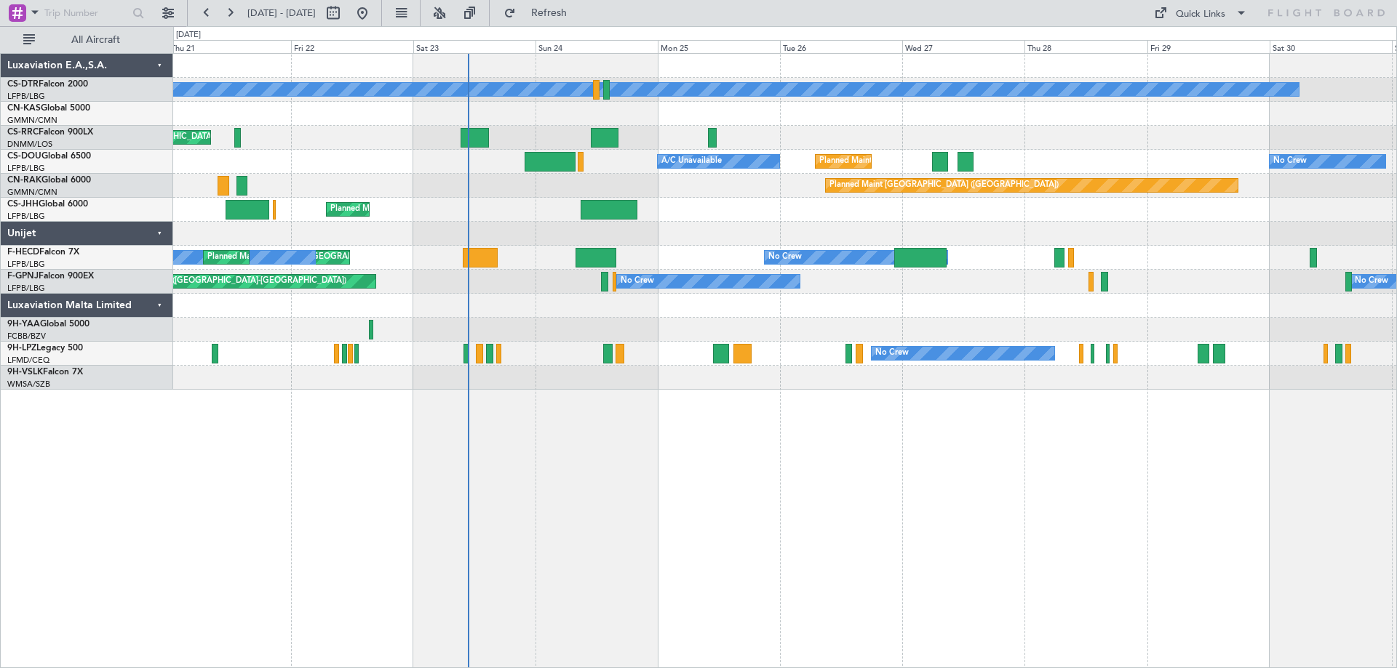
click at [623, 484] on div "No Crew Planned Maint Sofia Planned Maint [GEOGRAPHIC_DATA] ([GEOGRAPHIC_DATA])…" at bounding box center [784, 360] width 1223 height 615
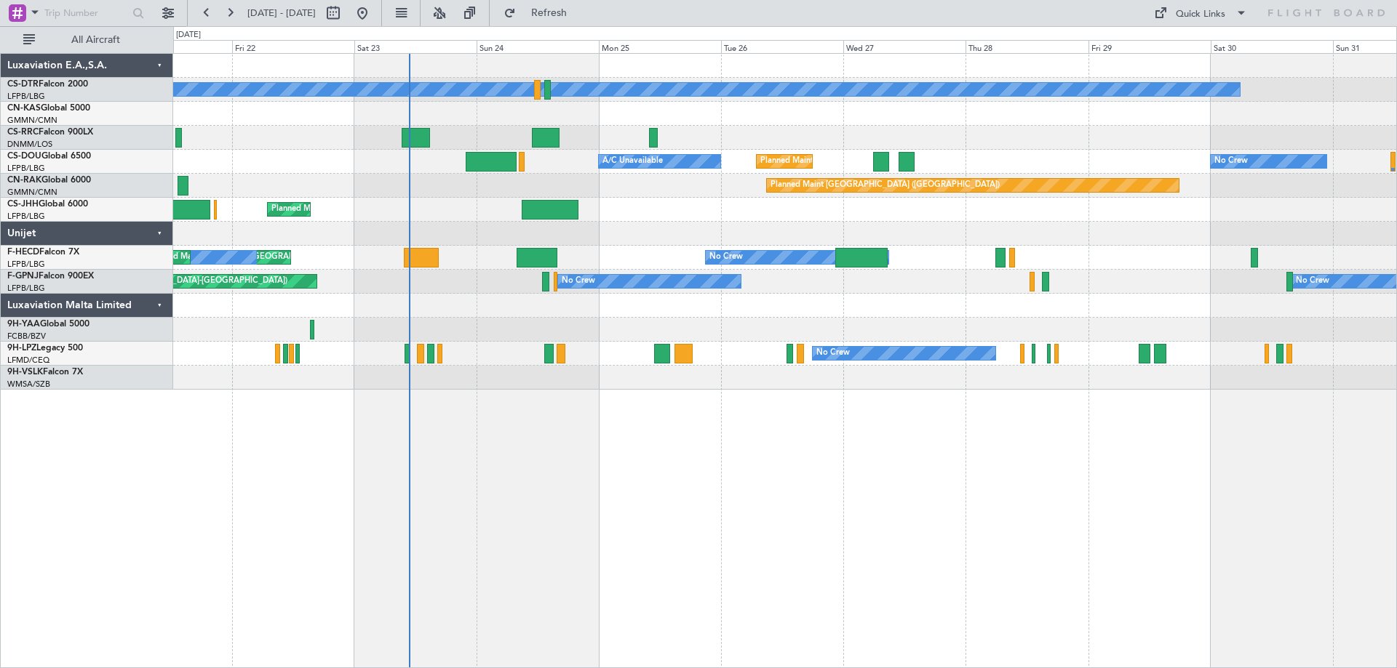
click at [504, 393] on div "No Crew Planned Maint Sofia Planned Maint [GEOGRAPHIC_DATA] ([GEOGRAPHIC_DATA])…" at bounding box center [784, 360] width 1223 height 615
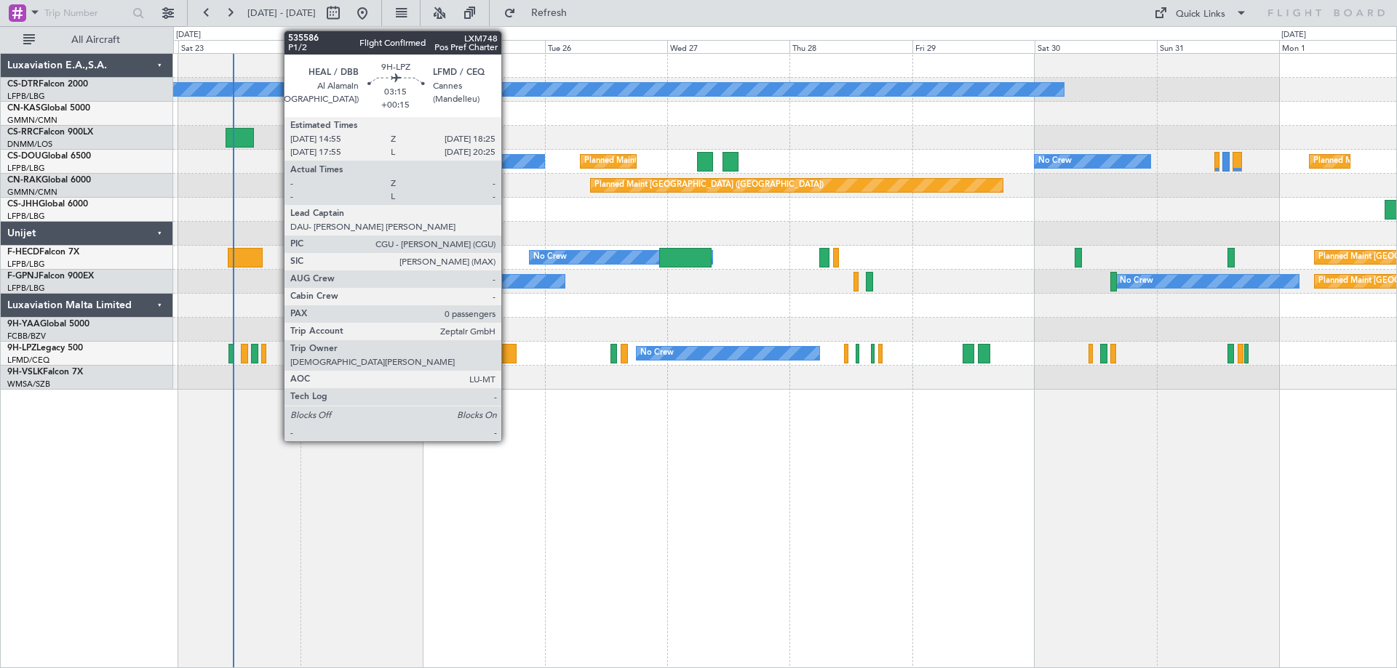
click at [508, 357] on div at bounding box center [507, 354] width 18 height 20
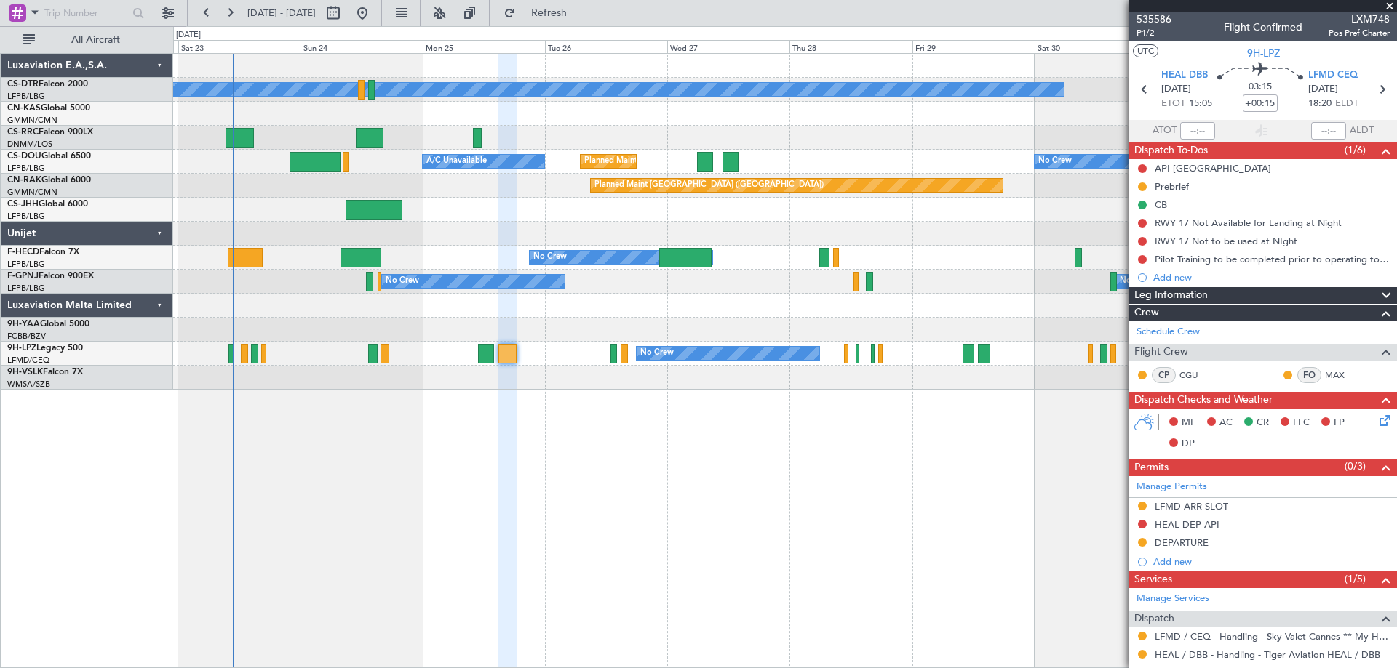
click at [1393, 7] on span at bounding box center [1389, 6] width 15 height 13
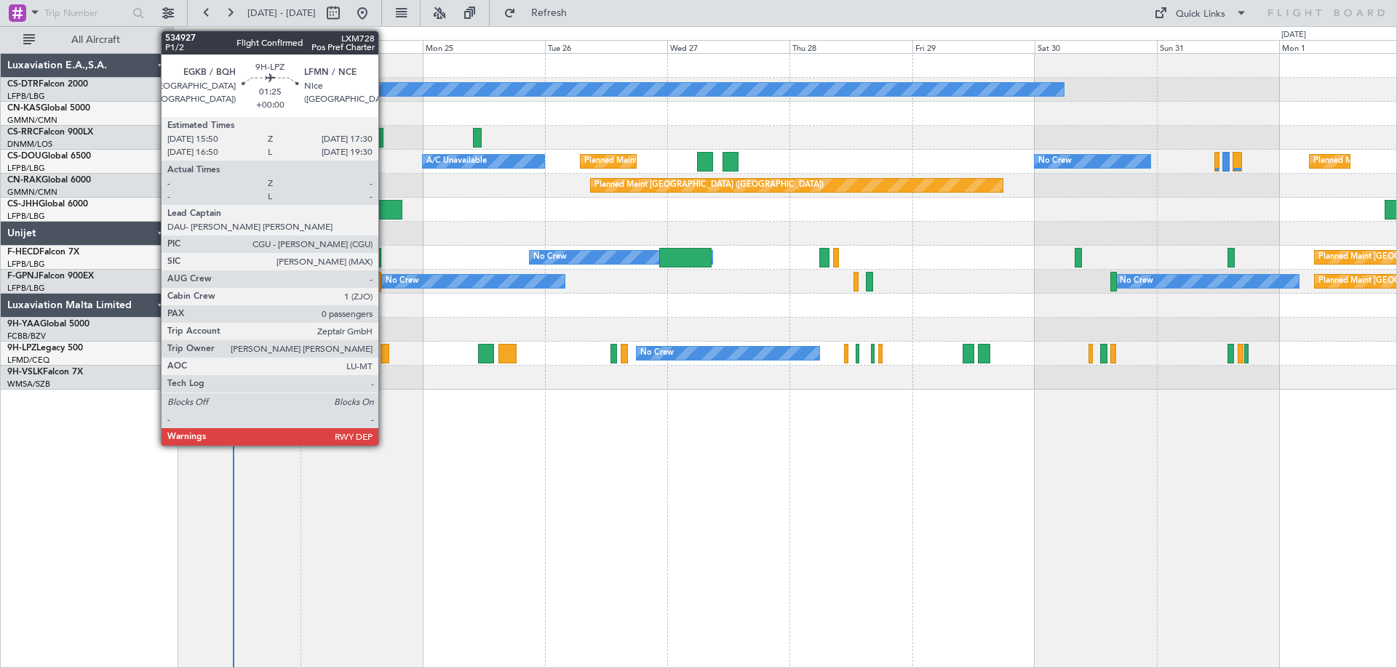
click at [385, 359] on div at bounding box center [384, 354] width 9 height 20
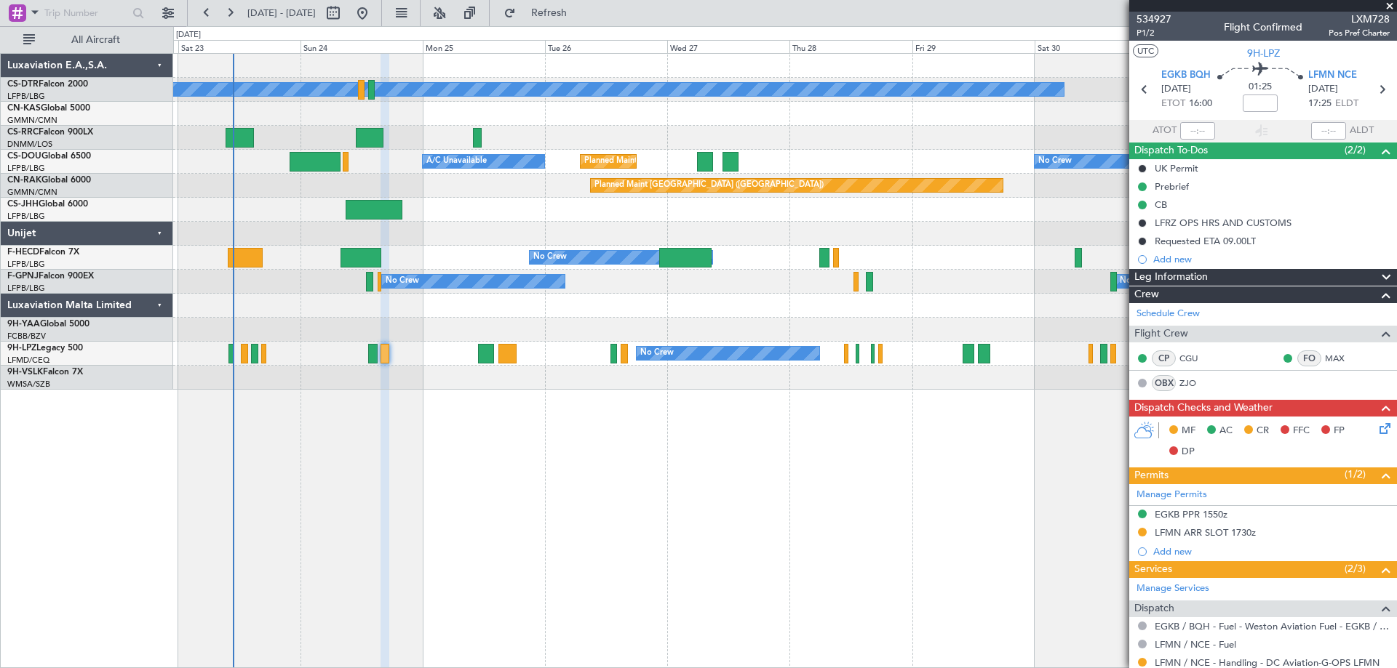
click at [1394, 1] on span at bounding box center [1389, 6] width 15 height 13
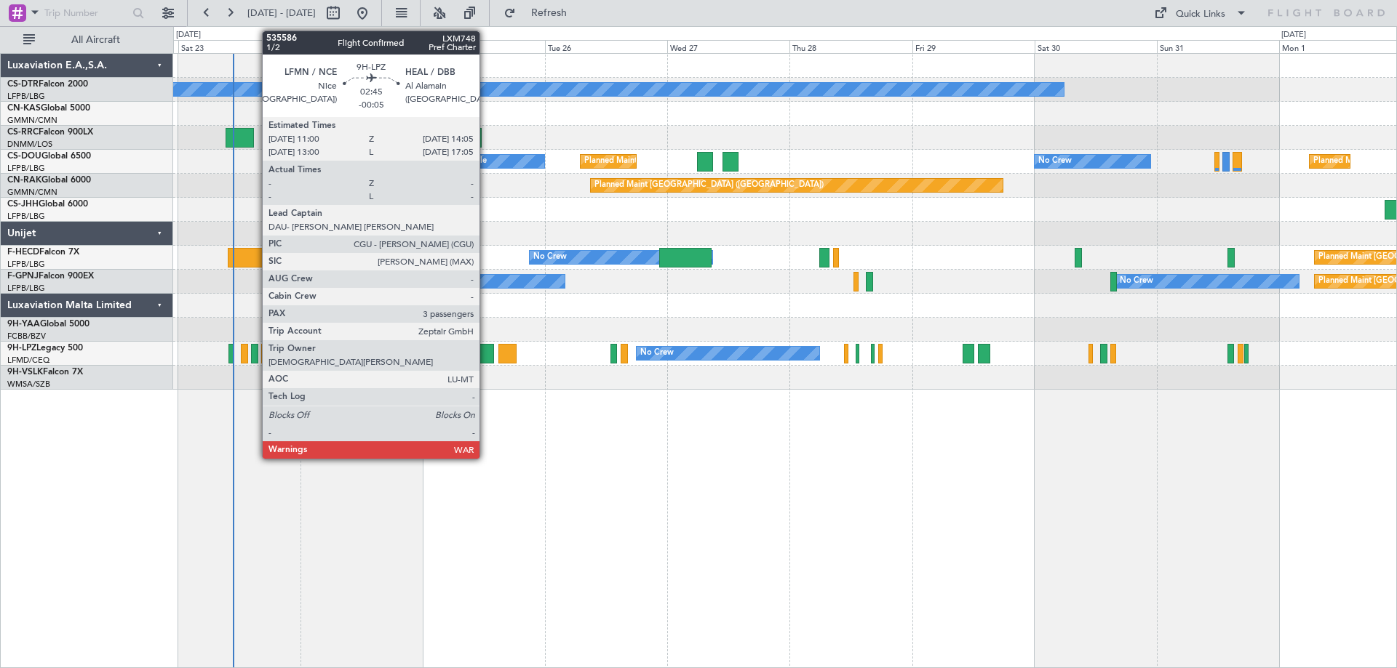
click at [485, 357] on div at bounding box center [486, 354] width 16 height 20
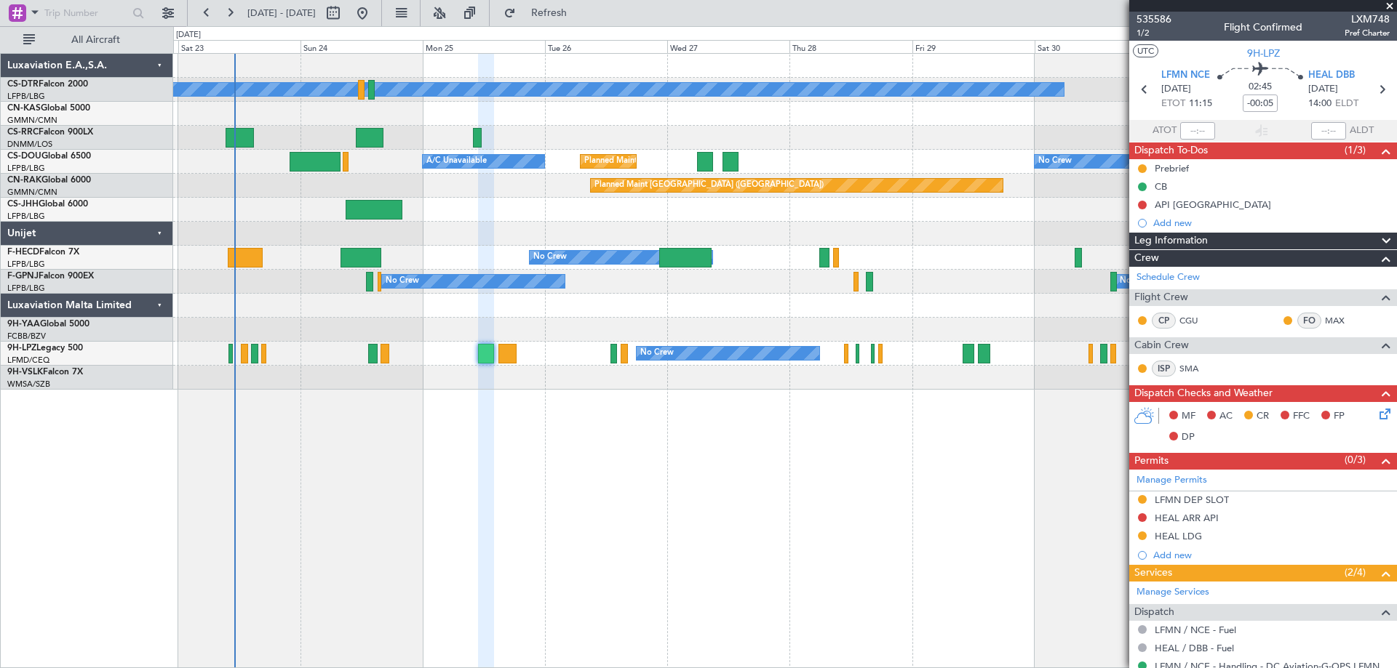
click at [1394, 1] on span at bounding box center [1389, 6] width 15 height 13
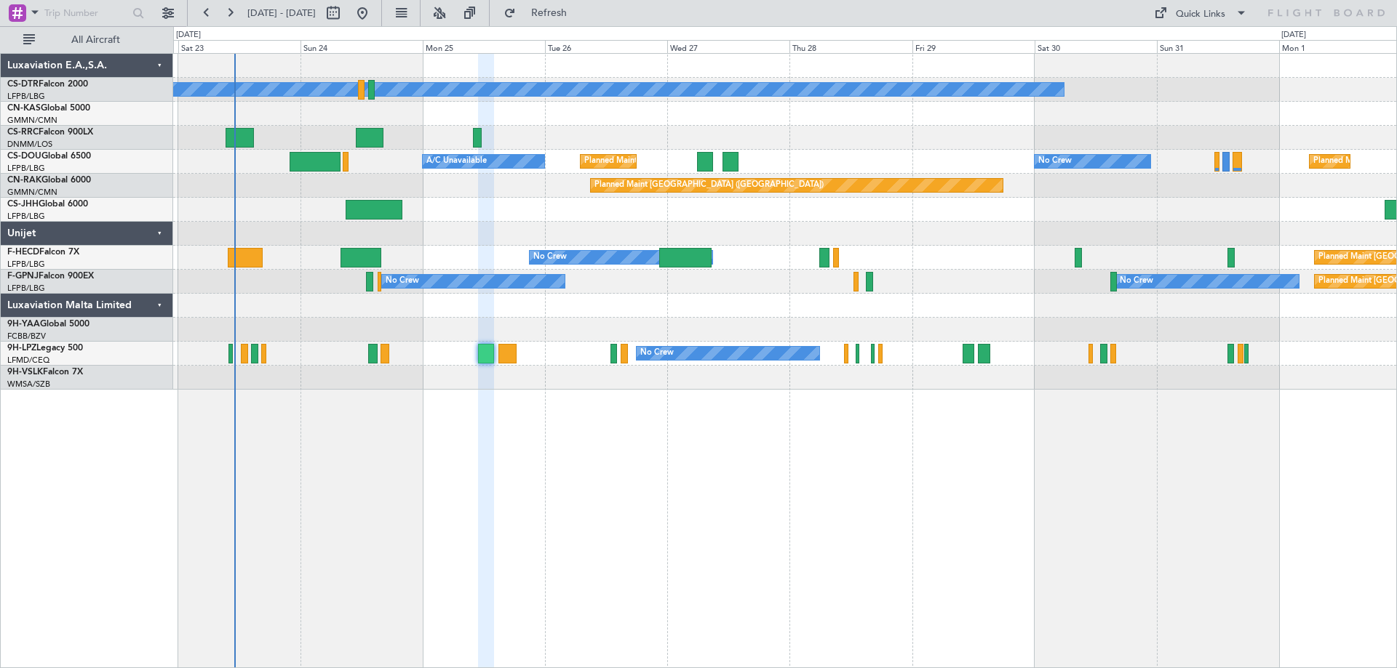
type input "0"
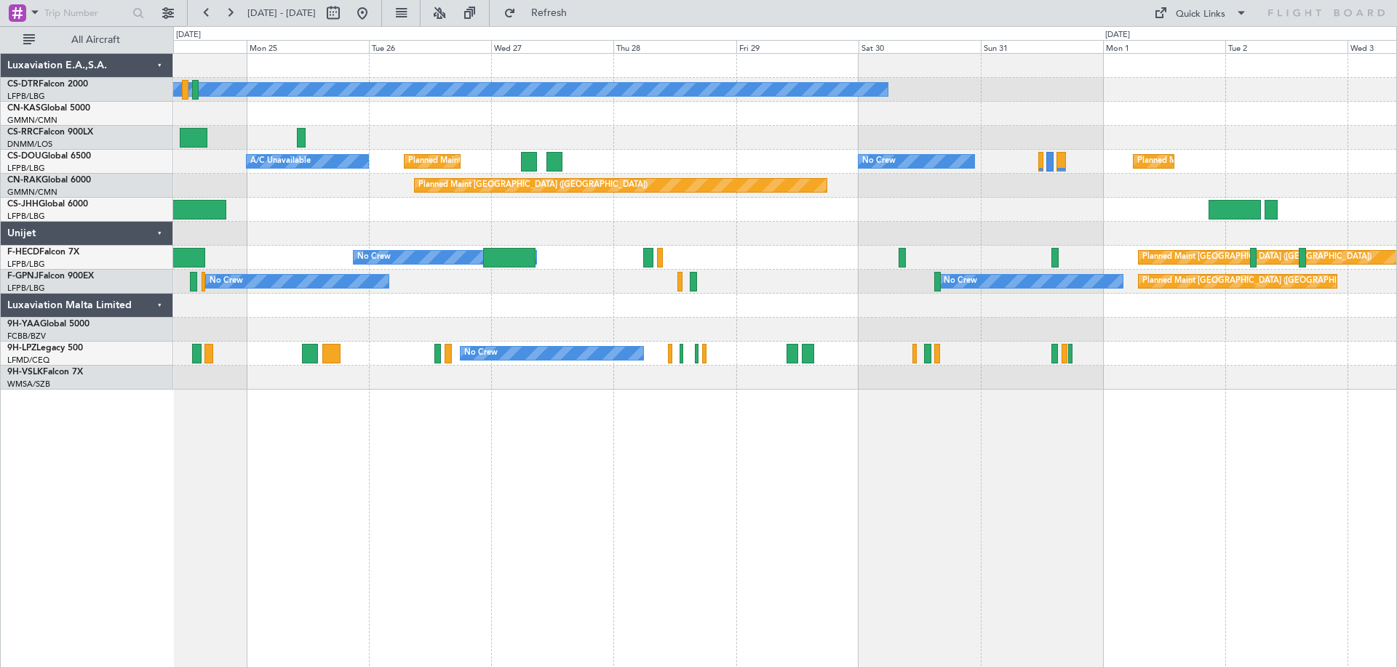
click at [1062, 209] on div "No Crew Planned Maint [GEOGRAPHIC_DATA] ([GEOGRAPHIC_DATA]) A/C Unavailable No …" at bounding box center [784, 222] width 1223 height 336
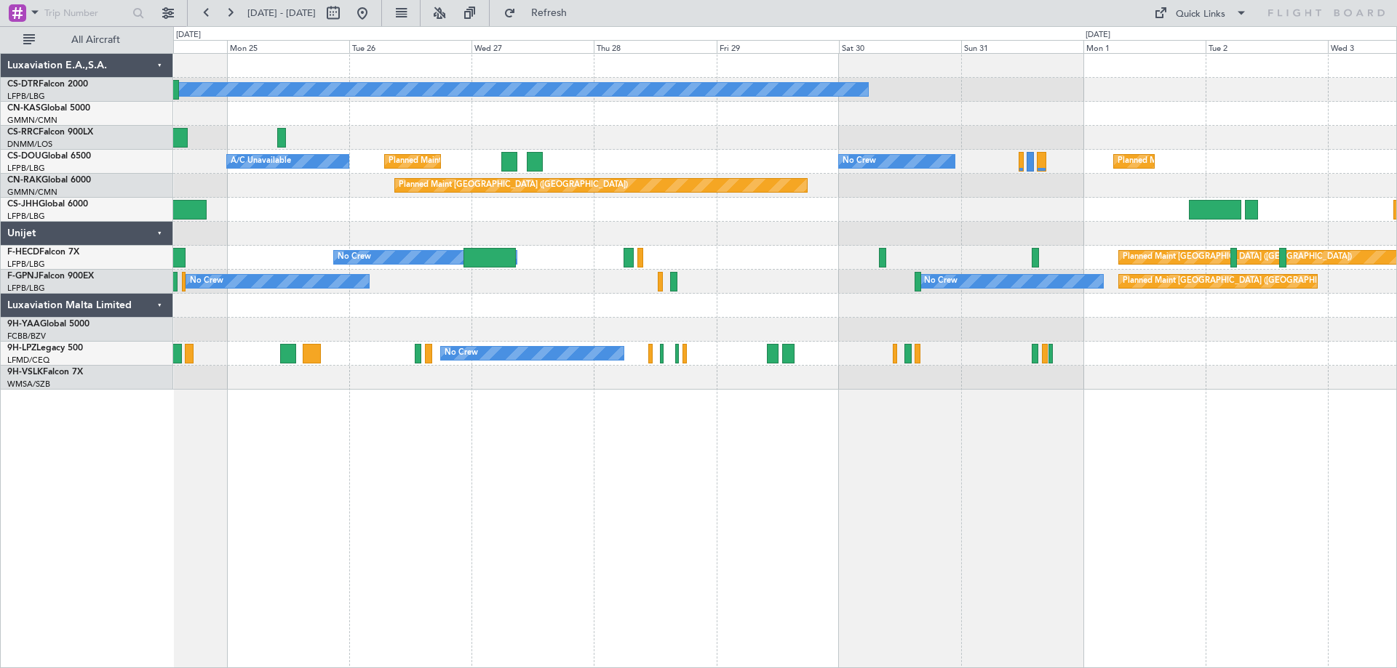
click at [725, 452] on div "No Crew Planned Maint [GEOGRAPHIC_DATA] ([GEOGRAPHIC_DATA]) A/C Unavailable No …" at bounding box center [784, 360] width 1223 height 615
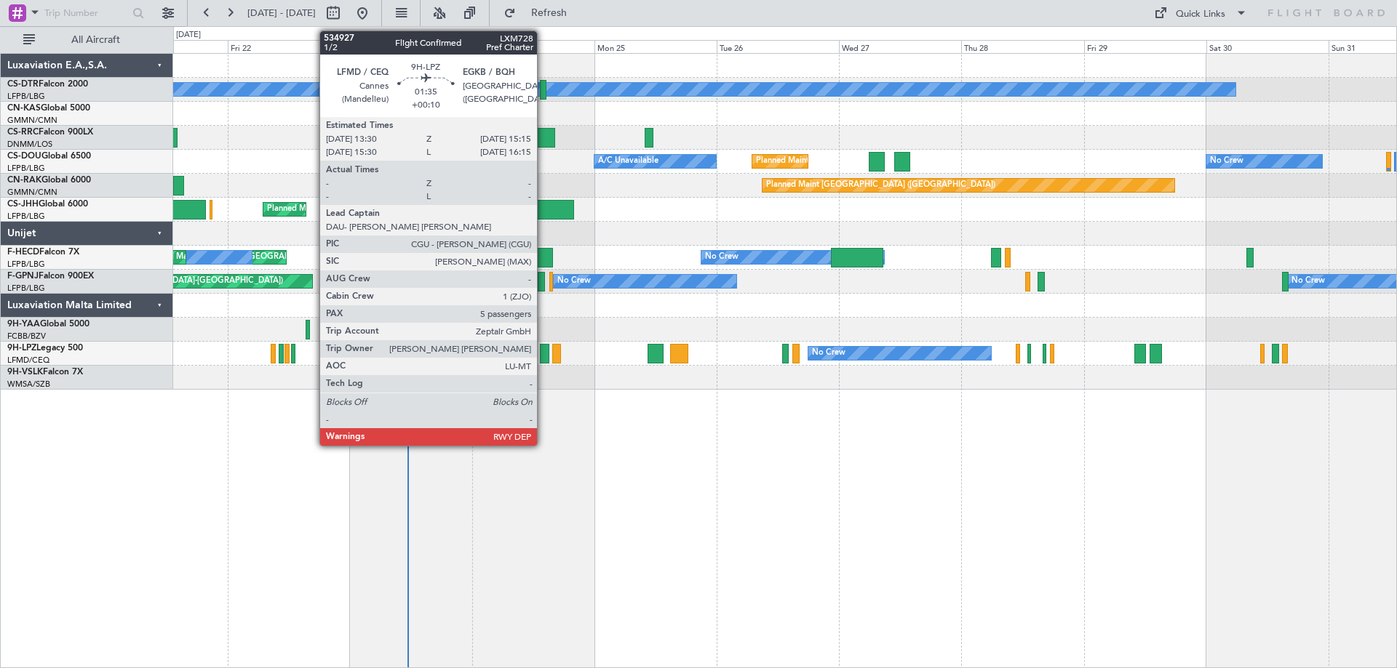
click at [543, 359] on div at bounding box center [544, 354] width 9 height 20
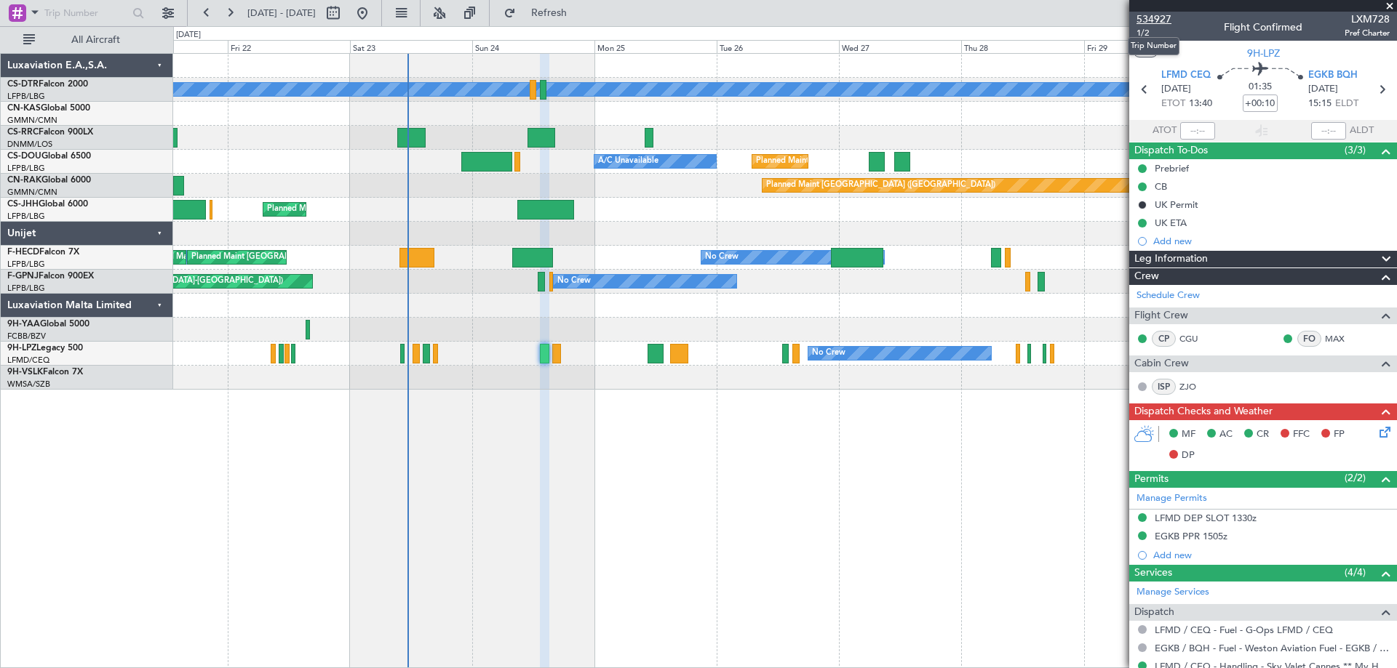
click at [1144, 18] on span "534927" at bounding box center [1153, 19] width 35 height 15
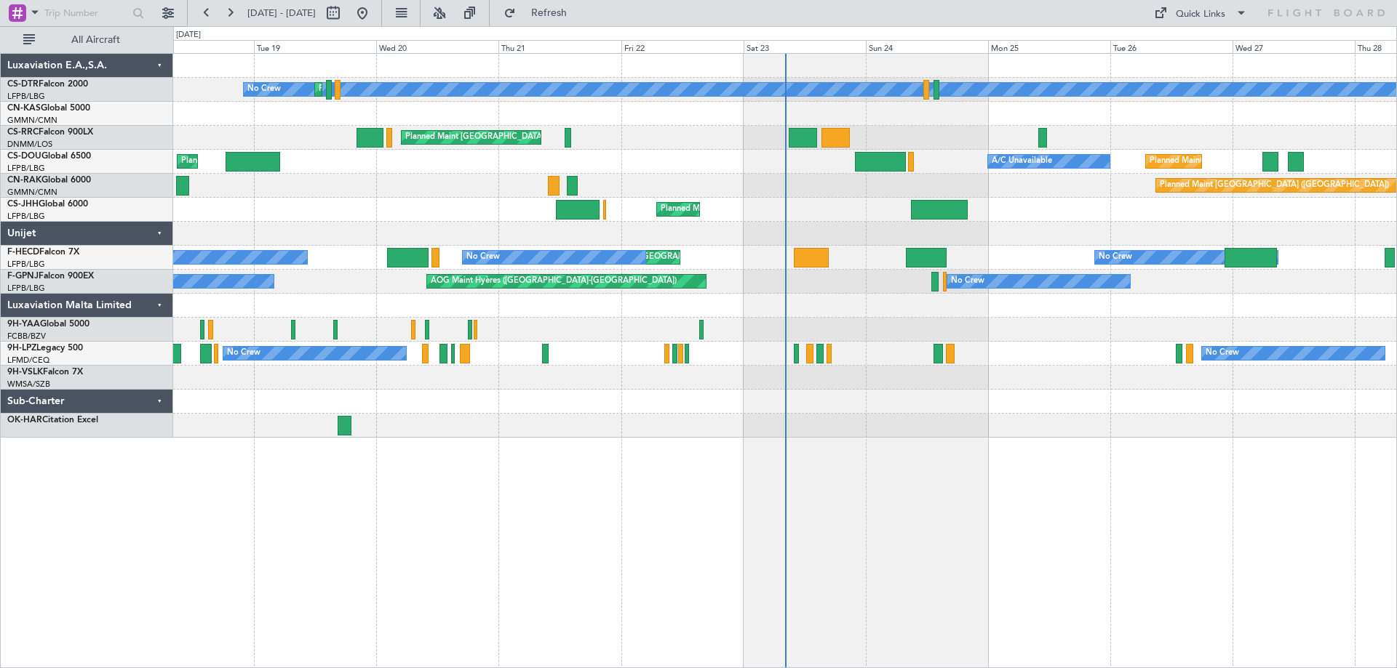
click at [471, 127] on div "No Crew Planned Maint Sofia Planned Maint Paris (Le Bourget) Planned Maint Pari…" at bounding box center [784, 246] width 1223 height 384
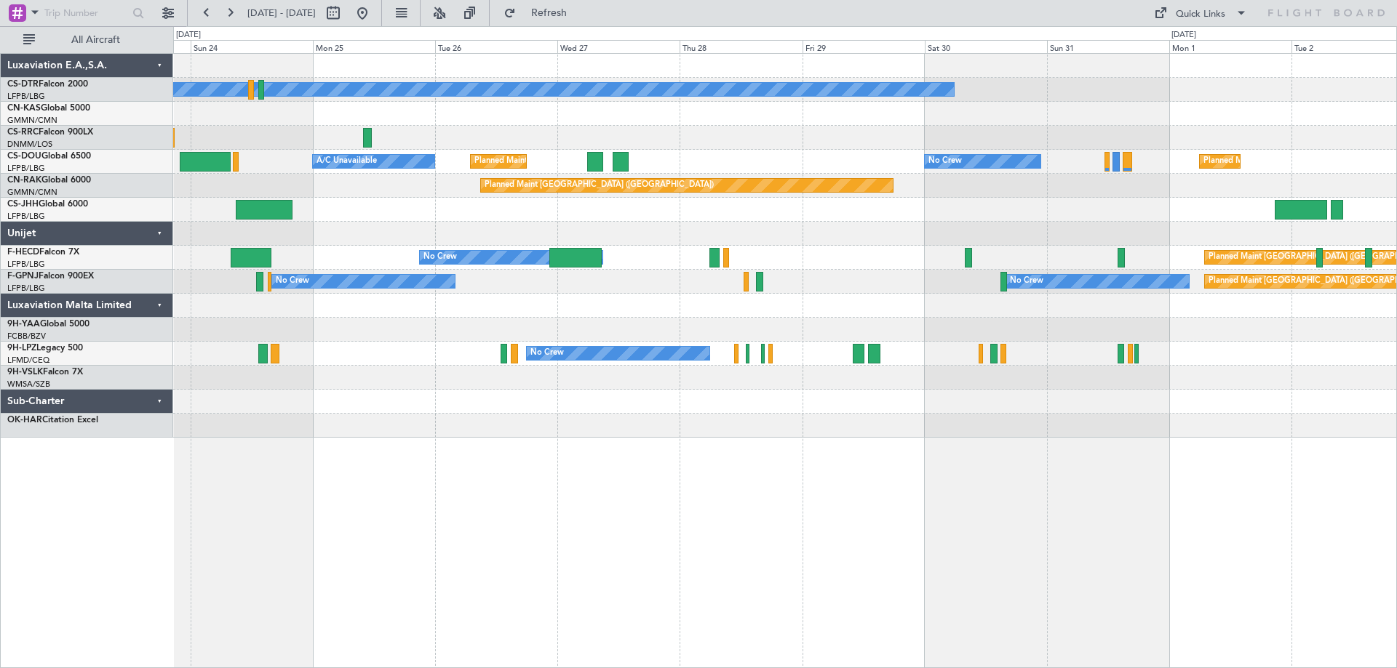
click at [424, 129] on div "No Crew Planned Maint Paris (Le Bourget) A/C Unavailable No Crew Planned Maint …" at bounding box center [784, 246] width 1223 height 384
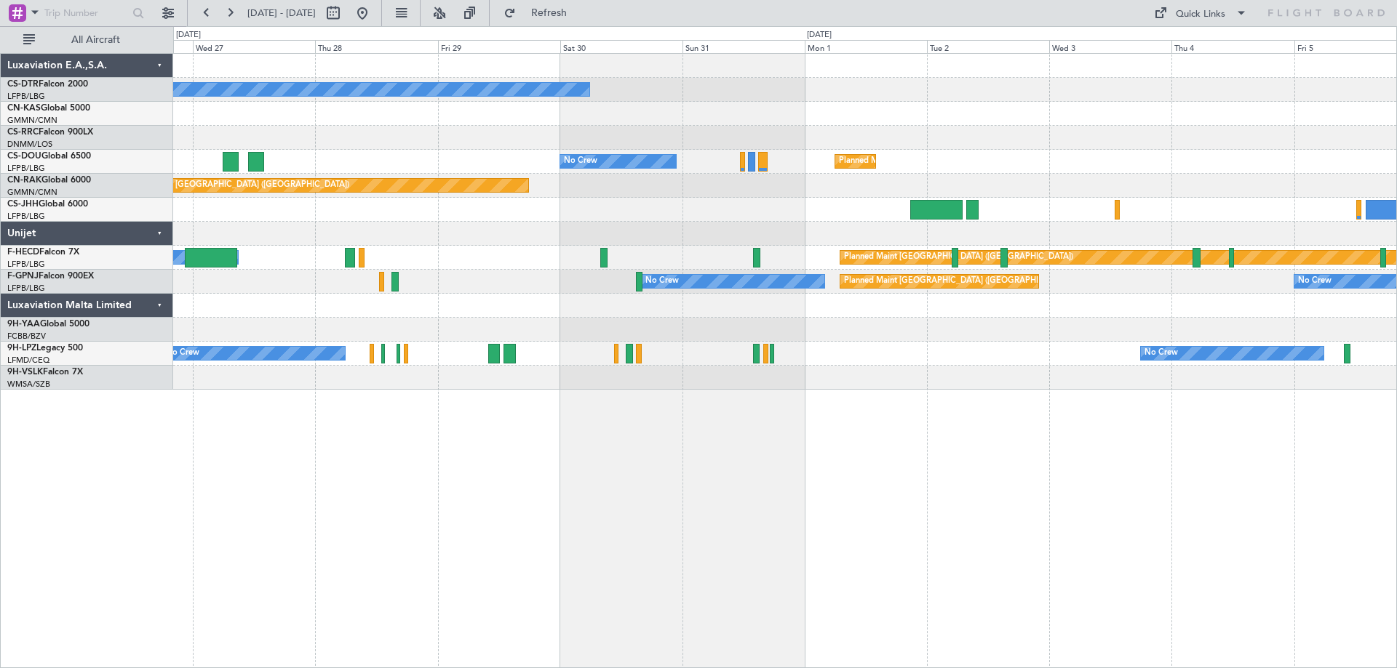
click at [701, 478] on div "No Crew No Crew Planned Maint [GEOGRAPHIC_DATA] ([GEOGRAPHIC_DATA]) A/C Unavail…" at bounding box center [784, 360] width 1223 height 615
click at [1240, 12] on span at bounding box center [1240, 12] width 17 height 17
click at [1188, 52] on button "Trip Builder" at bounding box center [1200, 48] width 109 height 35
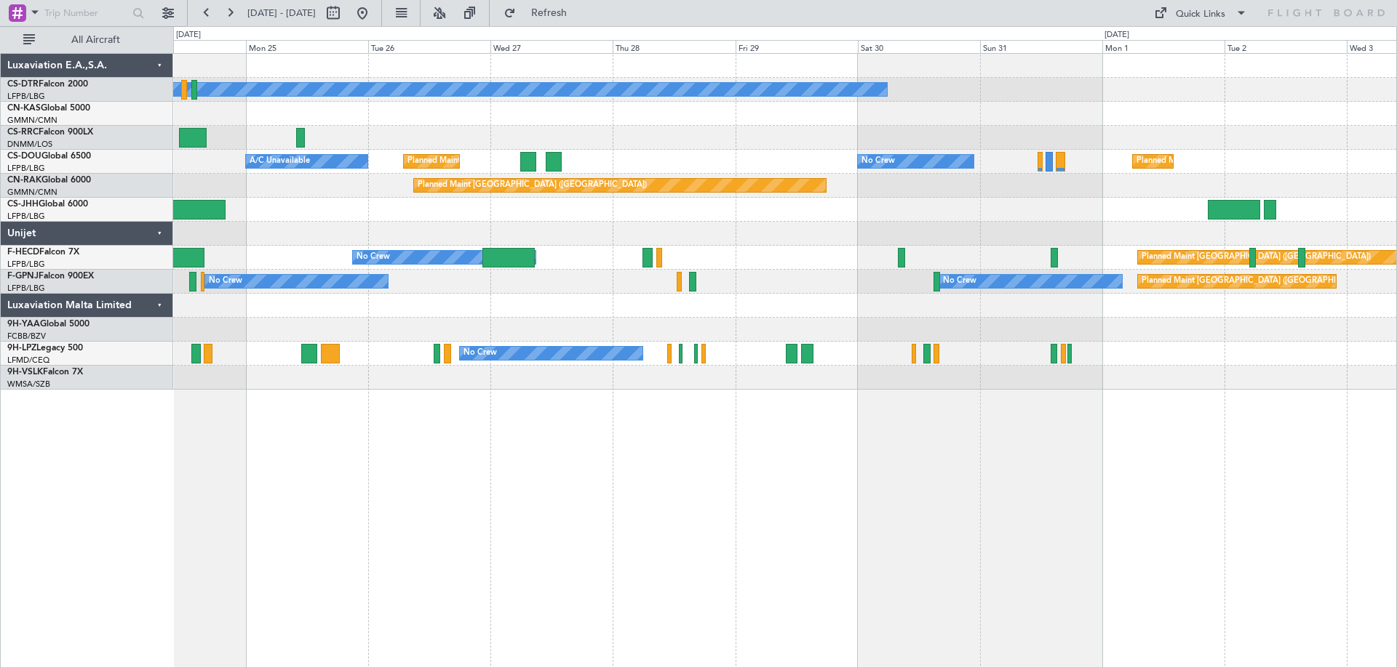
click at [920, 475] on div "No Crew No Crew Planned Maint Paris (Le Bourget) Planned Maint Paris (Le Bourge…" at bounding box center [784, 360] width 1223 height 615
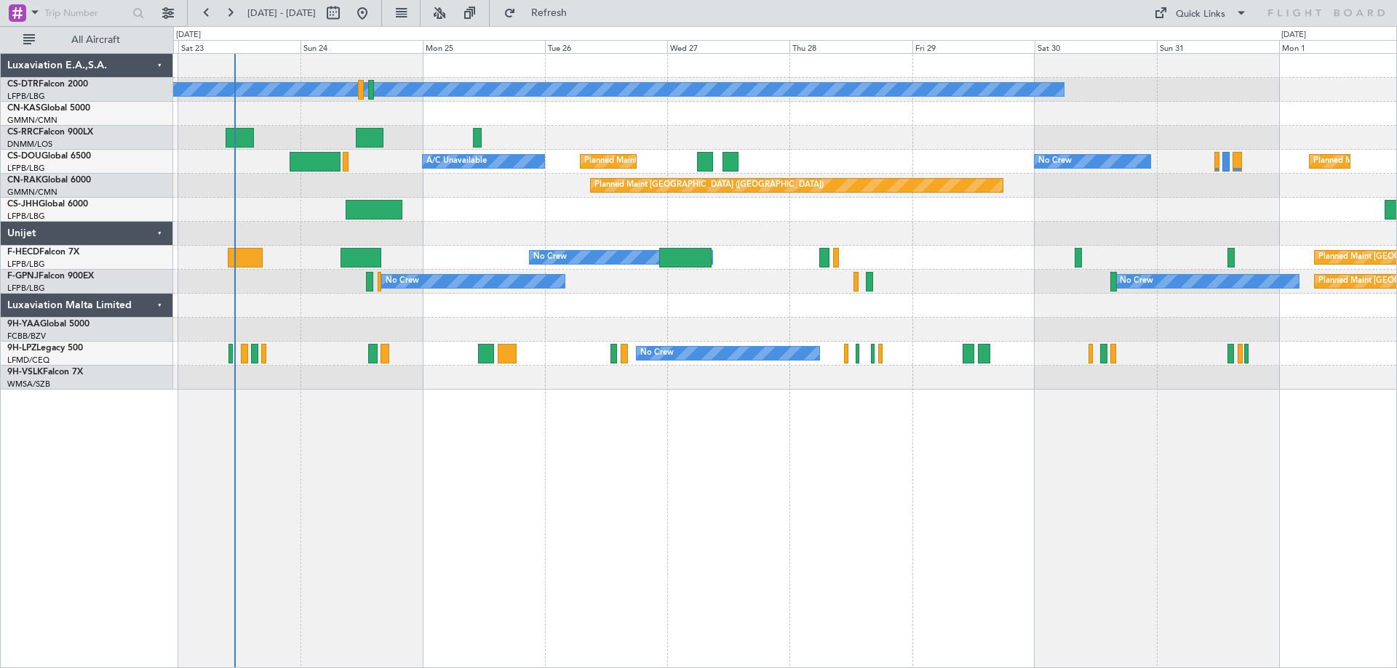
click at [655, 415] on div "No Crew Planned Maint Paris (Le Bourget) No Crew Planned Maint Paris (Le Bourge…" at bounding box center [784, 360] width 1223 height 615
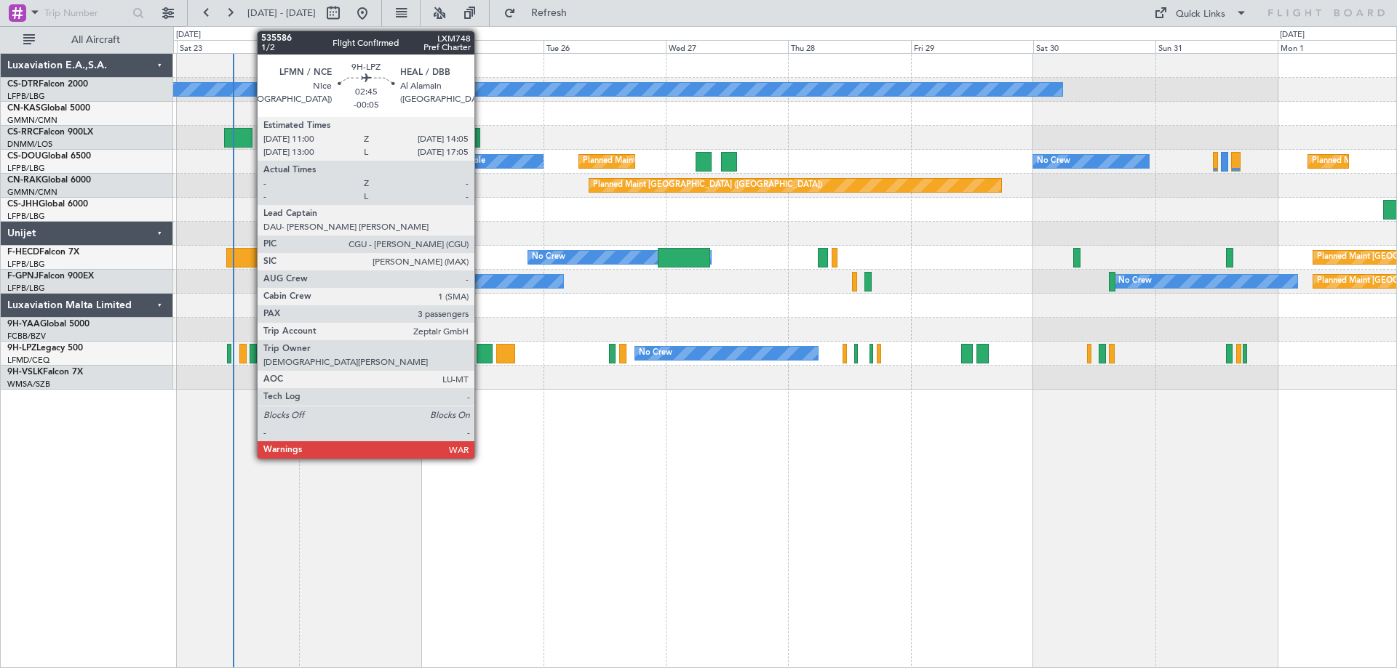
click at [481, 354] on div at bounding box center [484, 354] width 16 height 20
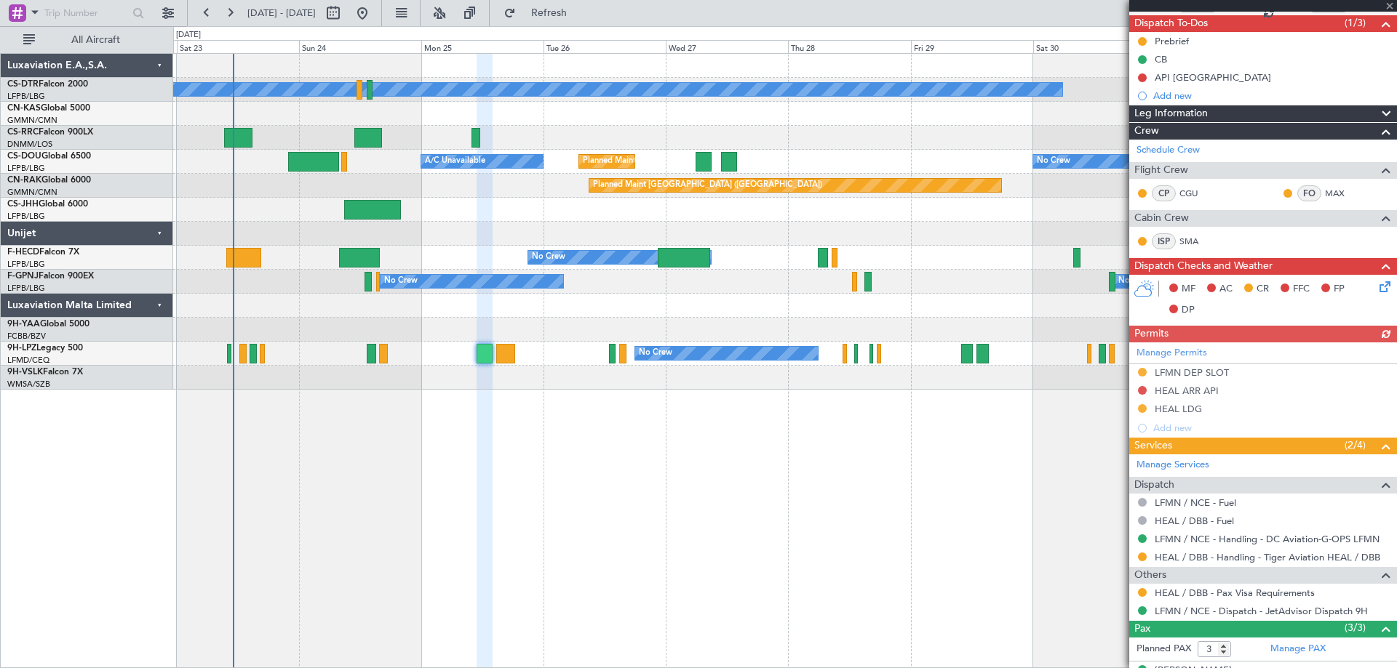
scroll to position [218, 0]
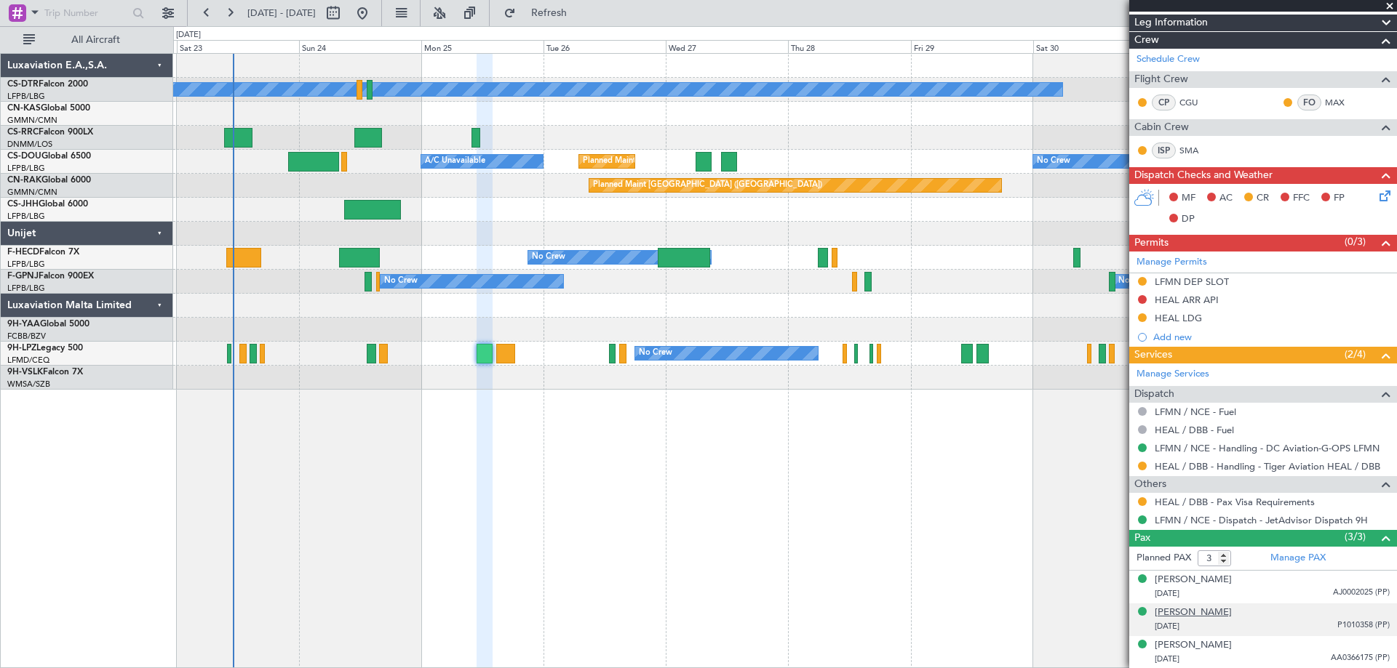
click at [1193, 614] on div "[PERSON_NAME]" at bounding box center [1192, 613] width 77 height 15
click at [1389, 4] on span at bounding box center [1389, 6] width 15 height 13
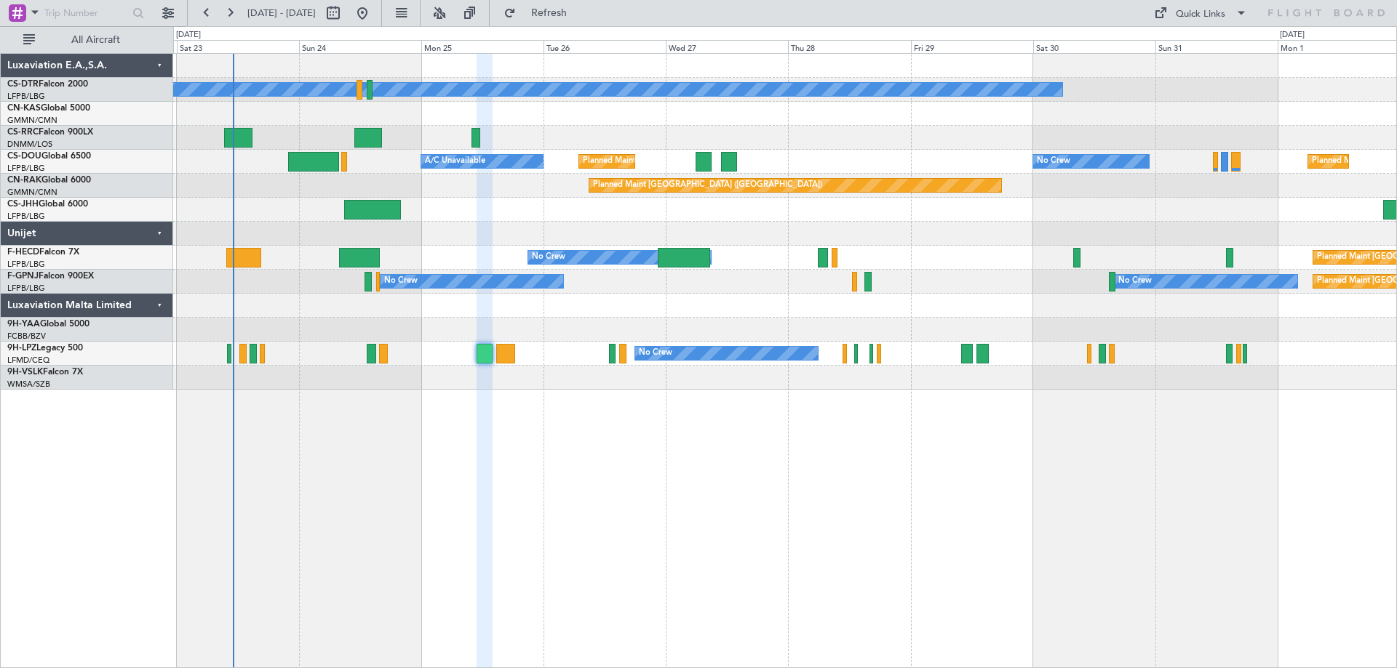
type input "0"
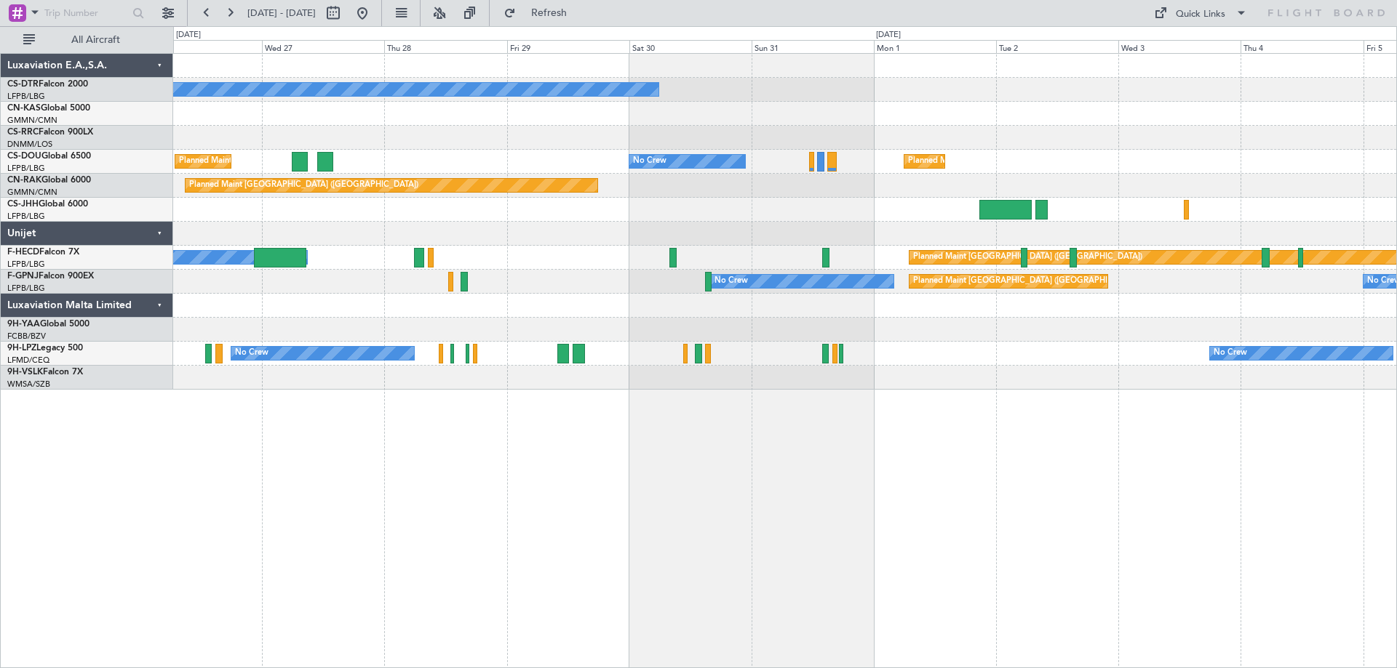
click at [659, 425] on div "No Crew Planned Maint Paris (Le Bourget) No Crew Planned Maint Paris (Le Bourge…" at bounding box center [784, 360] width 1223 height 615
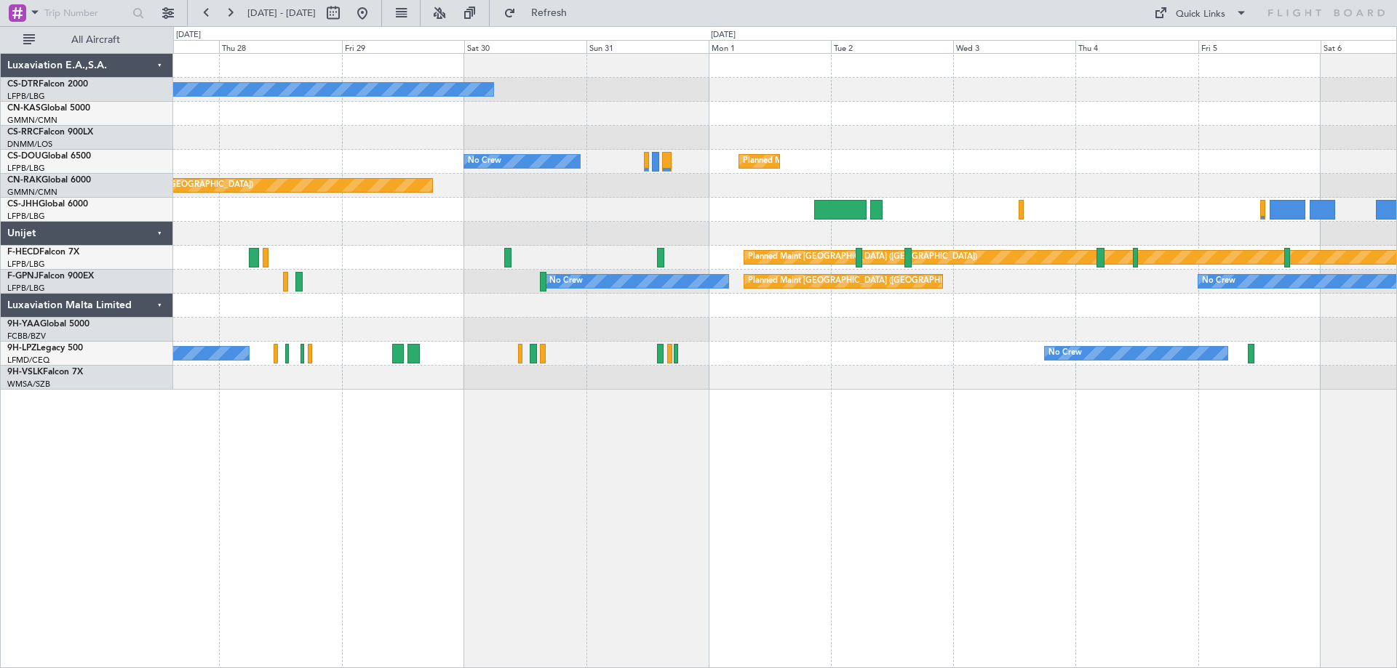
click at [683, 397] on div "No Crew No Crew Planned Maint Paris (Le Bourget) Planned Maint Paris (Le Bourge…" at bounding box center [784, 360] width 1223 height 615
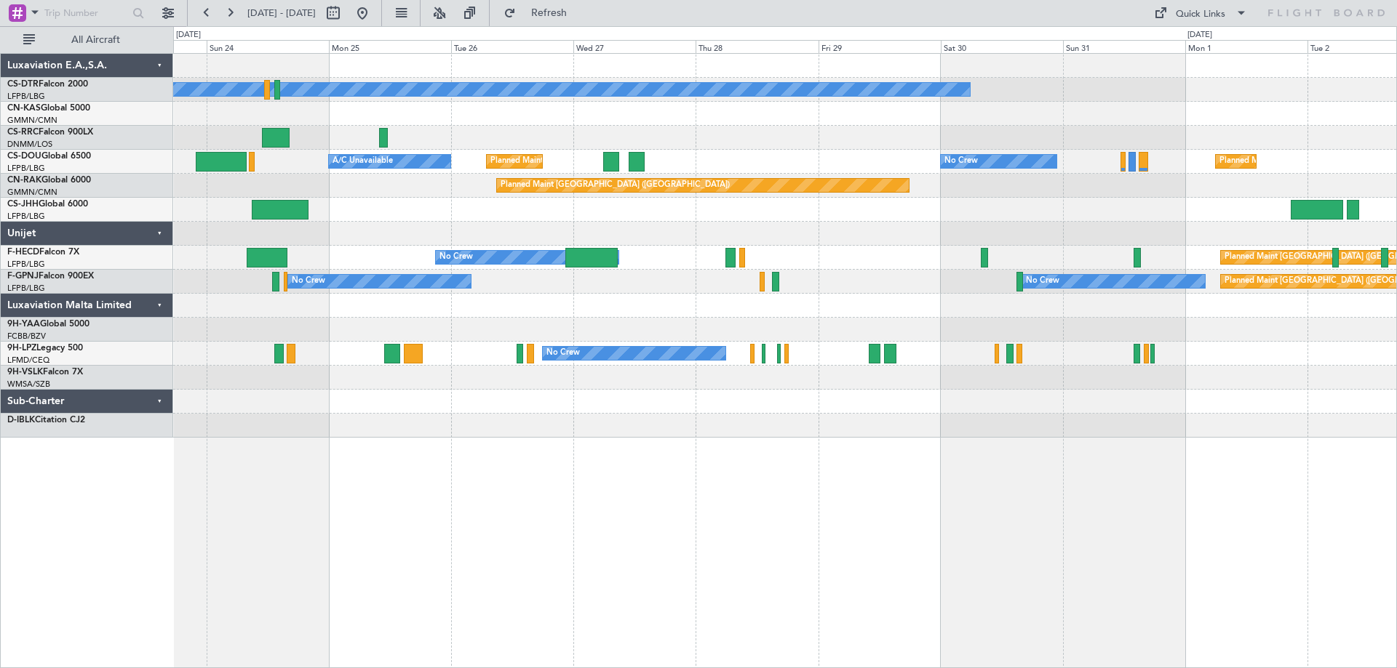
click at [740, 436] on div "No Crew Planned Maint Paris (Le Bourget) No Crew Planned Maint Paris (Le Bourge…" at bounding box center [784, 246] width 1223 height 384
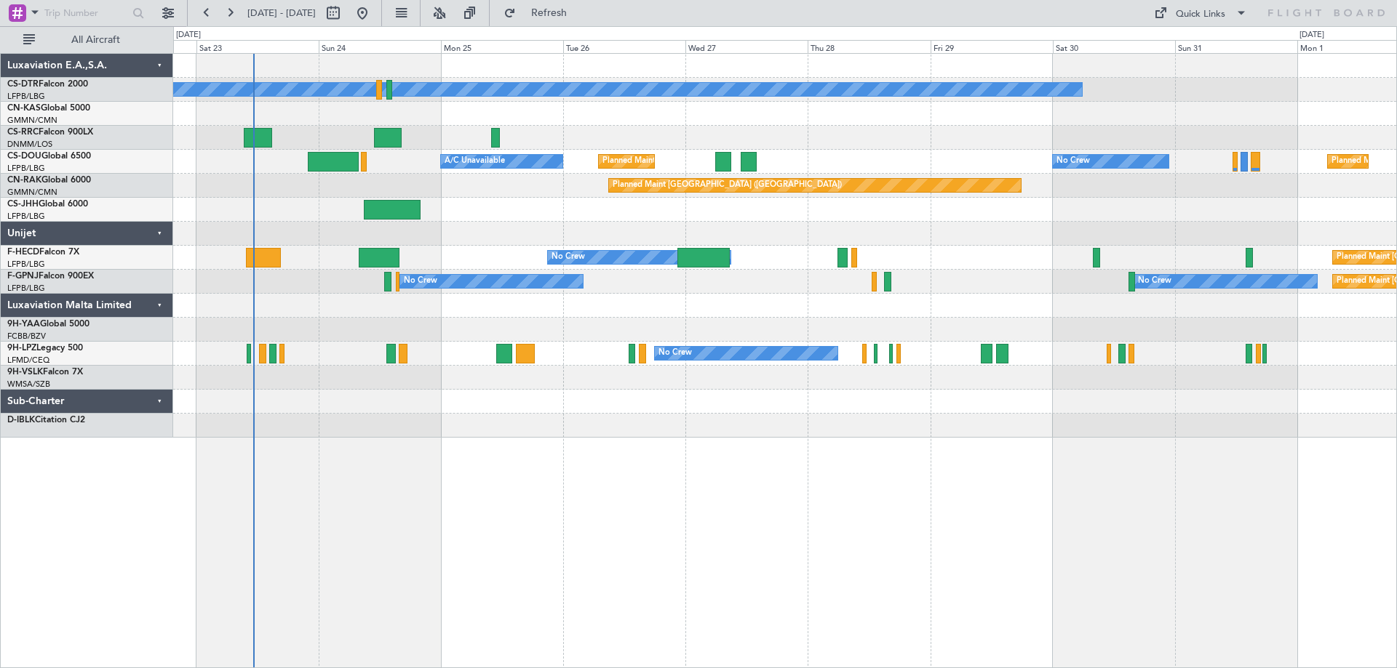
click at [564, 416] on div "No Crew Planned Maint Paris (Le Bourget) No Crew Planned Maint Paris (Le Bourge…" at bounding box center [784, 246] width 1223 height 384
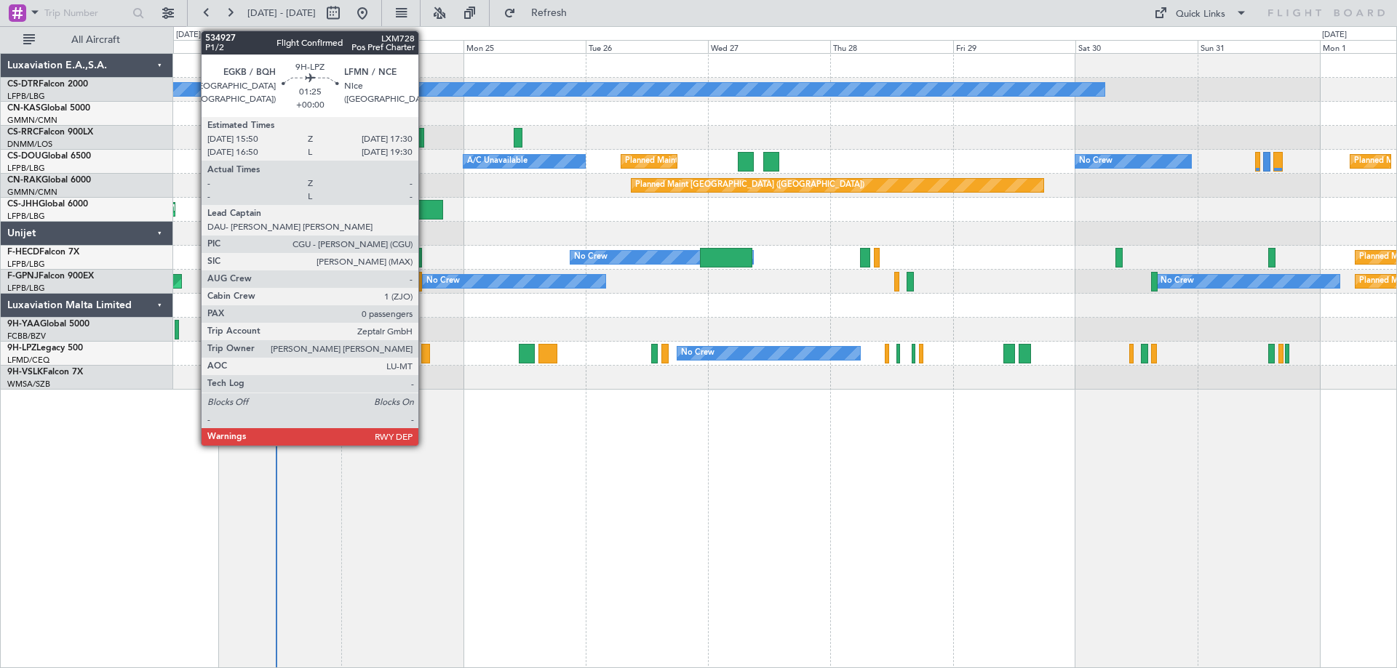
click at [425, 358] on div at bounding box center [425, 354] width 9 height 20
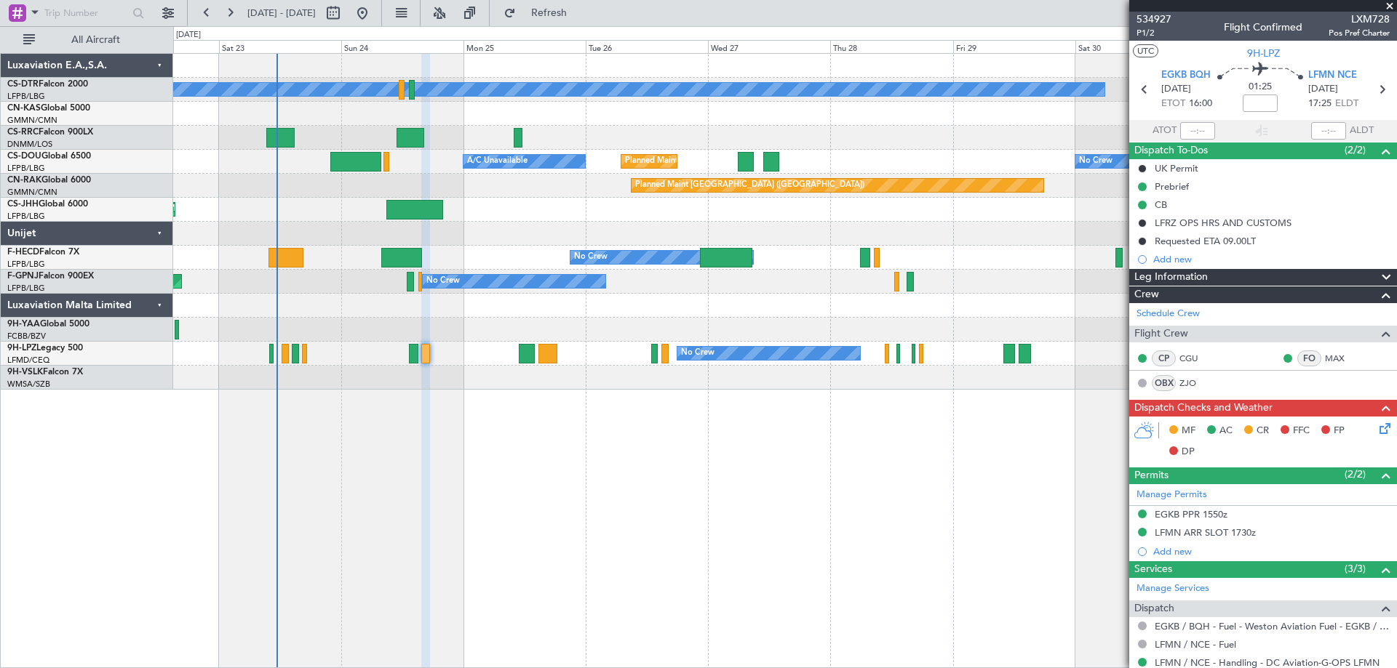
click at [1394, 2] on span at bounding box center [1389, 6] width 15 height 13
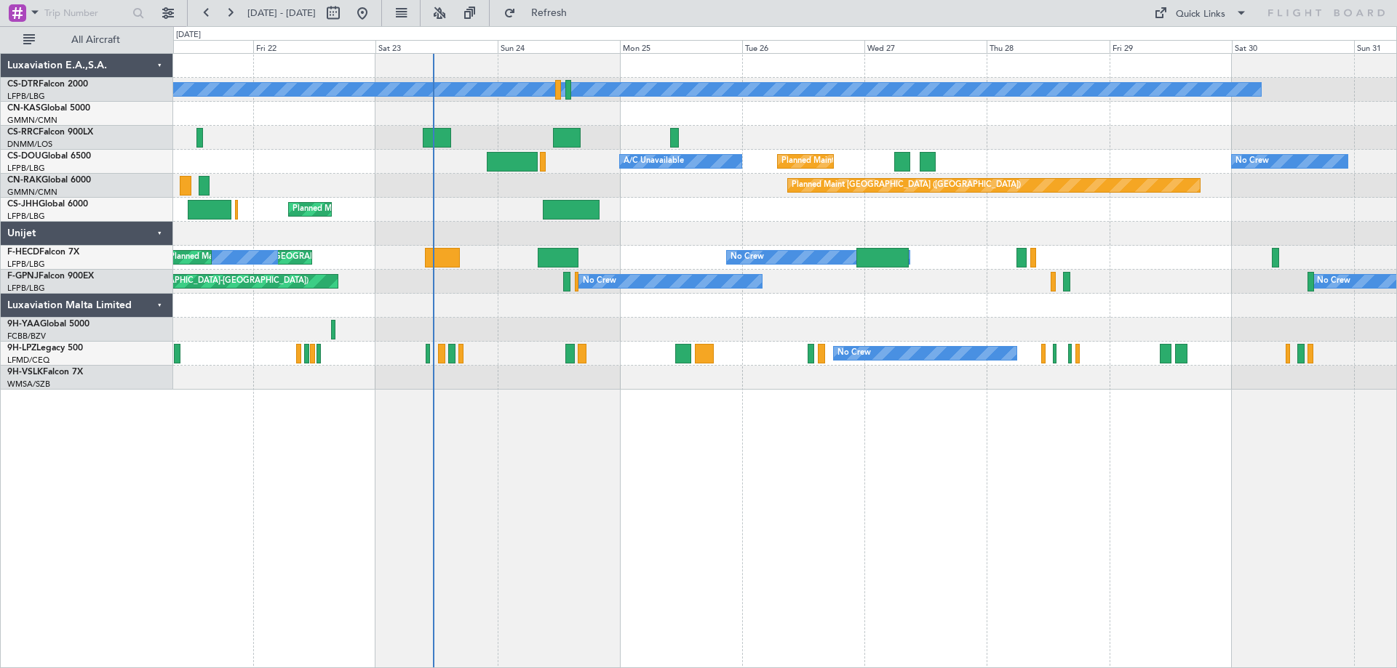
click at [543, 436] on div "No Crew Planned Maint Sofia Planned Maint Paris (Le Bourget) A/C Unavailable No…" at bounding box center [784, 360] width 1223 height 615
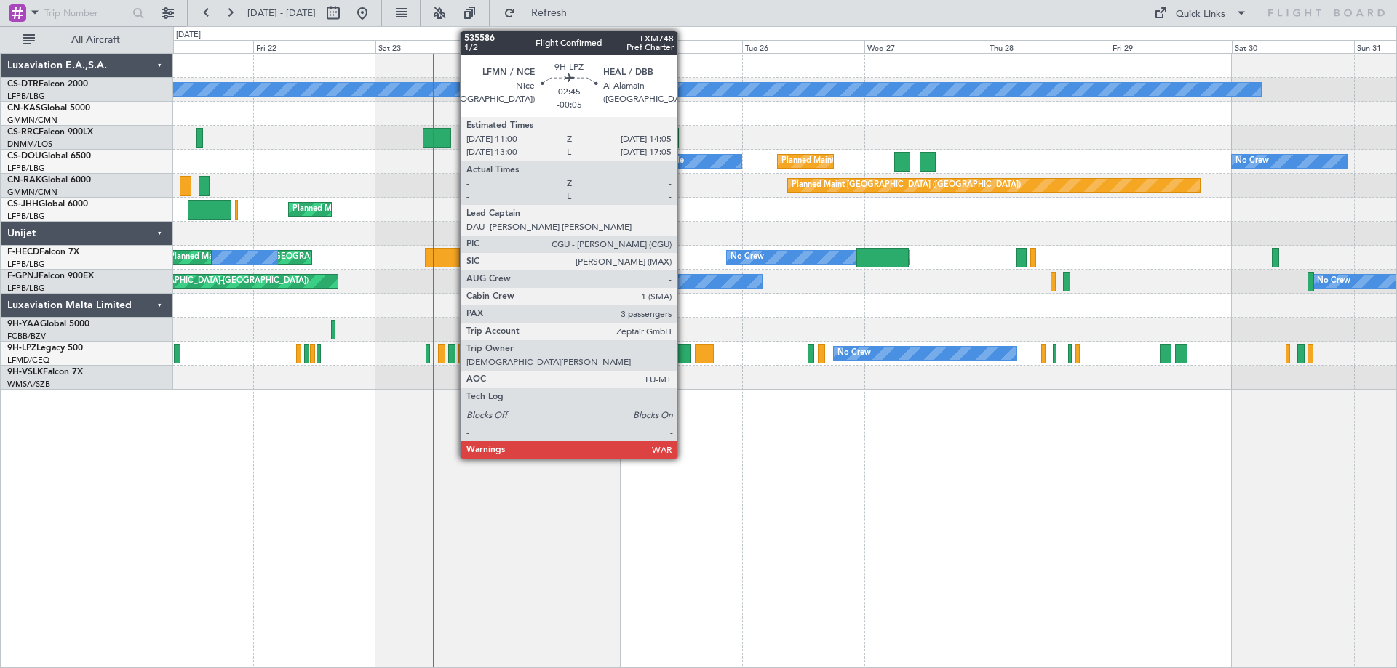
click at [684, 354] on div at bounding box center [683, 354] width 16 height 20
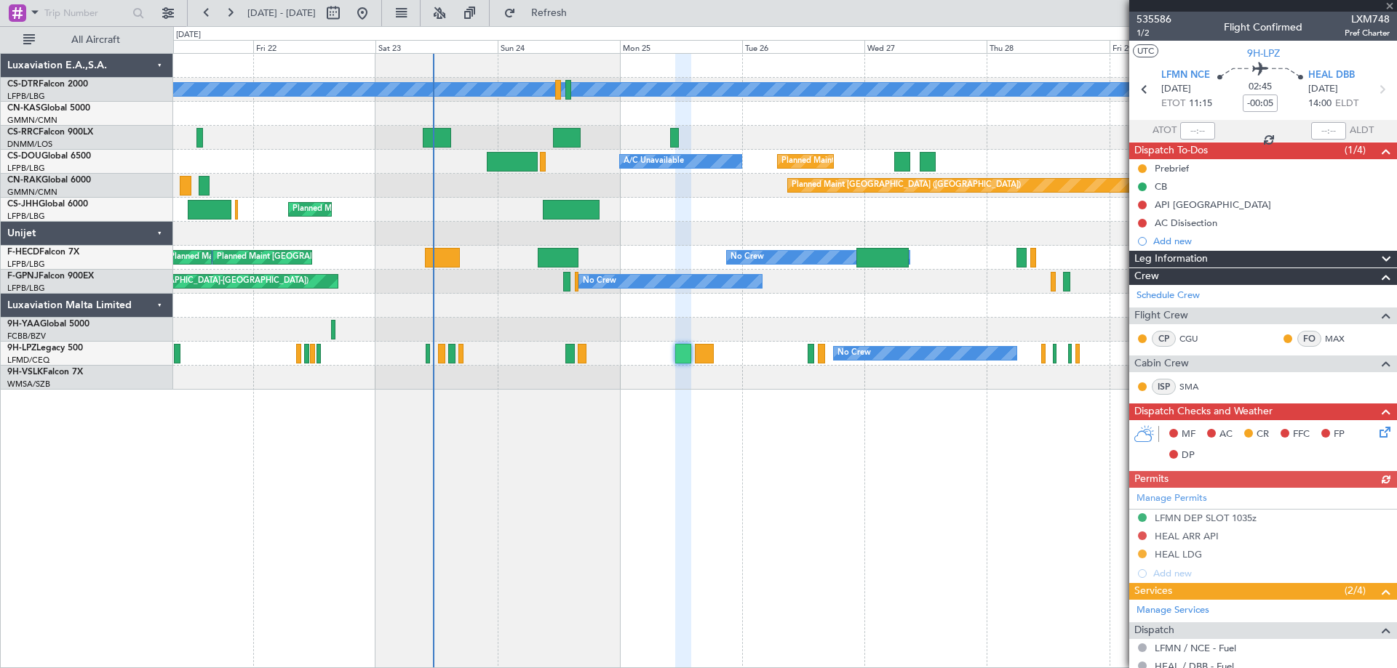
scroll to position [236, 0]
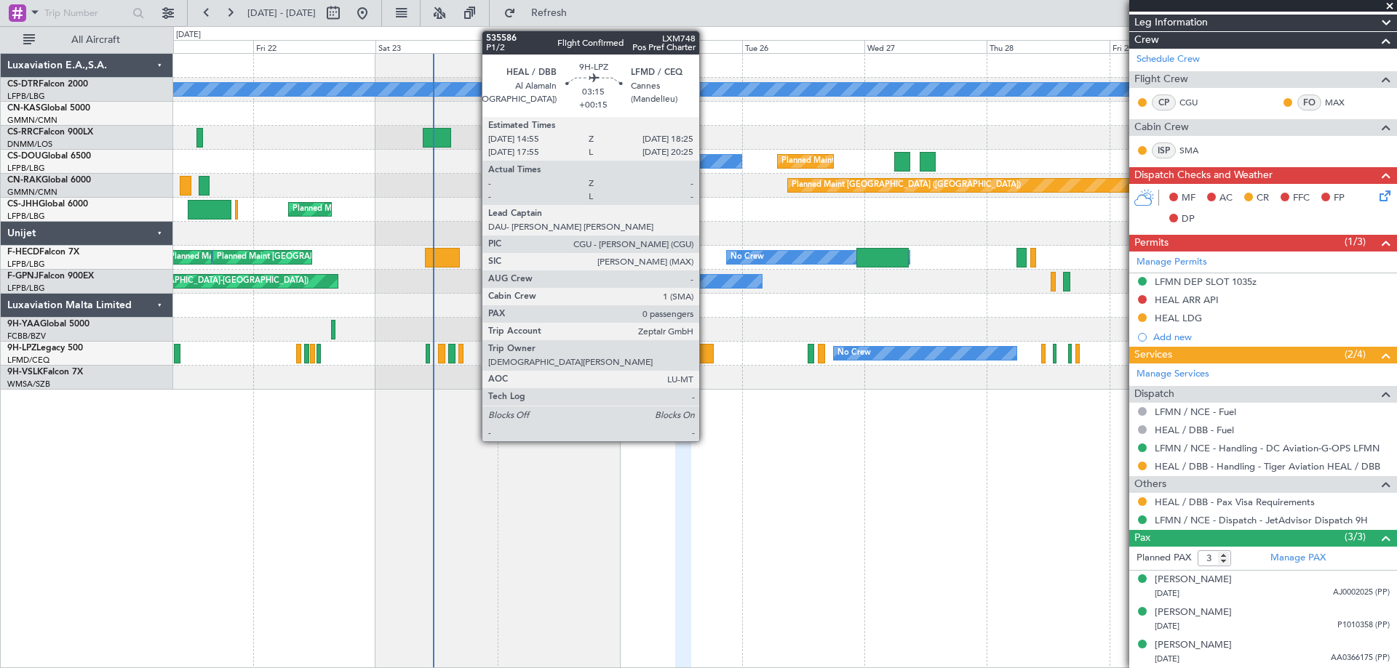
click at [706, 356] on div at bounding box center [704, 354] width 18 height 20
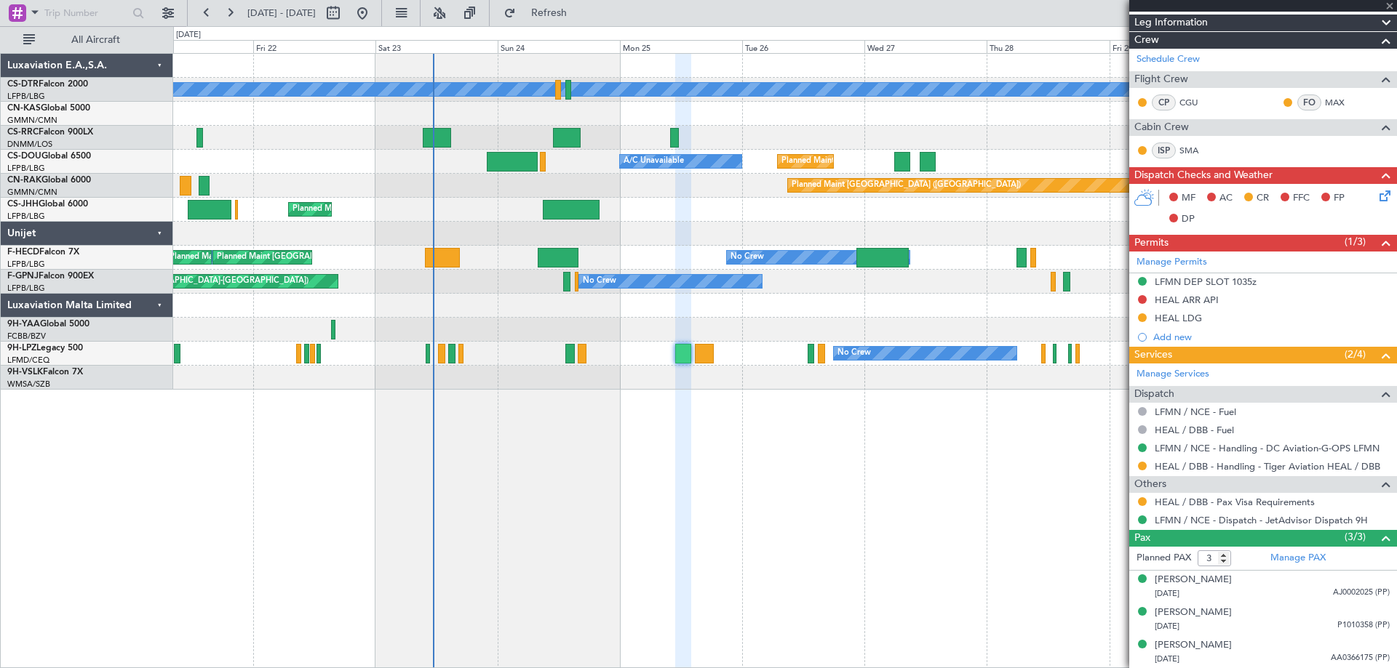
type input "+00:15"
type input "0"
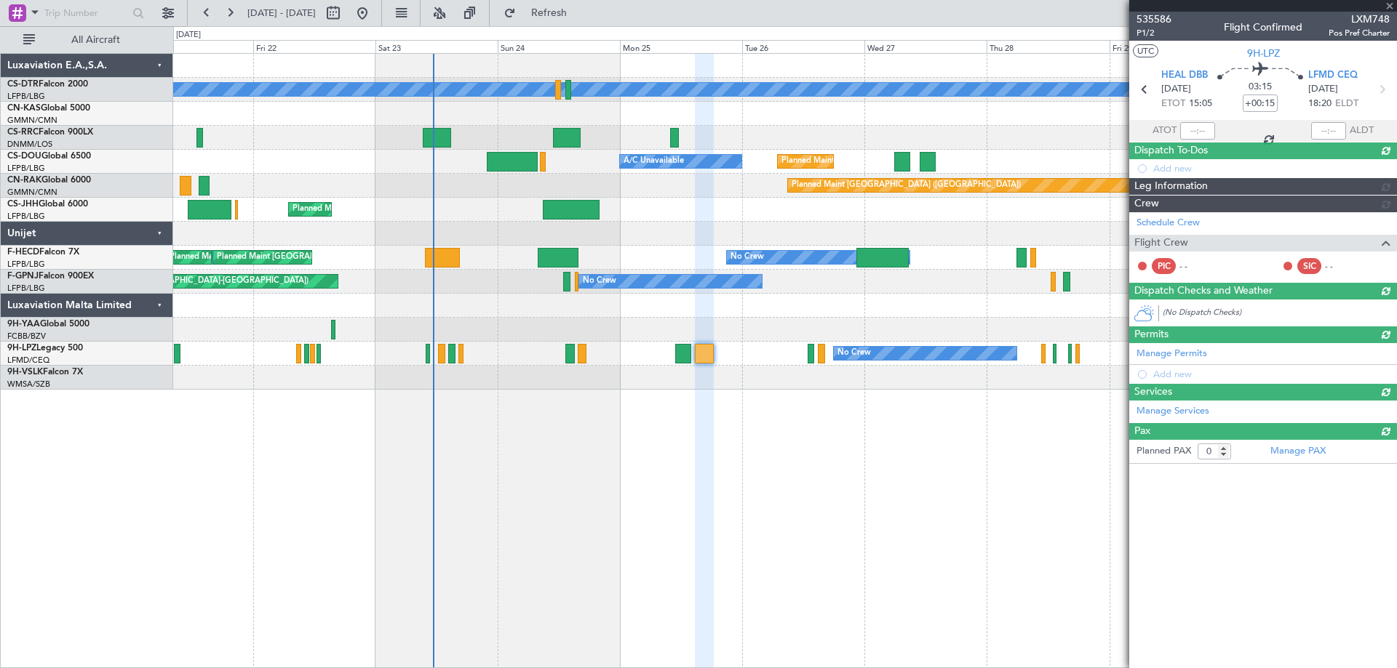
scroll to position [0, 0]
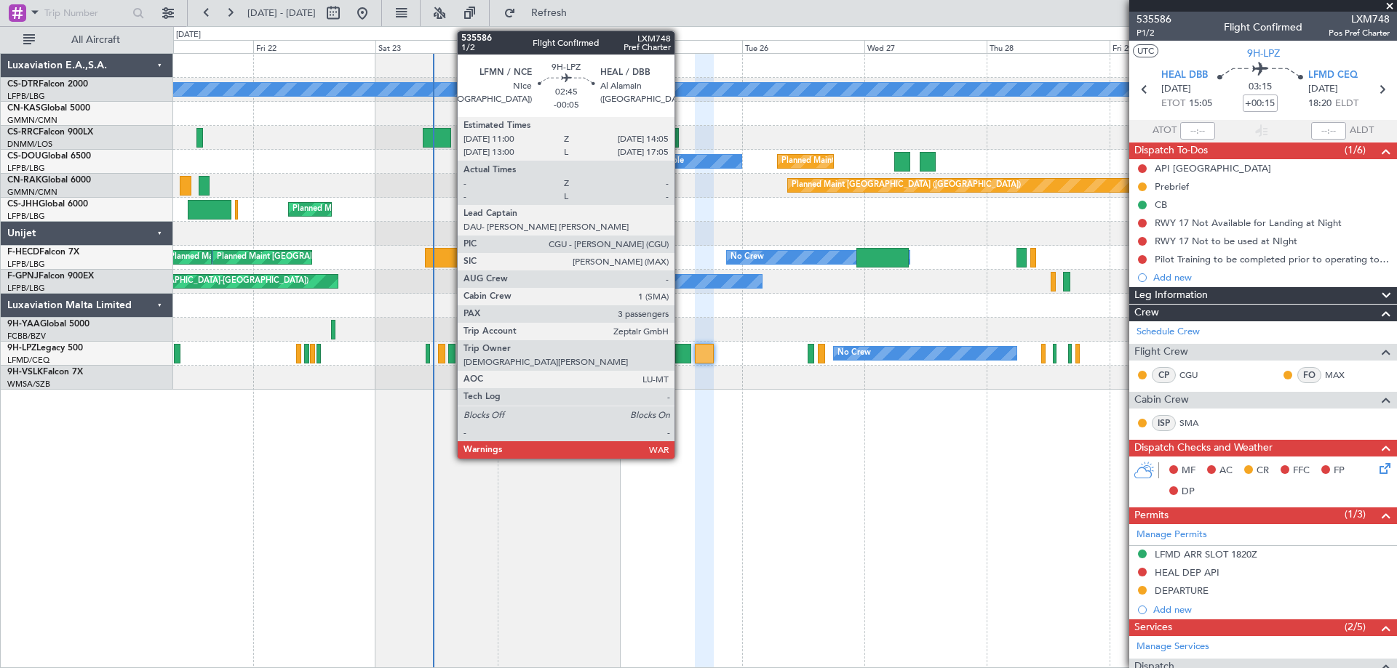
click at [682, 356] on div at bounding box center [683, 354] width 16 height 20
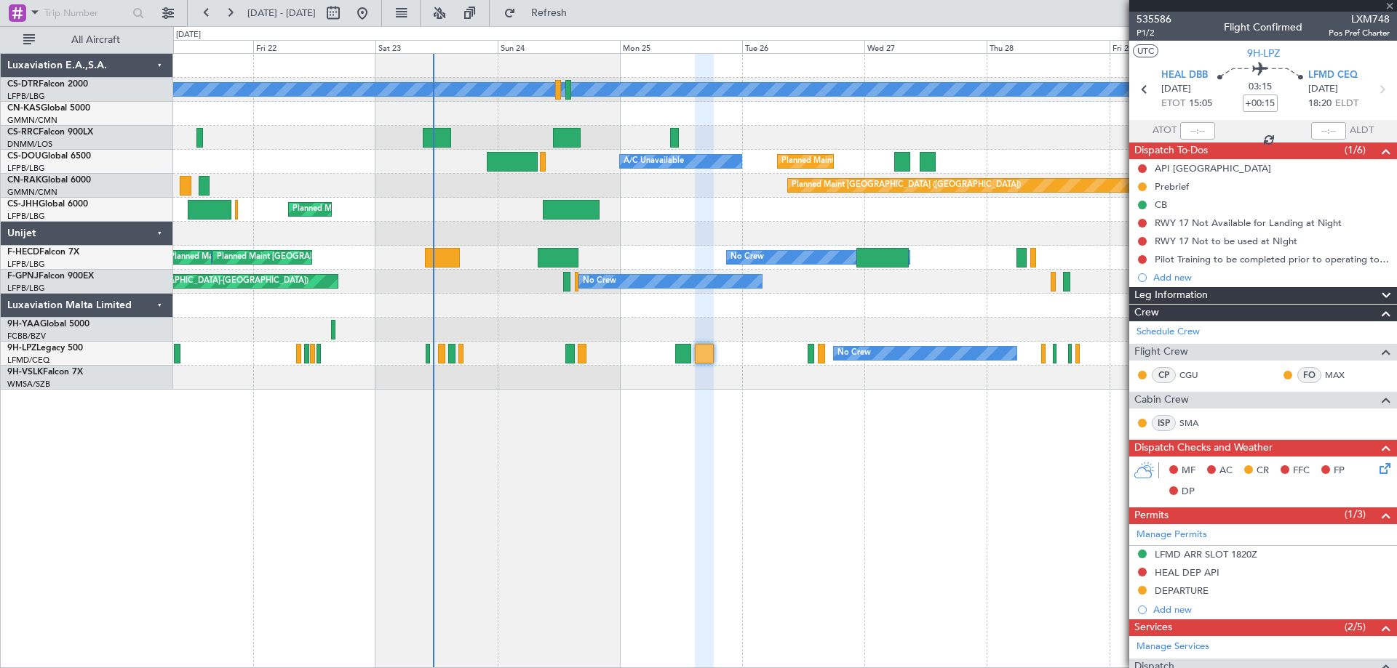
type input "-00:05"
type input "3"
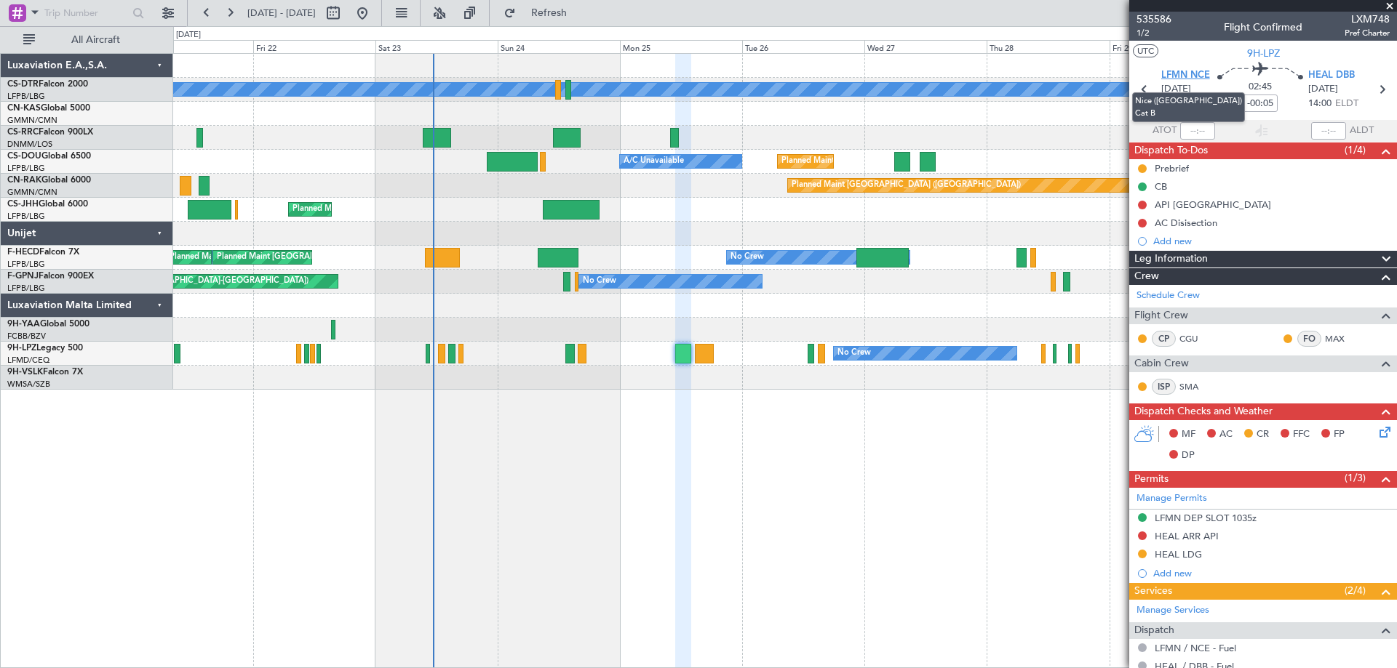
click at [1184, 73] on span "LFMN NCE" at bounding box center [1185, 75] width 49 height 15
click at [1145, 33] on span "1/2" at bounding box center [1153, 33] width 35 height 12
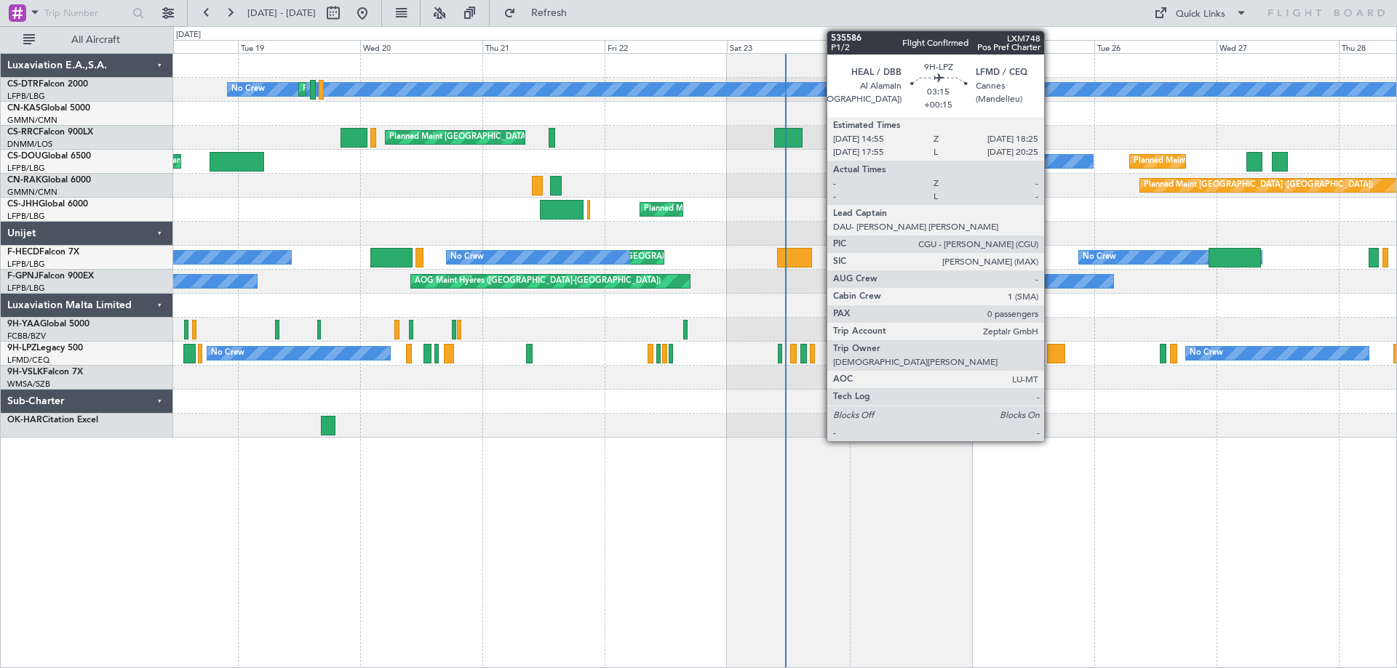
click at [1053, 357] on div at bounding box center [1056, 354] width 18 height 20
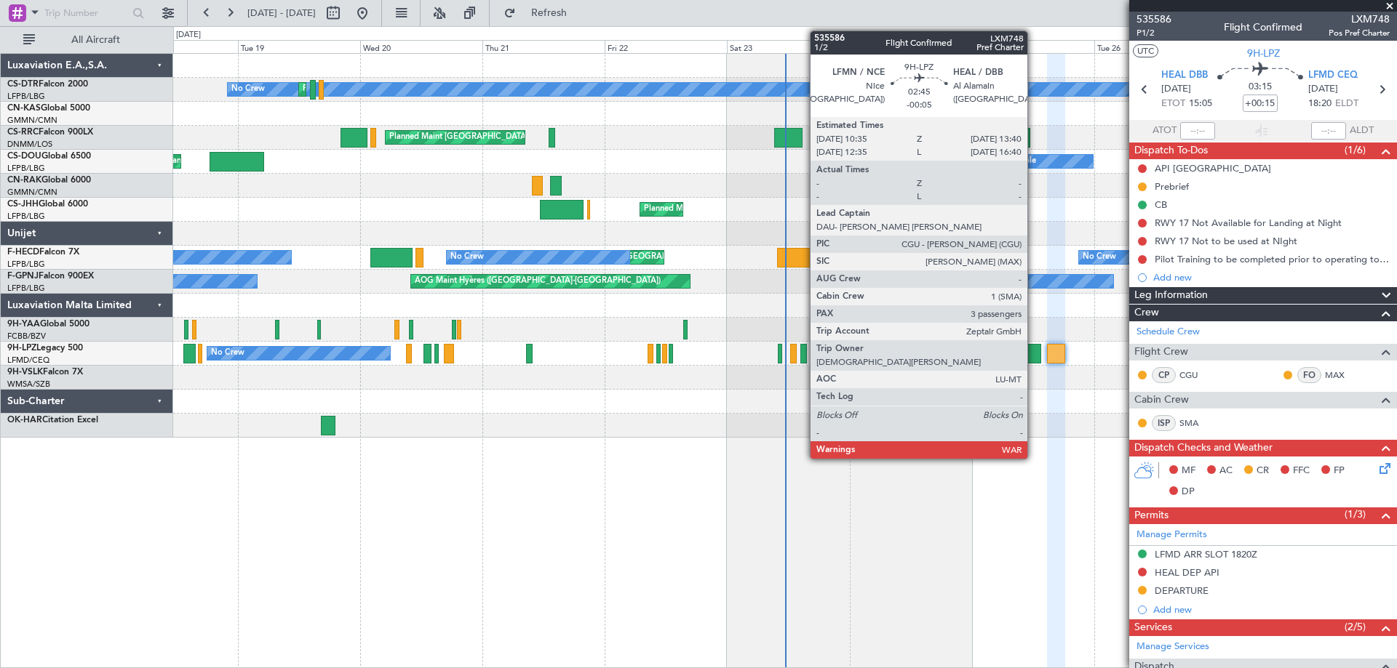
click at [1034, 362] on div at bounding box center [1033, 354] width 16 height 20
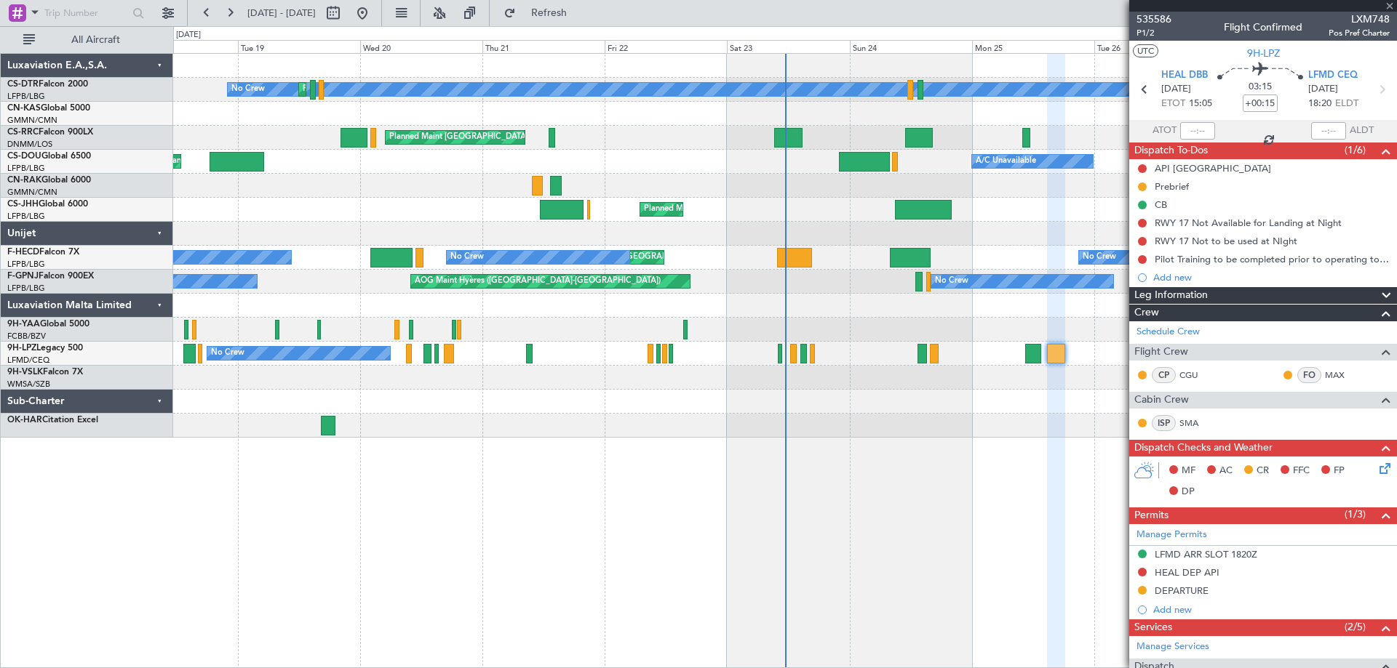
type input "-00:05"
type input "3"
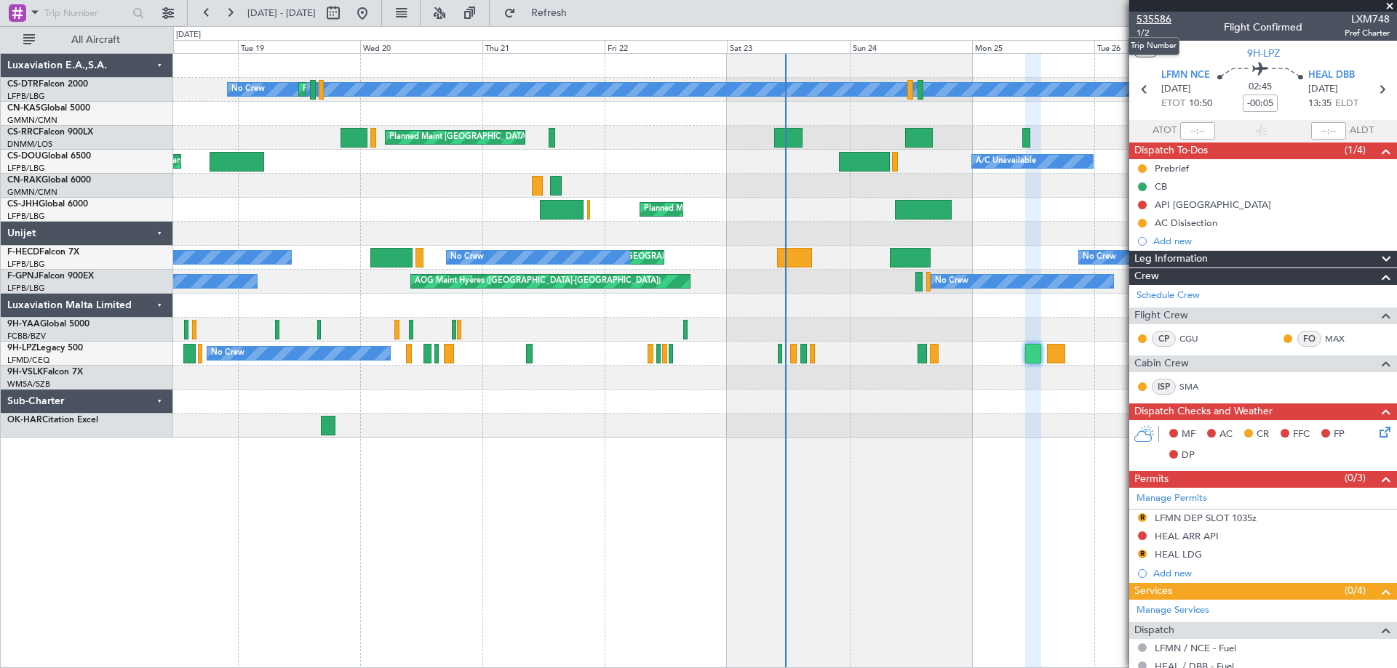
click at [1148, 20] on span "535586" at bounding box center [1153, 19] width 35 height 15
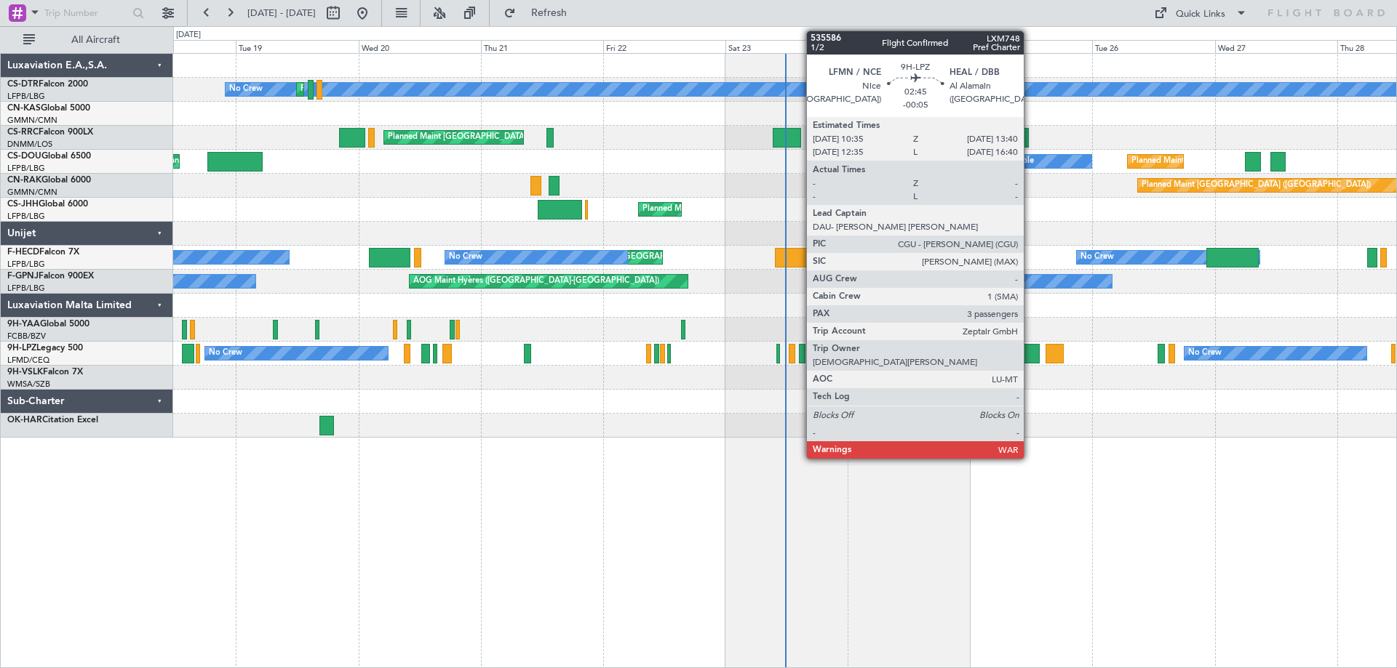
click at [1030, 357] on div at bounding box center [1031, 354] width 16 height 20
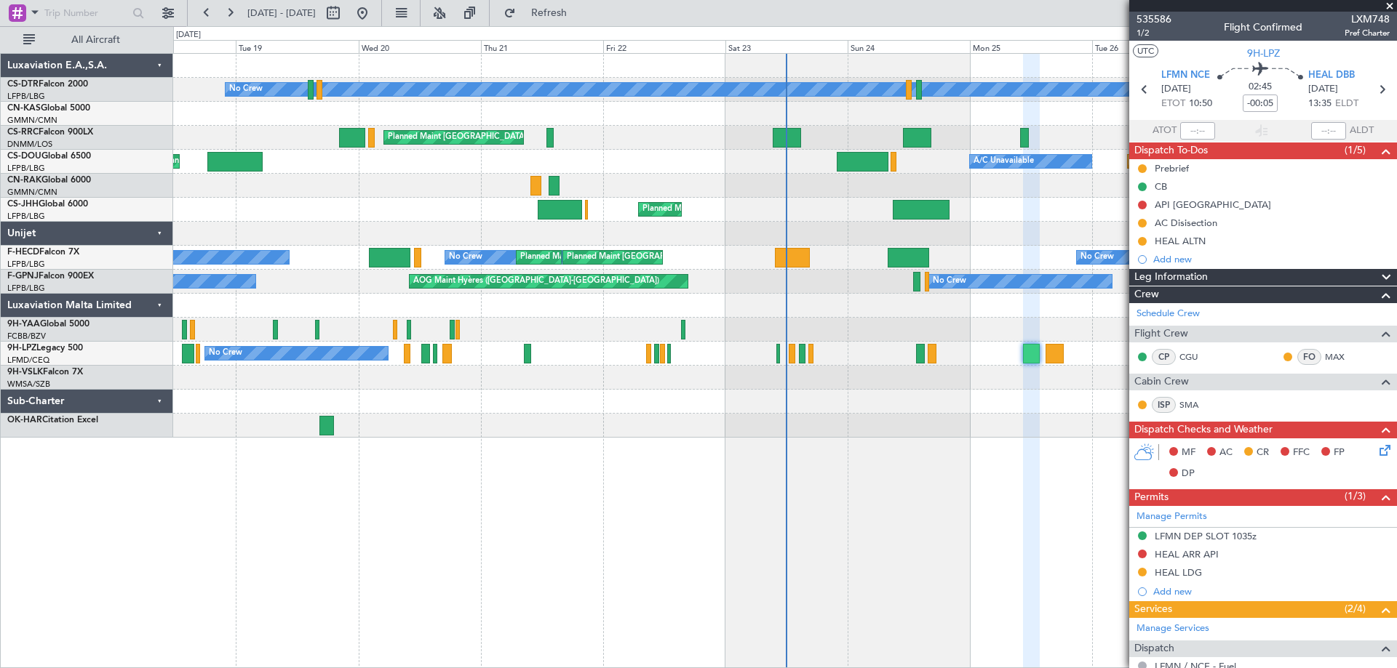
click at [1393, 4] on span at bounding box center [1389, 6] width 15 height 13
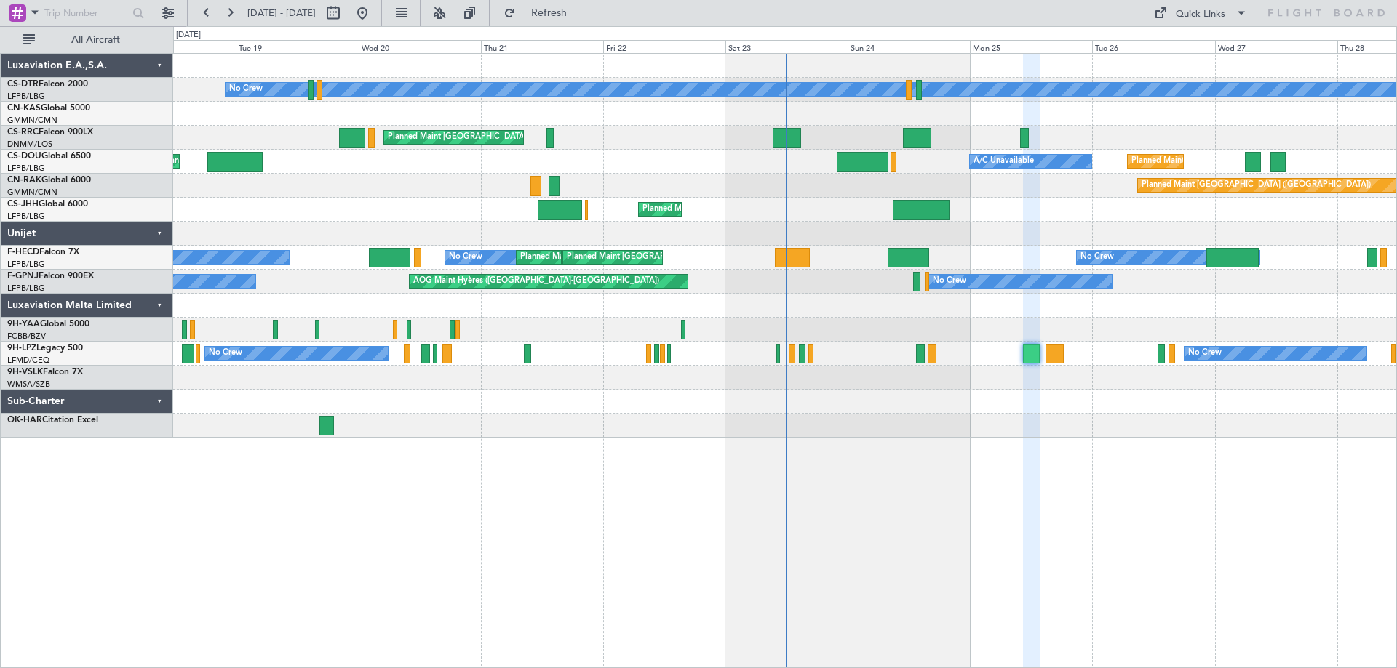
type input "0"
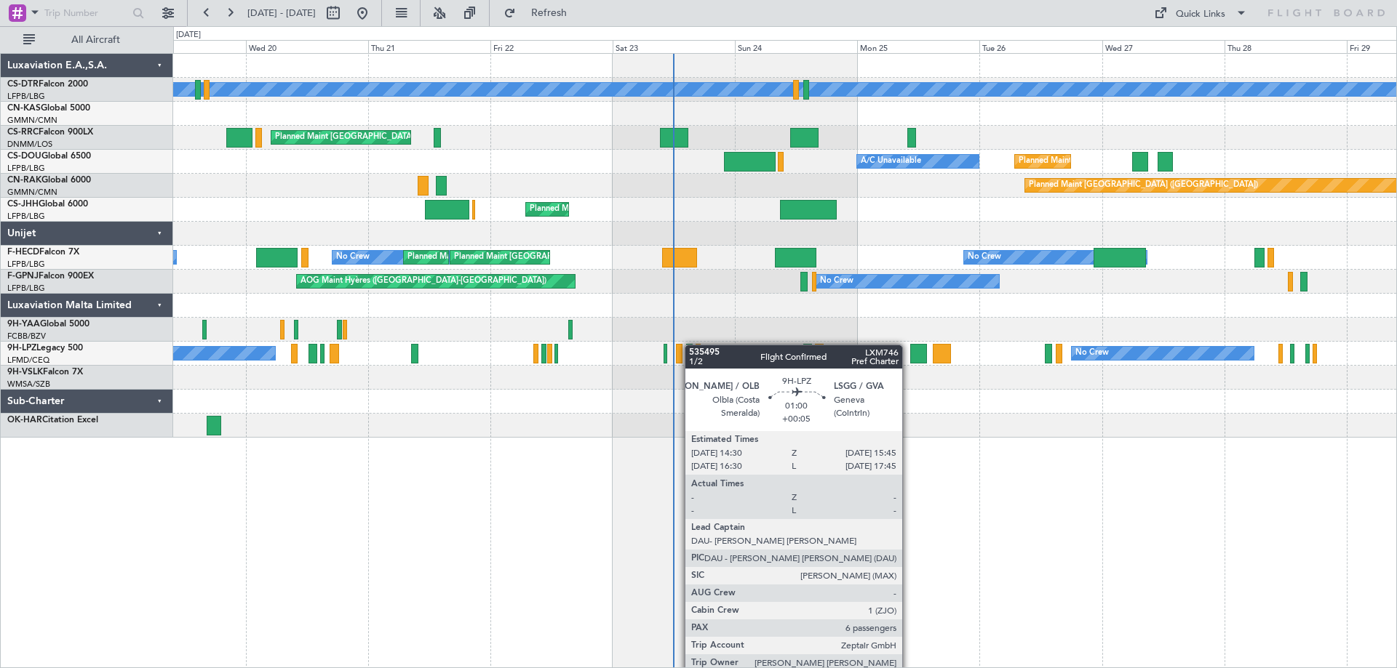
click at [690, 345] on div "Planned Maint Sofia No Crew Planned Maint [GEOGRAPHIC_DATA] ([GEOGRAPHIC_DATA])…" at bounding box center [784, 246] width 1223 height 384
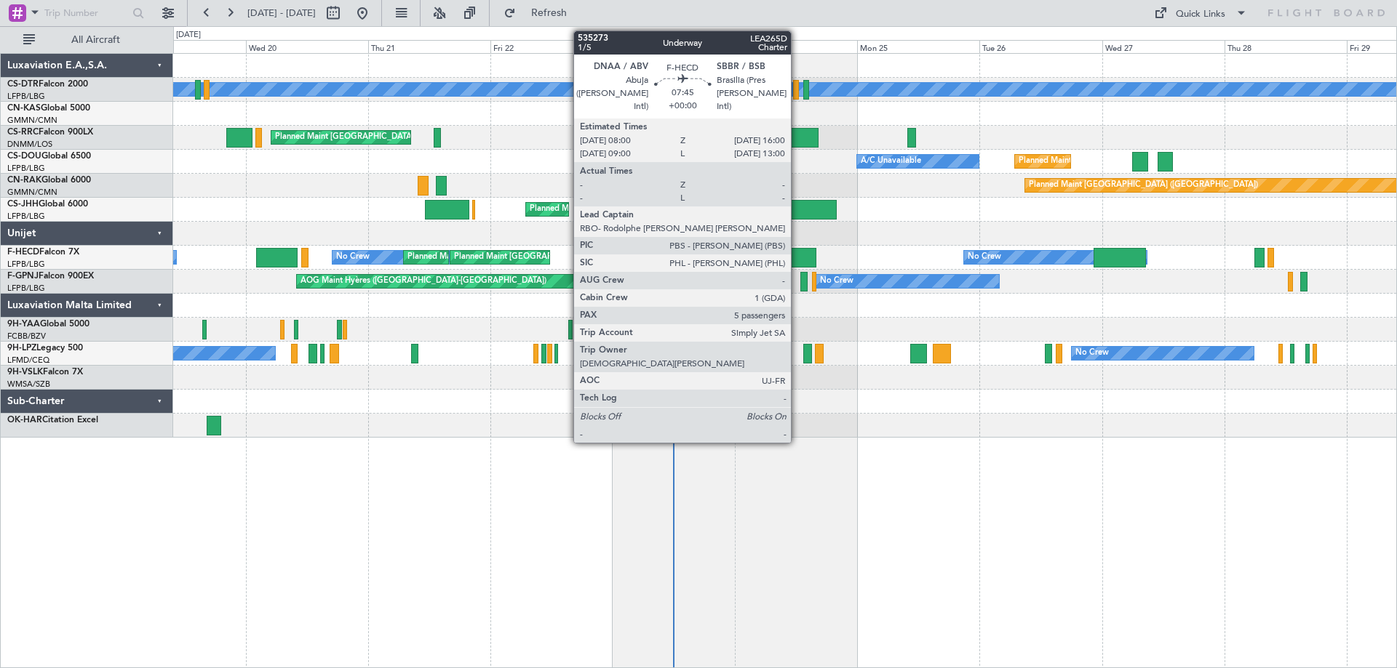
click at [799, 262] on div at bounding box center [795, 258] width 41 height 20
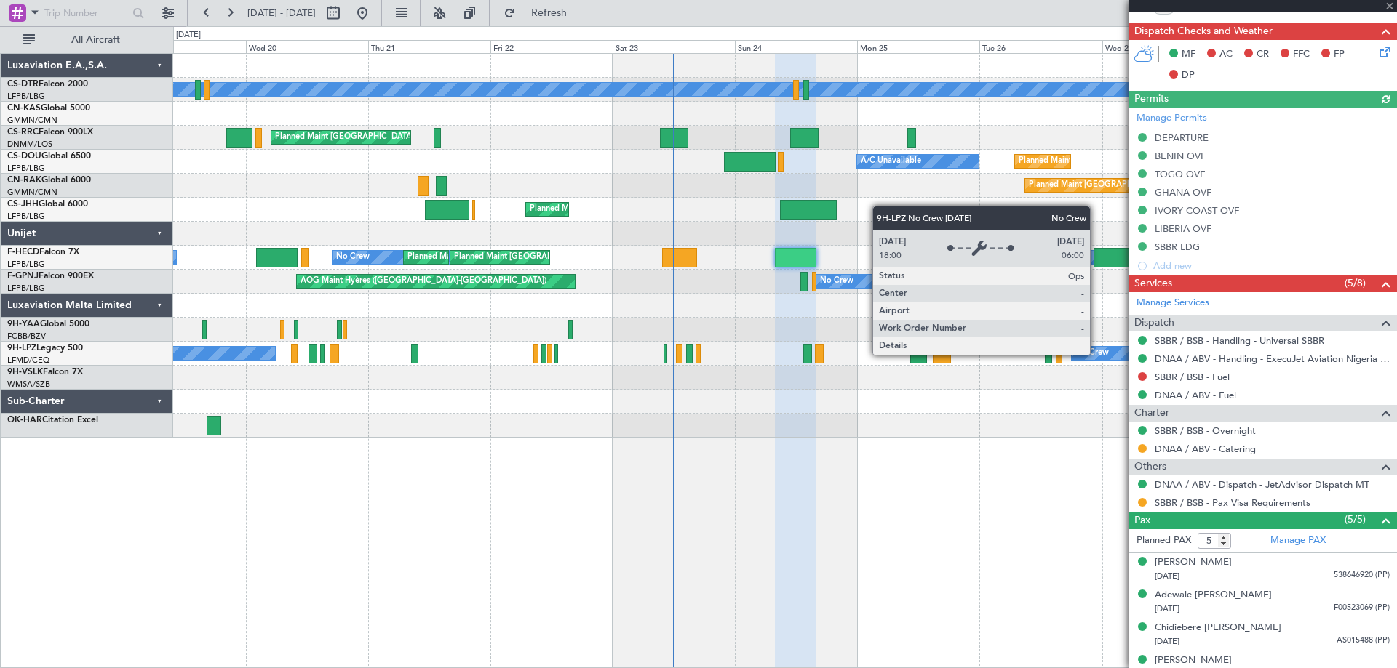
scroll to position [364, 0]
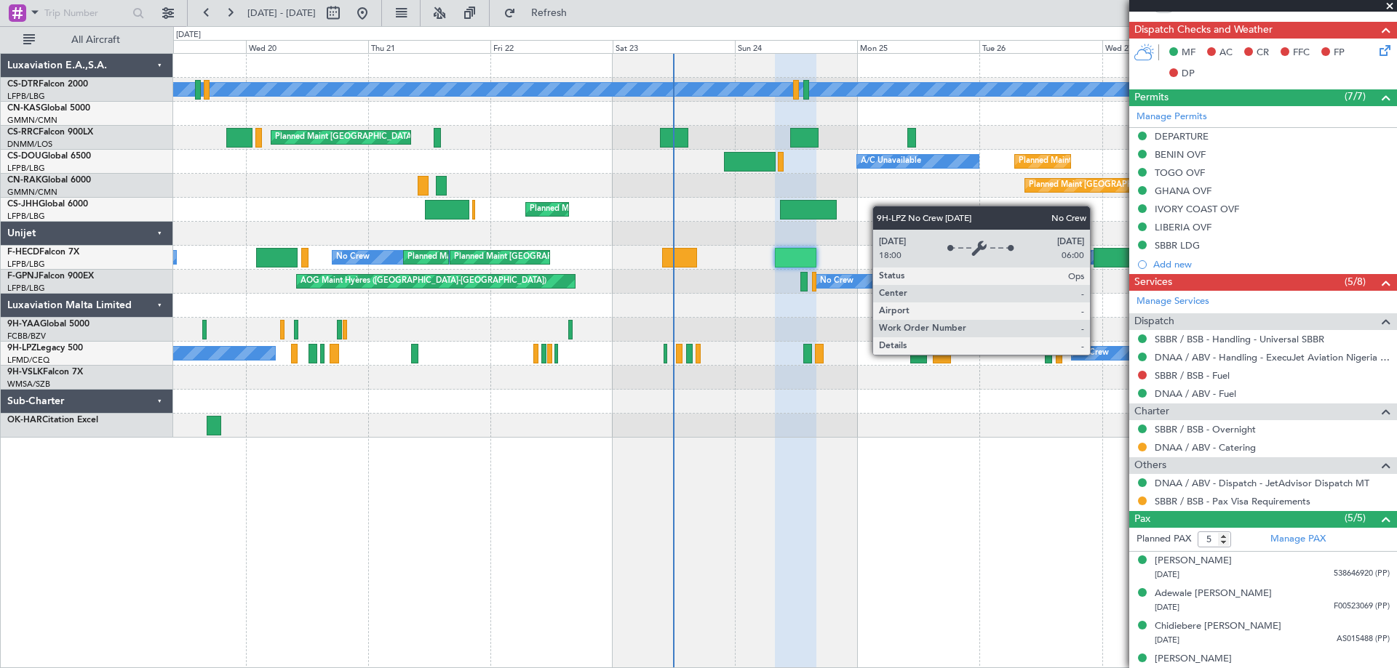
click at [982, 474] on div "Planned Maint Sofia No Crew Planned Maint Paris (Le Bourget) Planned Maint Pari…" at bounding box center [784, 360] width 1223 height 615
click at [1391, 1] on span at bounding box center [1389, 6] width 15 height 13
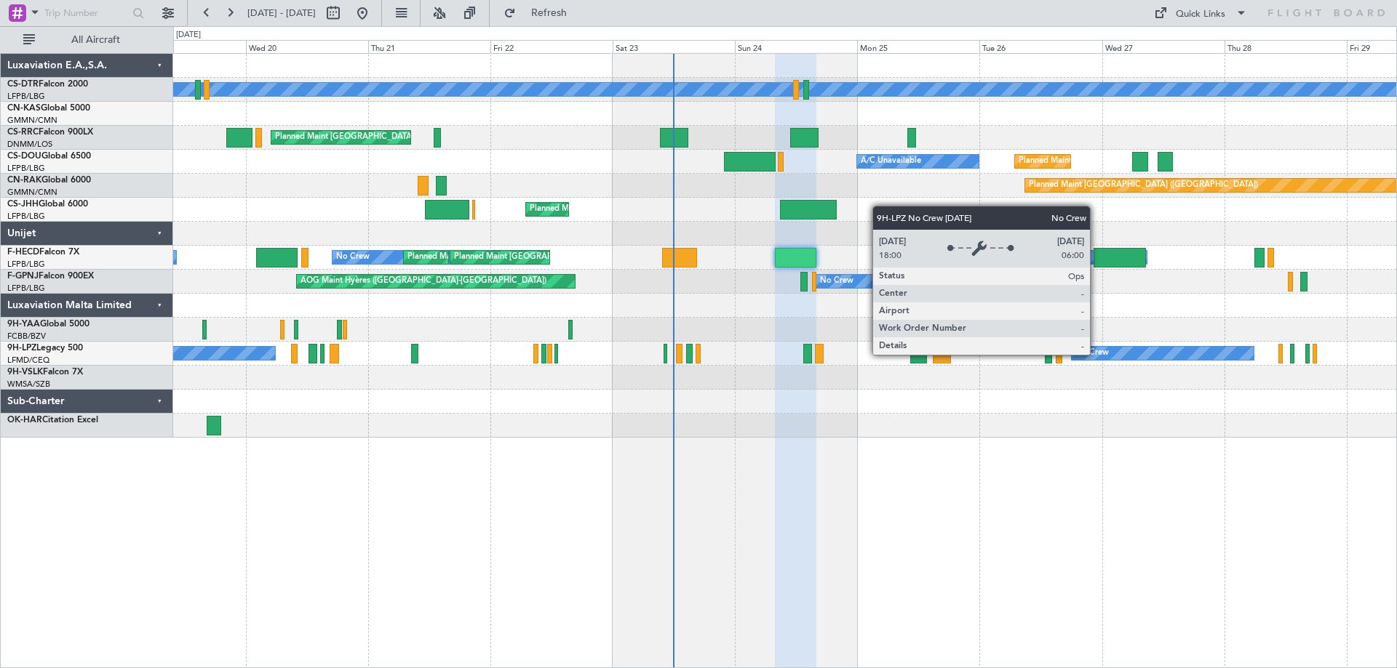
type input "0"
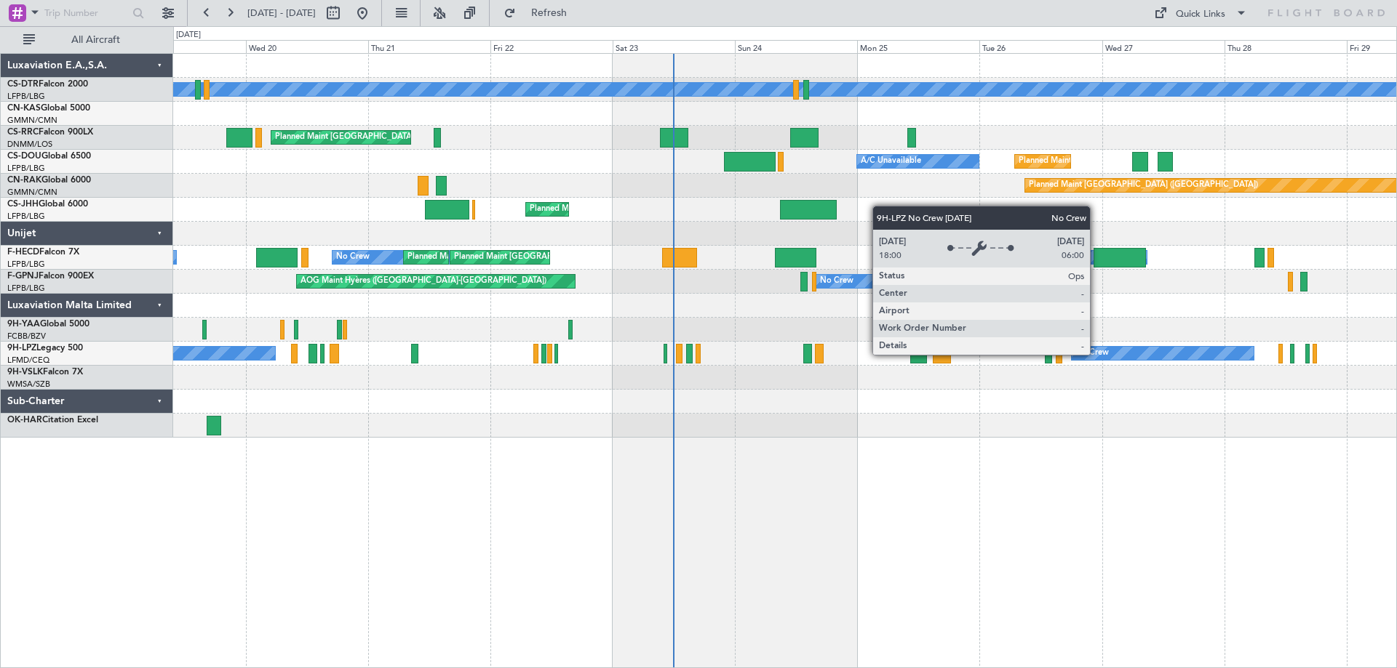
scroll to position [0, 0]
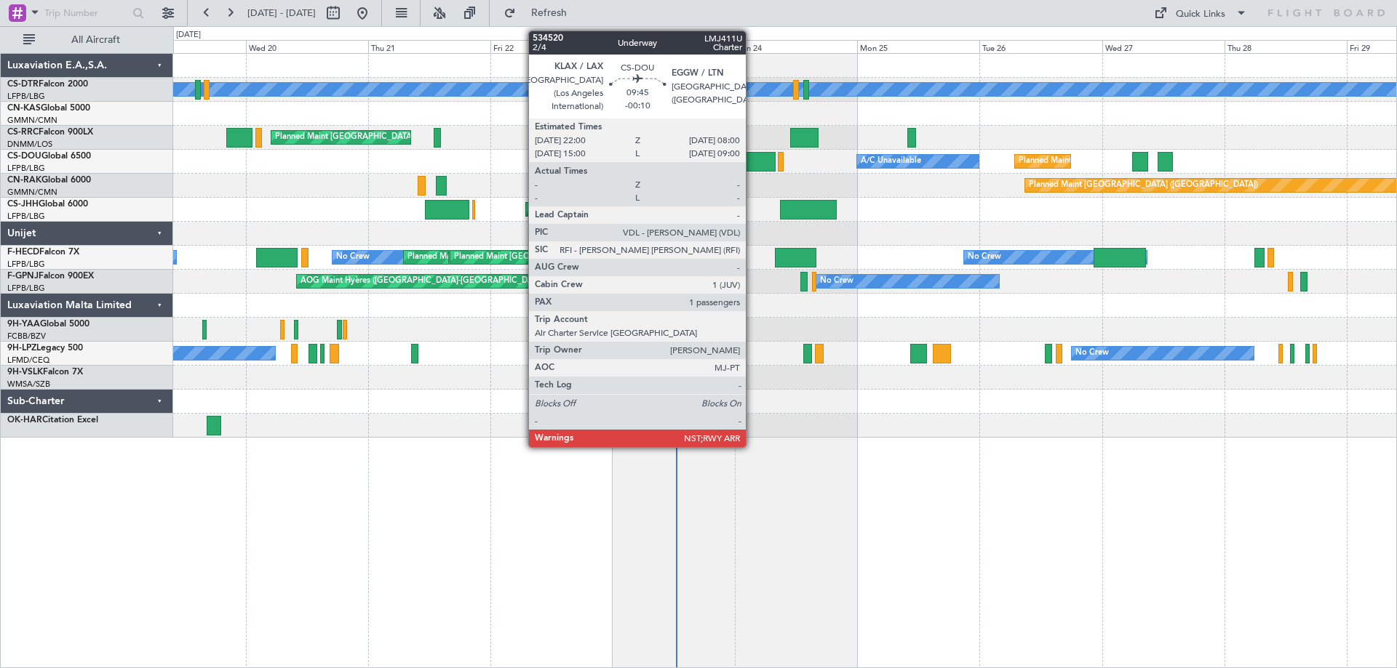
click at [752, 163] on div at bounding box center [750, 162] width 52 height 20
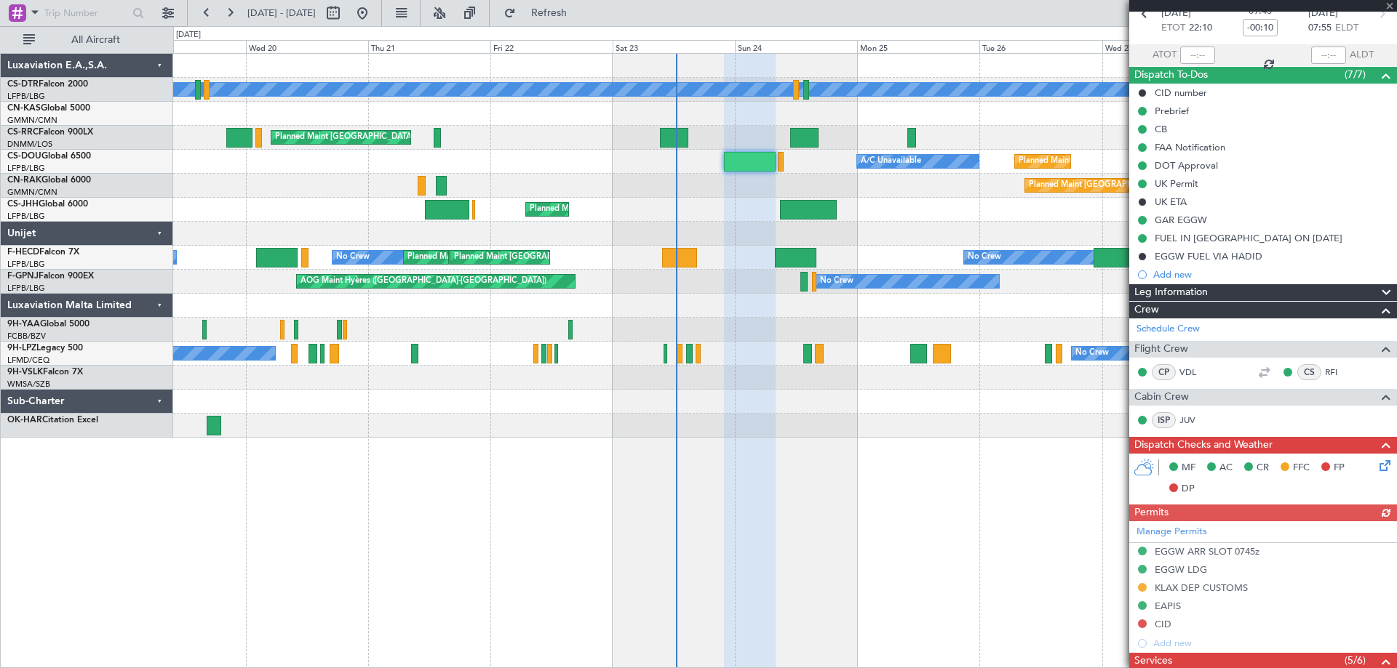
scroll to position [145, 0]
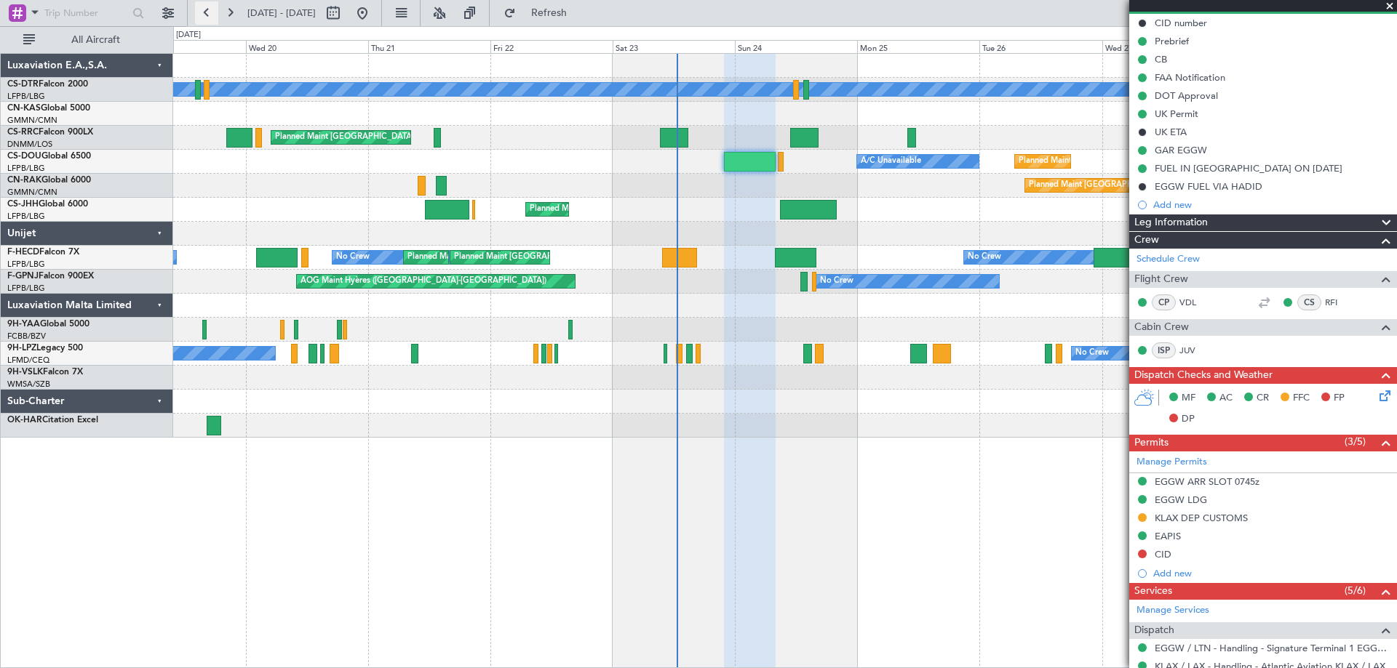
click at [203, 12] on button at bounding box center [206, 12] width 23 height 23
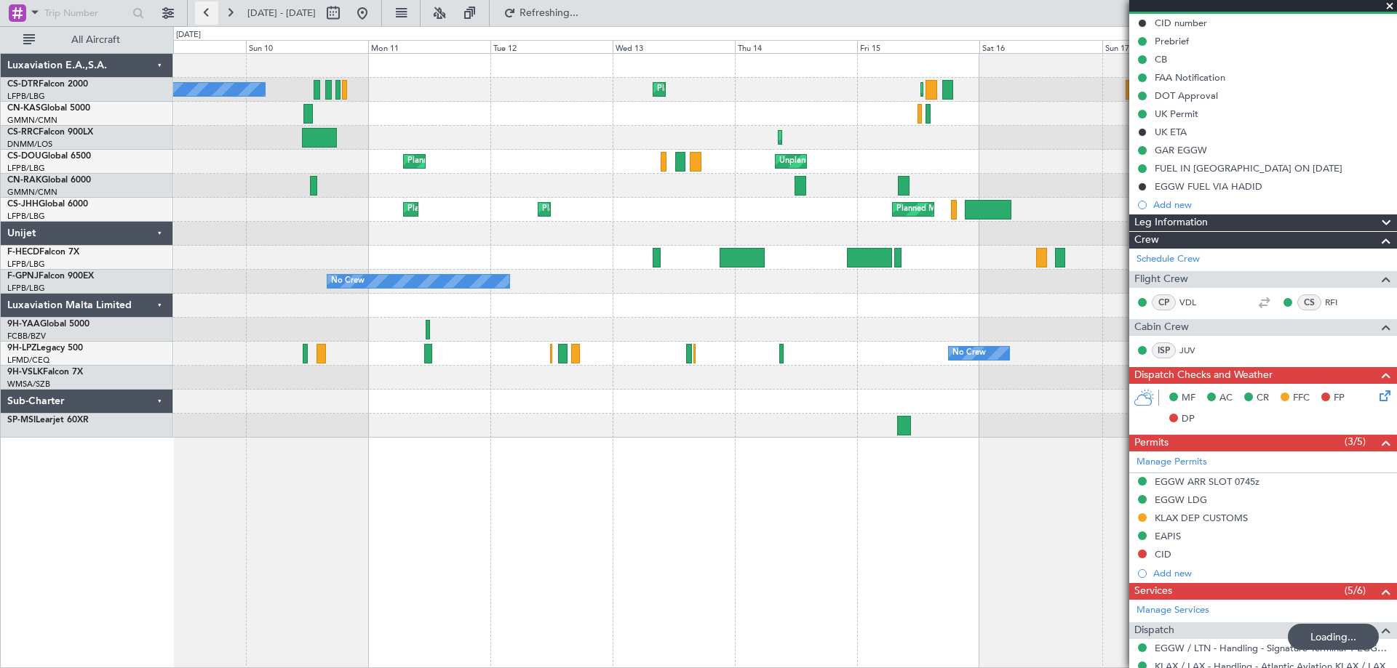
click at [203, 12] on button at bounding box center [206, 12] width 23 height 23
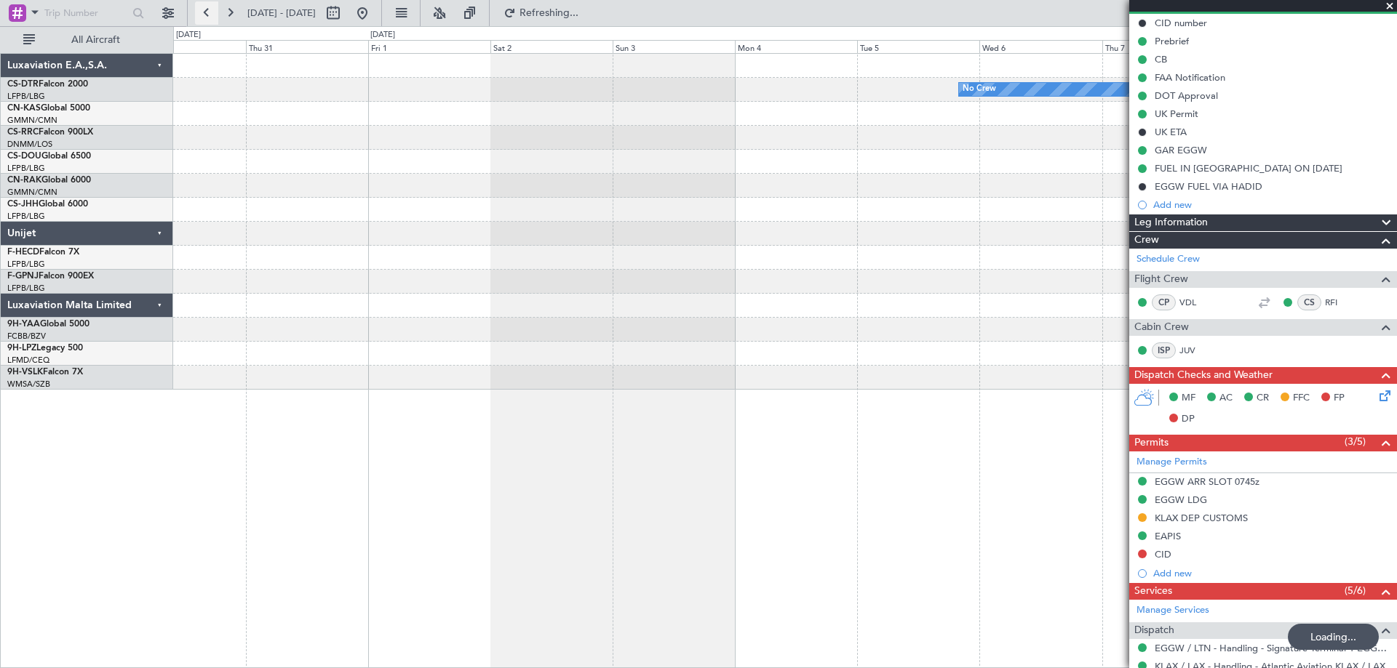
click at [203, 12] on button at bounding box center [206, 12] width 23 height 23
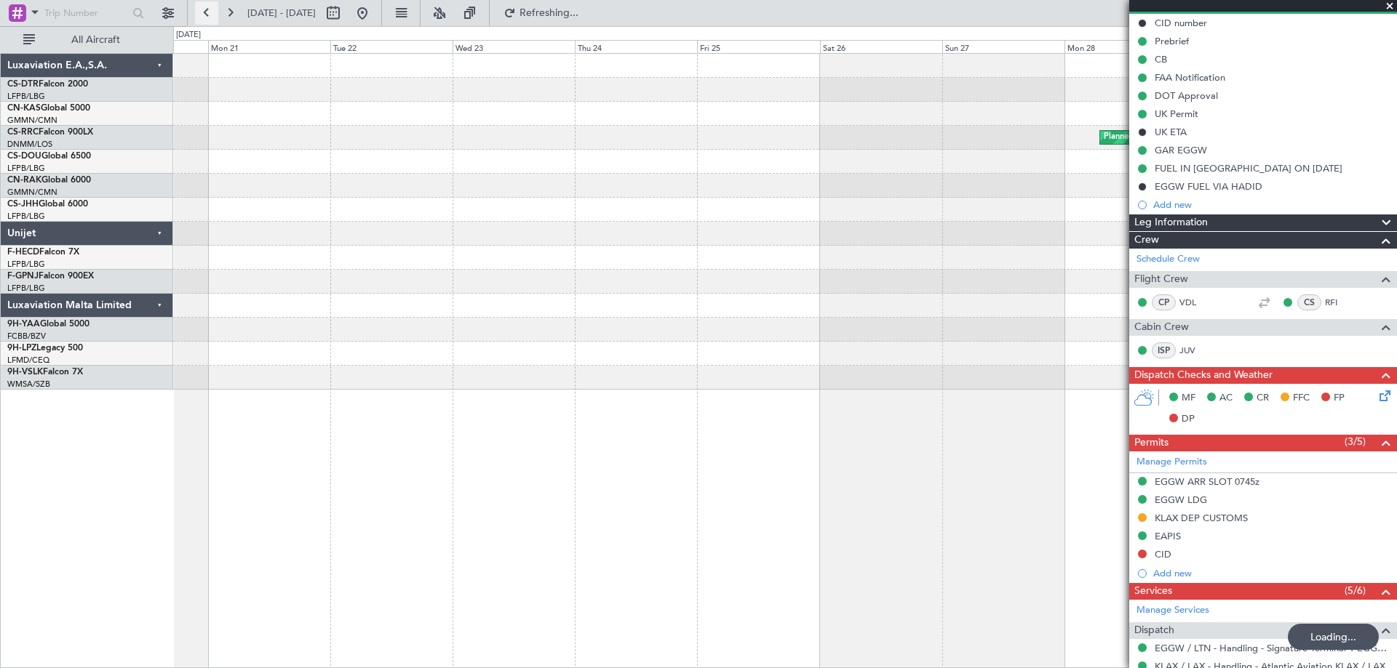
click at [203, 12] on button at bounding box center [206, 12] width 23 height 23
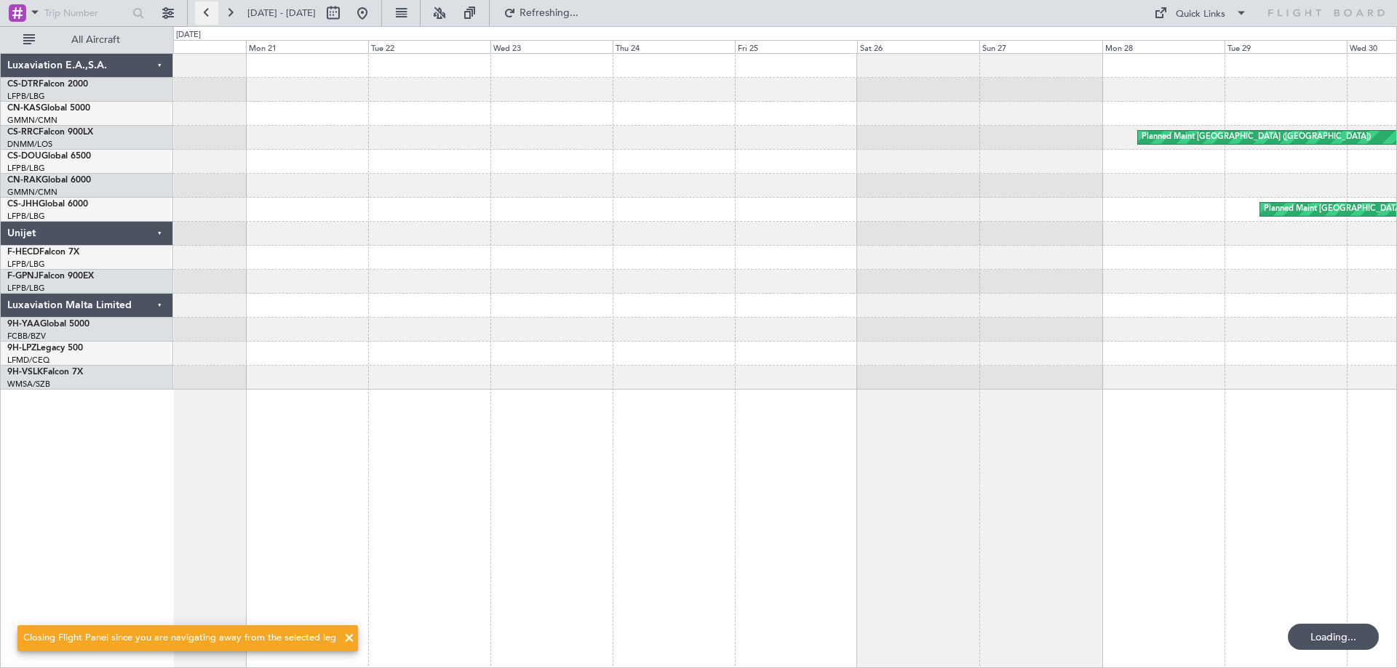
scroll to position [0, 0]
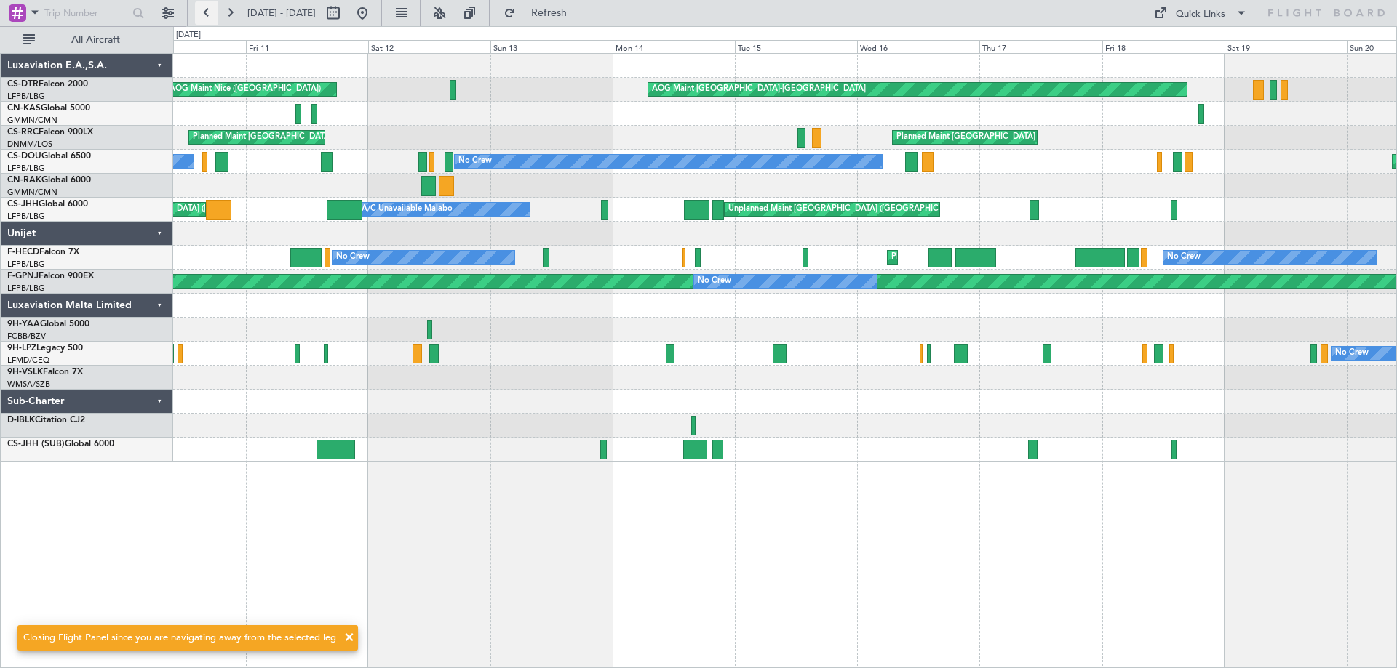
click at [204, 7] on button at bounding box center [206, 12] width 23 height 23
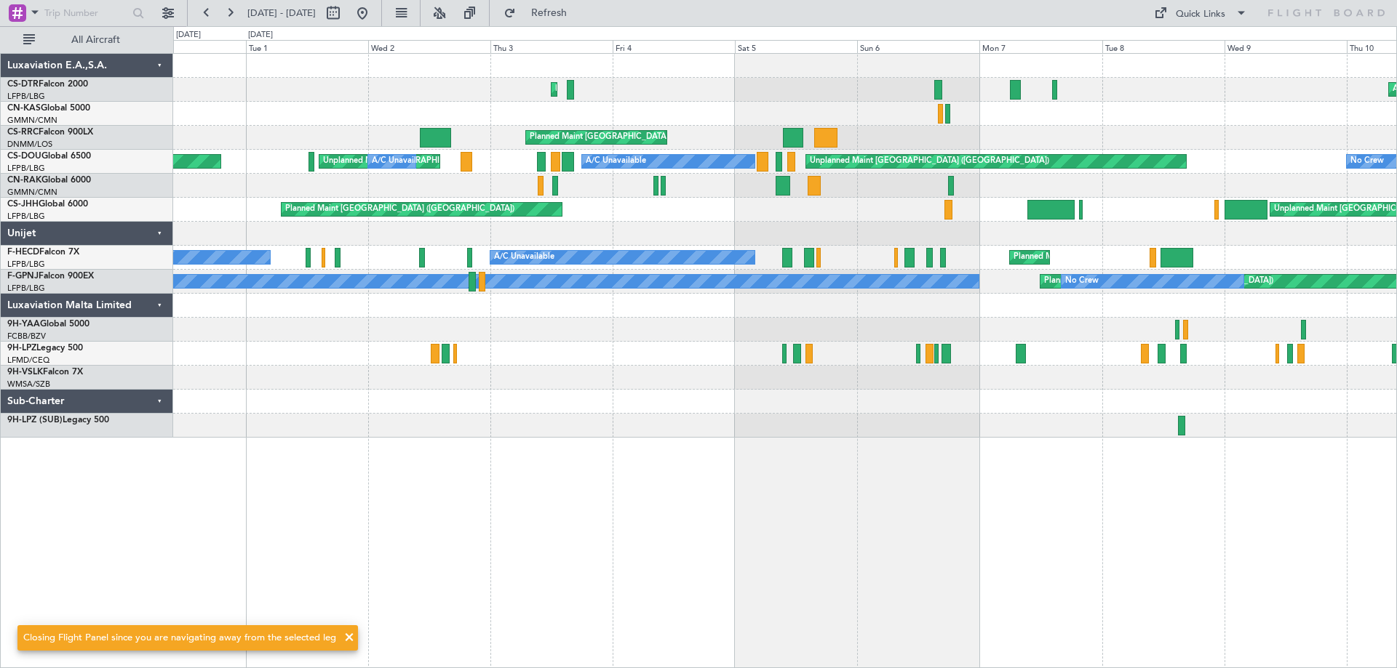
click at [728, 334] on div "AOG Maint Nice (Côte d'Azur Airport) Planned Maint Sofia No Crew Planned Maint …" at bounding box center [784, 246] width 1223 height 384
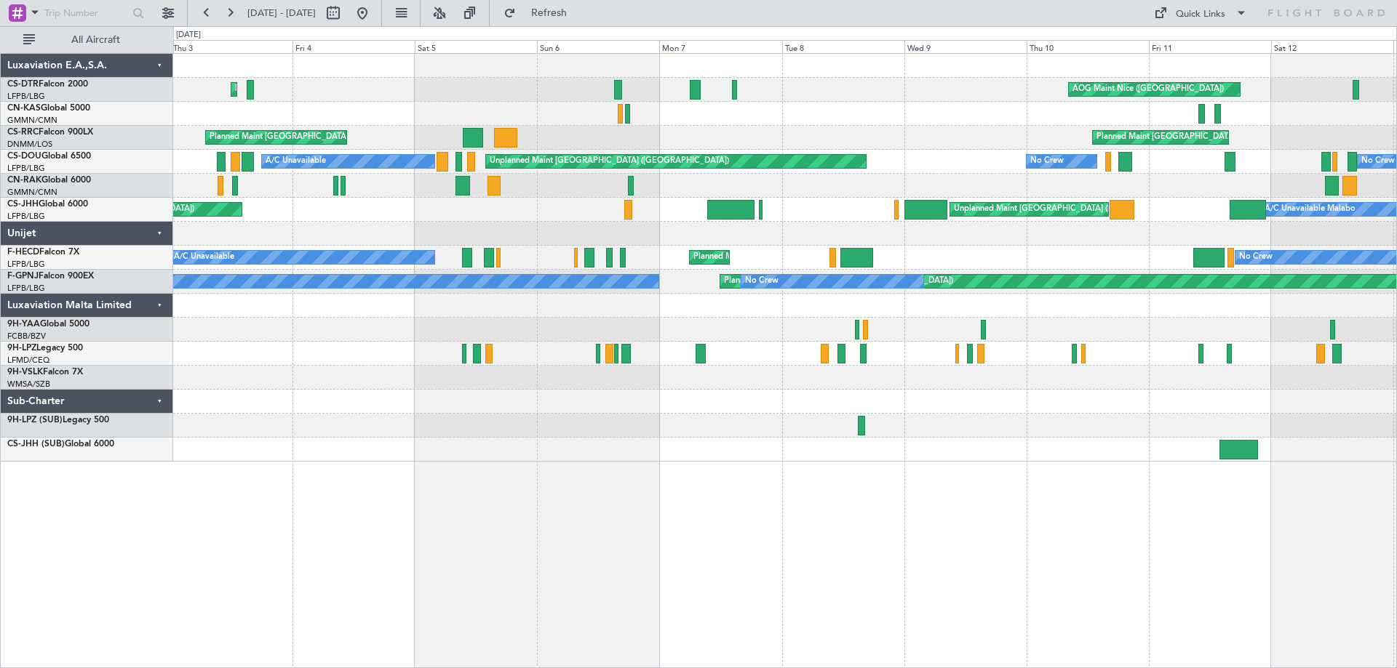
click at [751, 341] on div at bounding box center [784, 330] width 1223 height 24
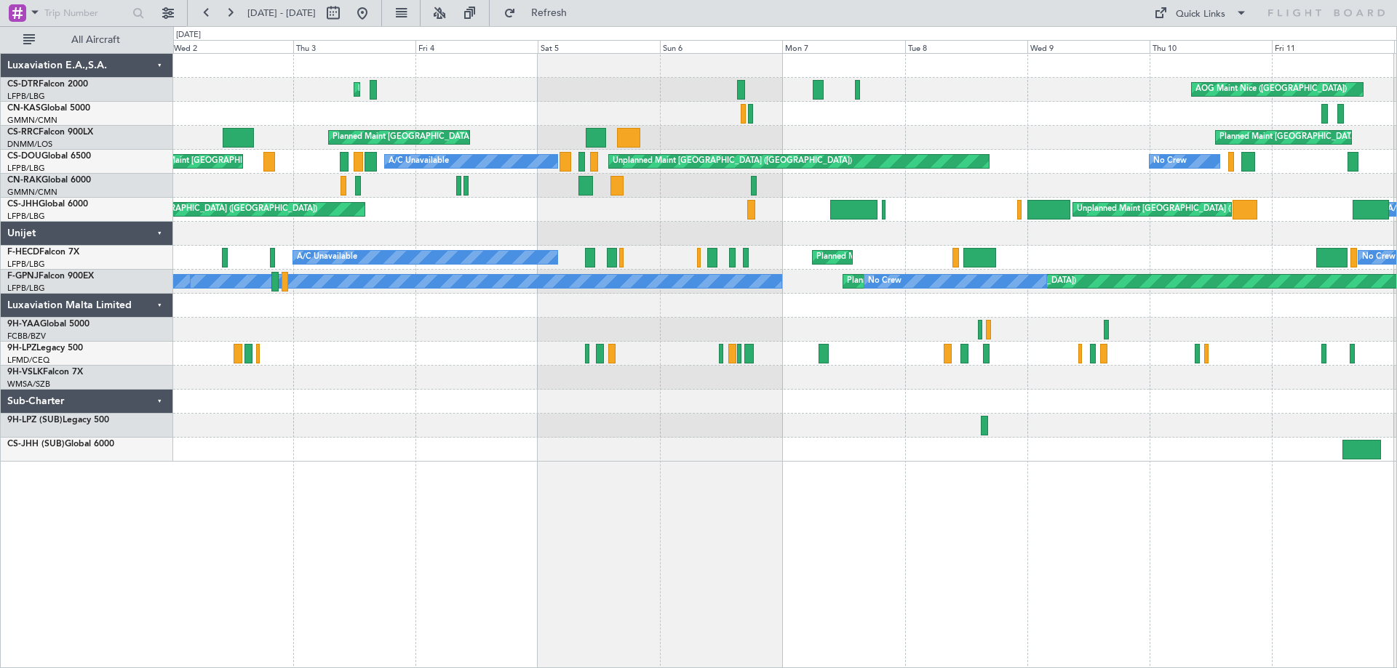
click at [778, 364] on div "AOG Maint Nice (Côte d'Azur Airport) Planned Maint Sofia AOG Maint Basel-Mulhou…" at bounding box center [784, 258] width 1223 height 408
click at [234, 13] on button at bounding box center [229, 12] width 23 height 23
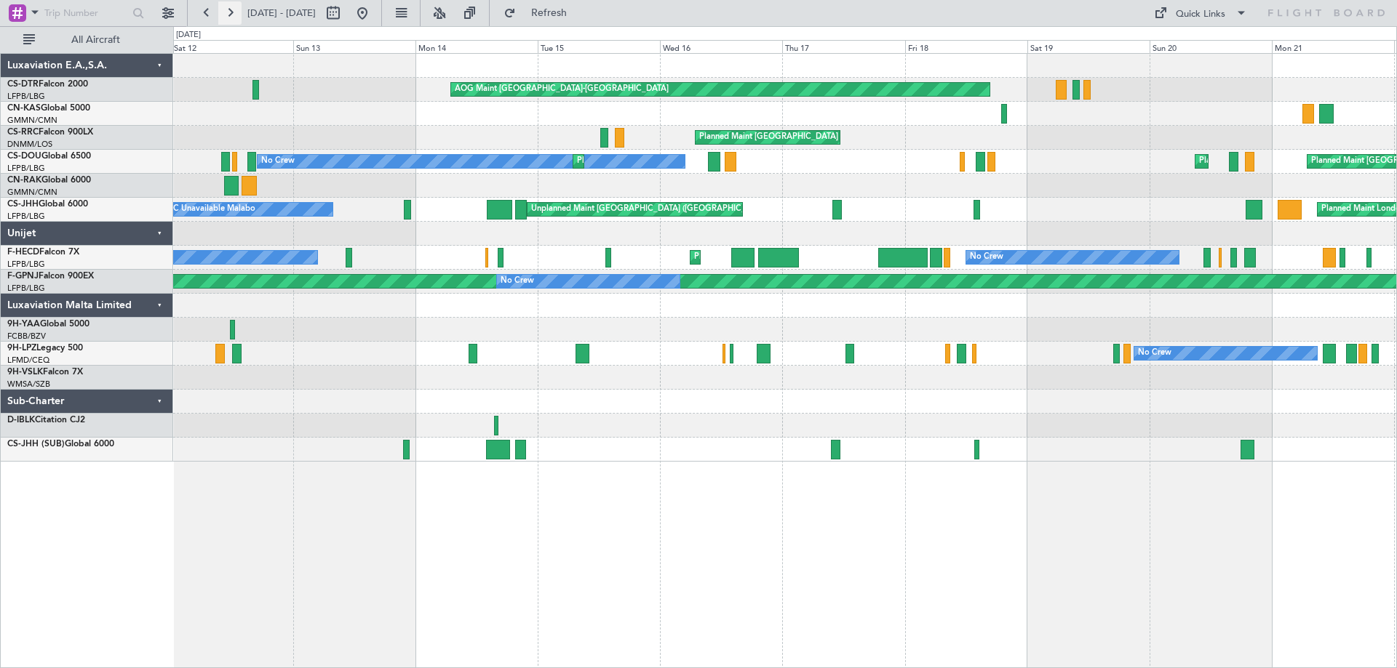
click at [234, 13] on button at bounding box center [229, 12] width 23 height 23
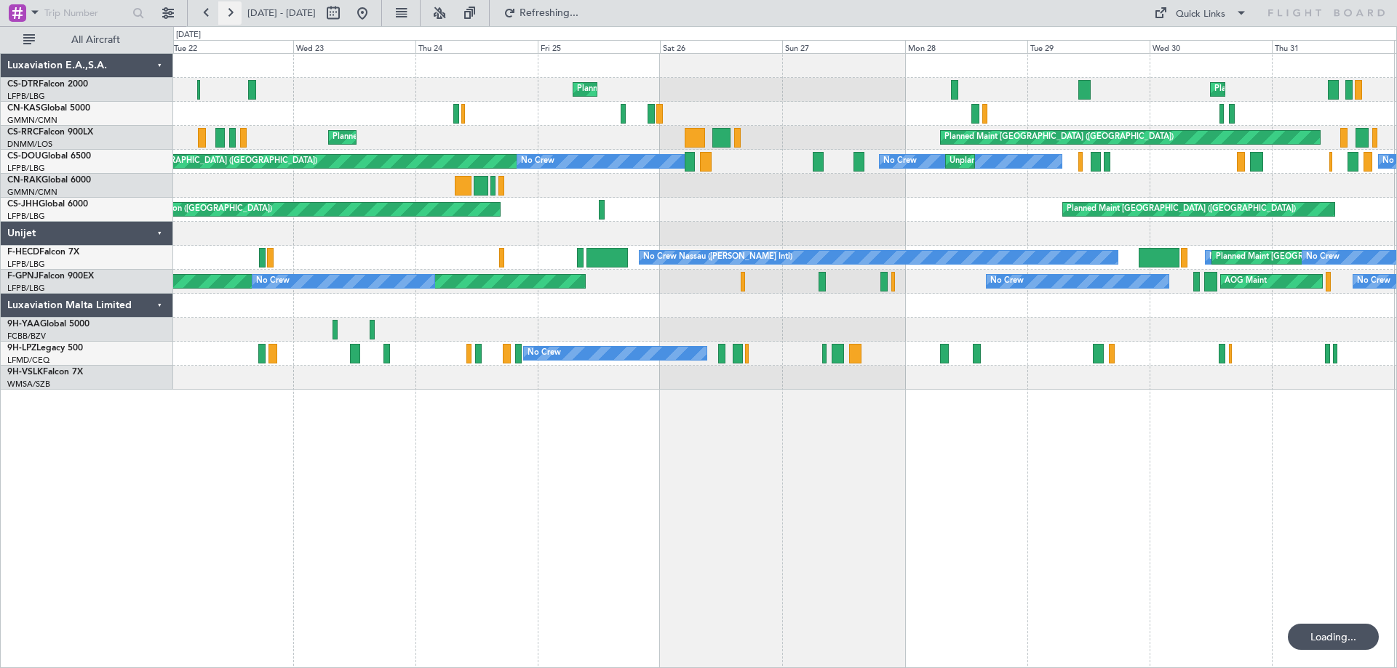
click at [234, 13] on button at bounding box center [229, 12] width 23 height 23
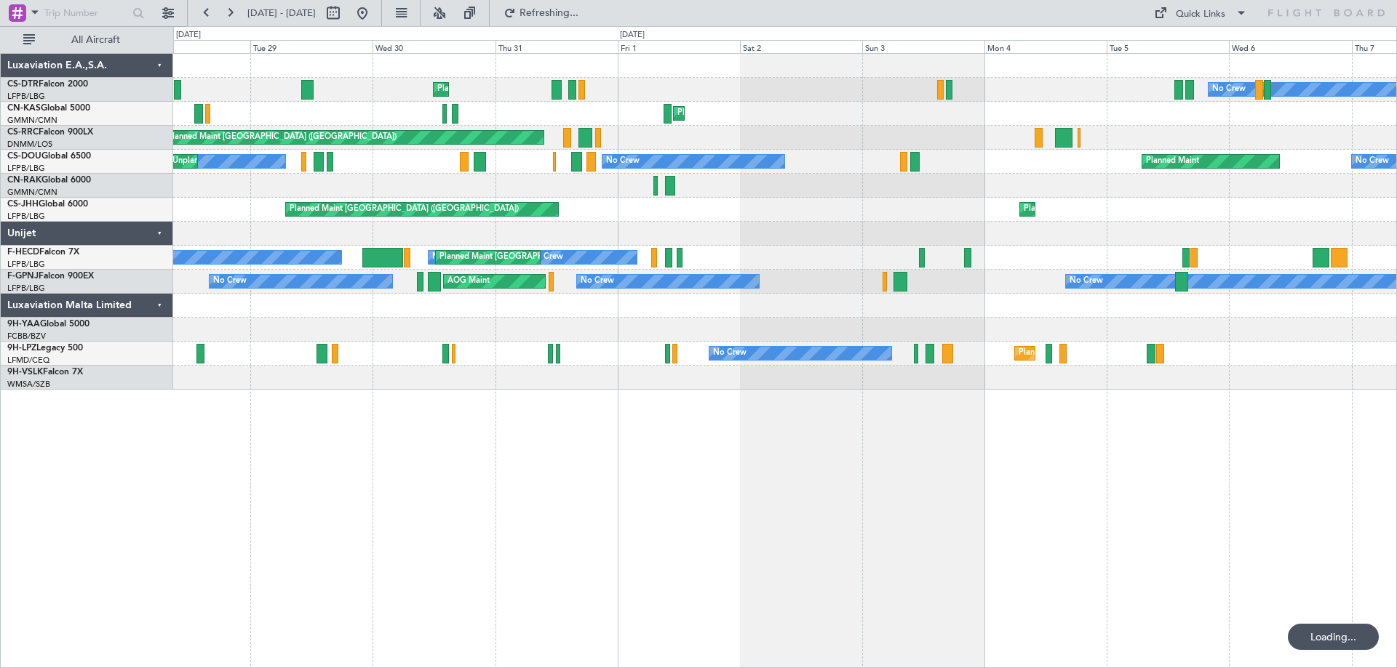
click at [812, 327] on div "Planned Maint Sofia No Crew Planned Maint Nice (Côte d'Azur Airport) Planned Ma…" at bounding box center [784, 222] width 1223 height 336
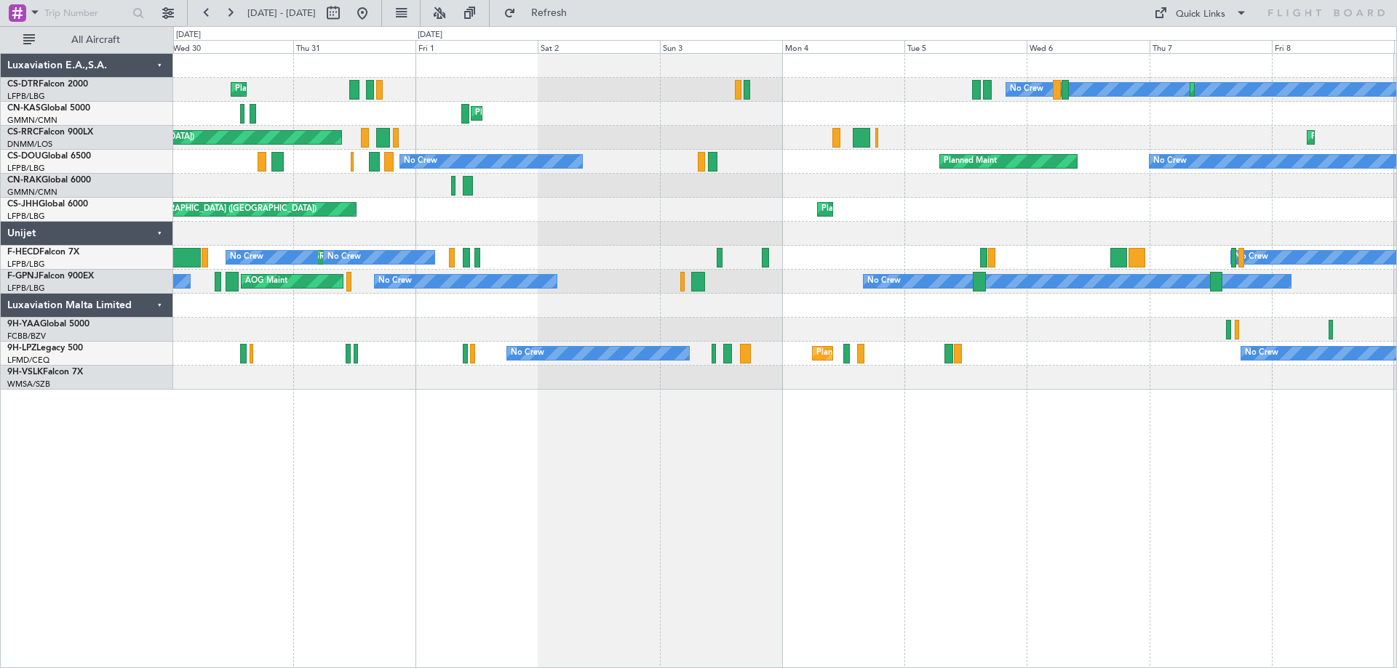
click at [524, 240] on div "Planned Maint Nice (Côte d'Azur Airport) No Crew Planned Maint Sofia Planned Ma…" at bounding box center [784, 222] width 1223 height 336
click at [882, 182] on div "Planned Maint Nice (Côte d'Azur Airport) No Crew Planned Maint Sofia Planned Ma…" at bounding box center [784, 222] width 1223 height 336
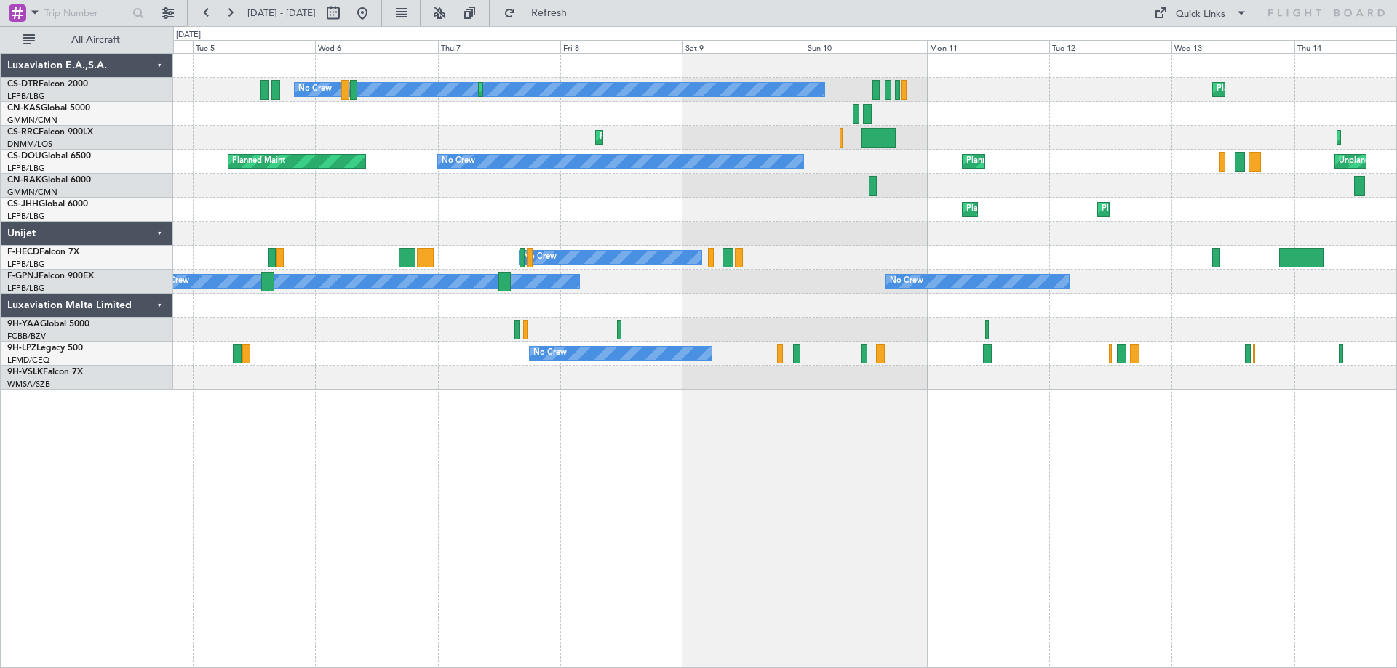
click at [541, 503] on div "No Crew Planned Maint Sofia Planned Maint Sofia Planned Maint Paris (Le Bourget…" at bounding box center [784, 360] width 1223 height 615
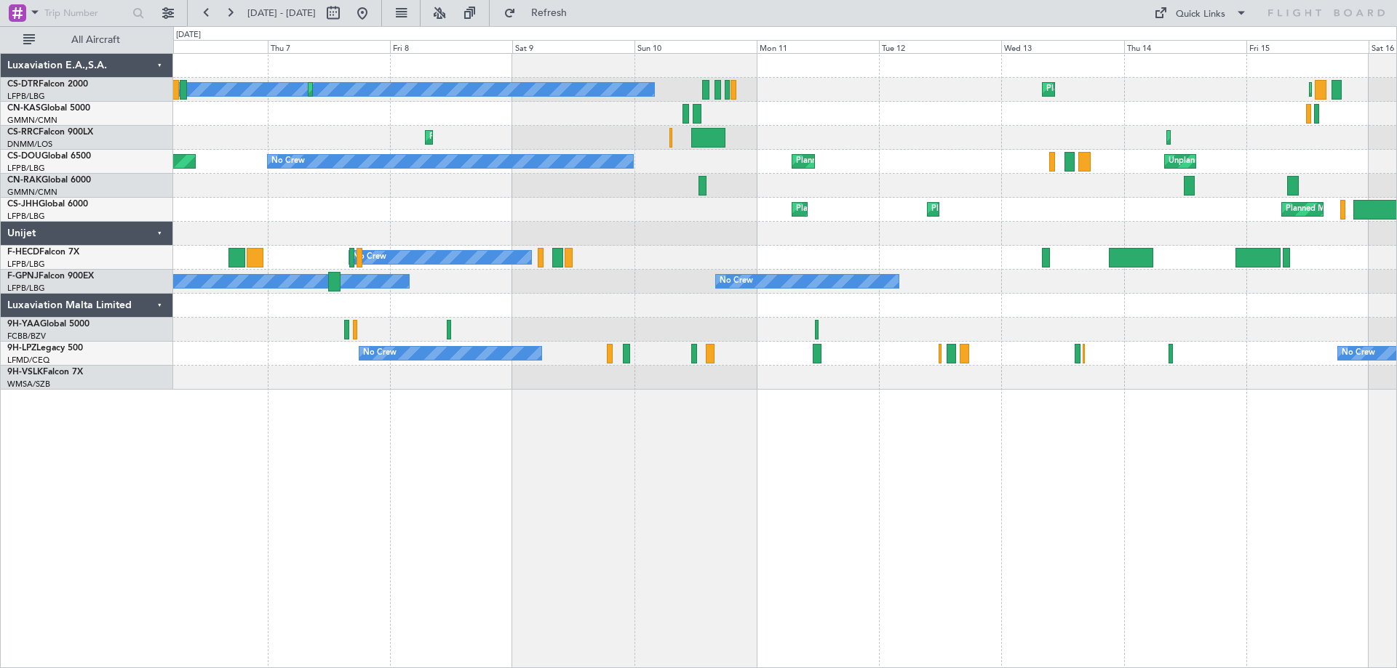
click at [882, 488] on div "No Crew Planned Maint Sofia Planned Maint Sofia Planned Maint Paris (Le Bourget…" at bounding box center [784, 360] width 1223 height 615
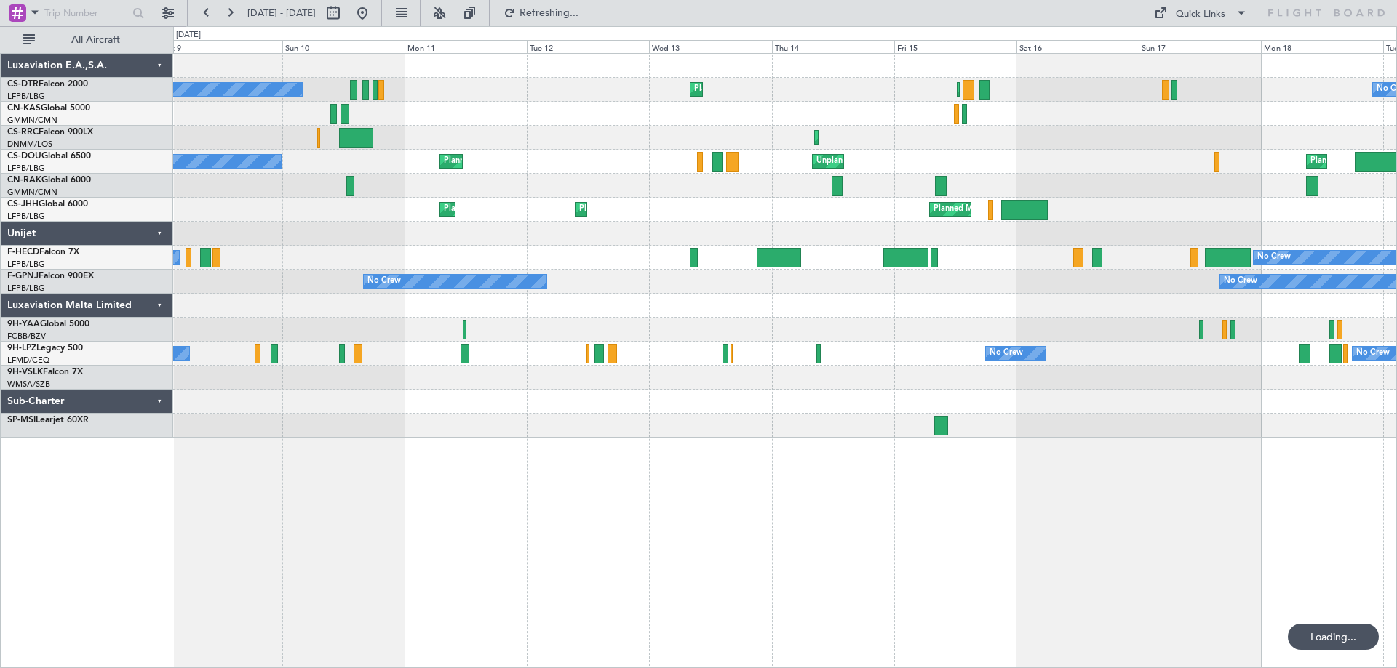
click at [630, 249] on div "No Crew Planned Maint Sofia Planned Maint Paris (Le Bourget) No Crew Planned Ma…" at bounding box center [784, 246] width 1223 height 384
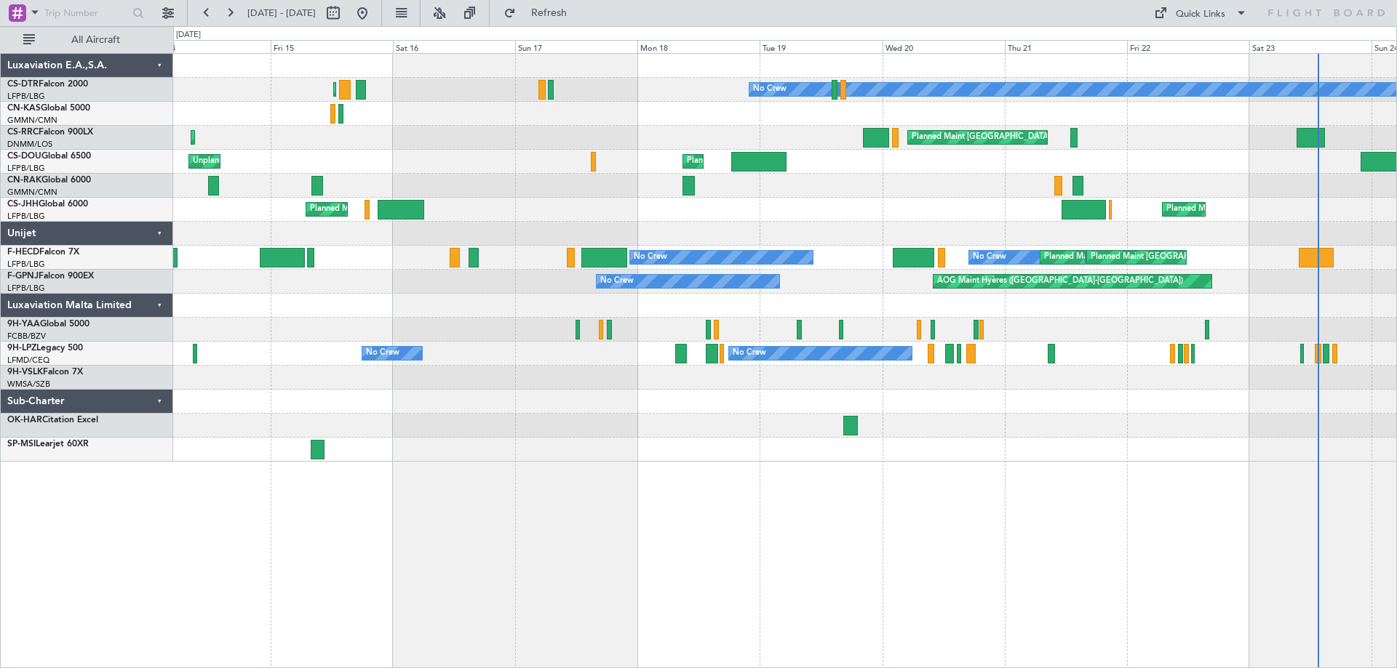
click at [638, 250] on div "Planned Maint Paris (Le Bourget) Planned Maint Sofia No Crew Planned Maint Sofi…" at bounding box center [784, 258] width 1223 height 408
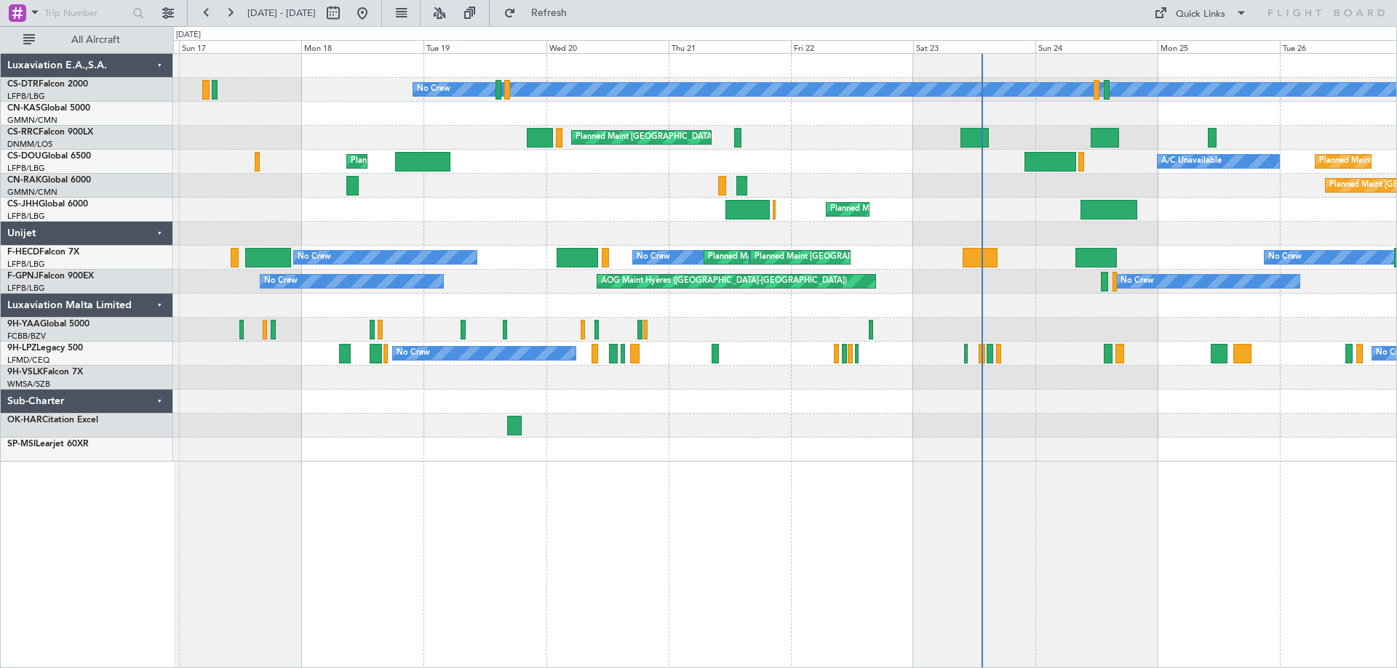
click at [596, 287] on div "AOG Maint Hyères ([GEOGRAPHIC_DATA]-[GEOGRAPHIC_DATA])" at bounding box center [736, 281] width 280 height 15
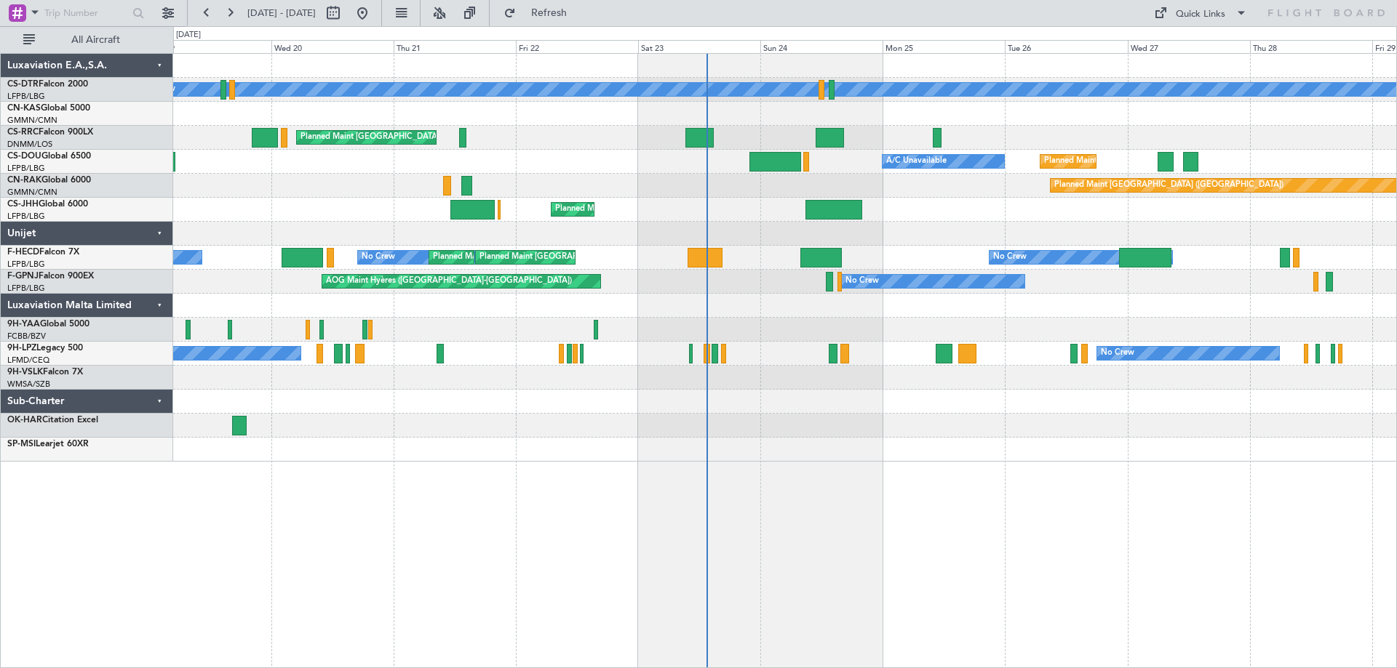
click at [468, 307] on div at bounding box center [784, 306] width 1223 height 24
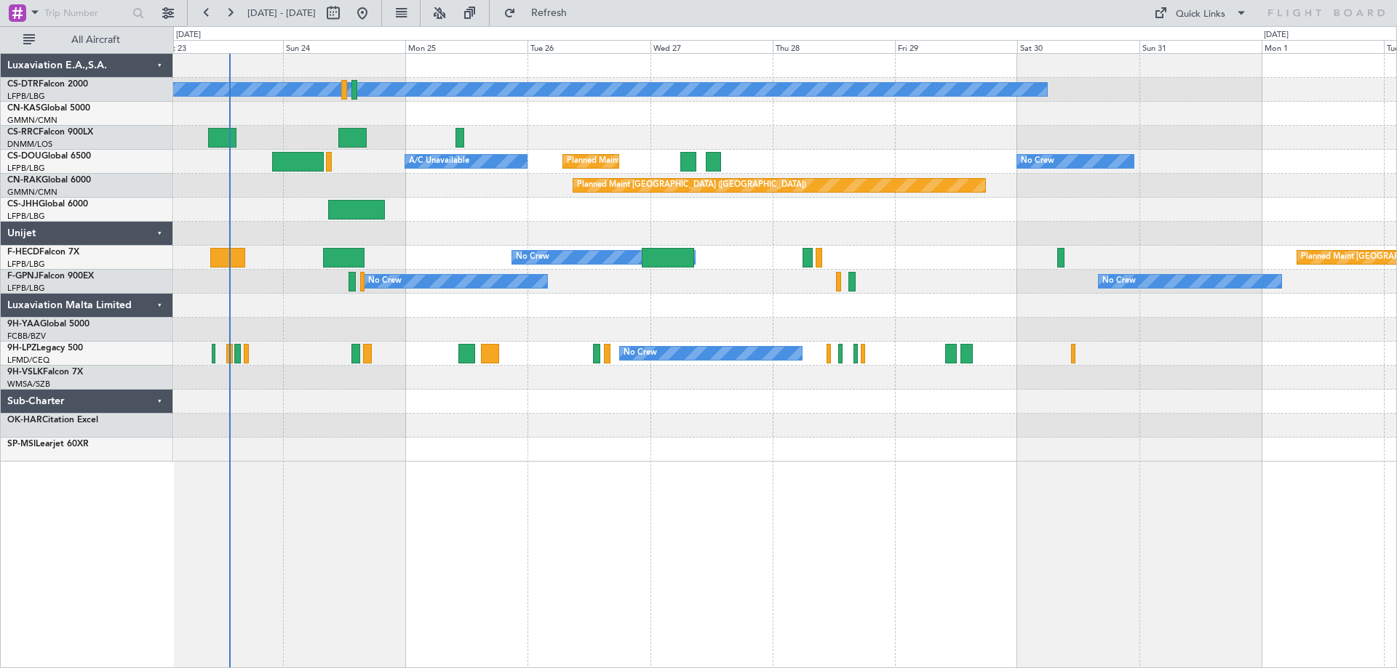
click at [223, 281] on div "No Crew Planned Maint Paris (Le Bourget) A/C Unavailable Planned Maint Paris (L…" at bounding box center [784, 258] width 1223 height 408
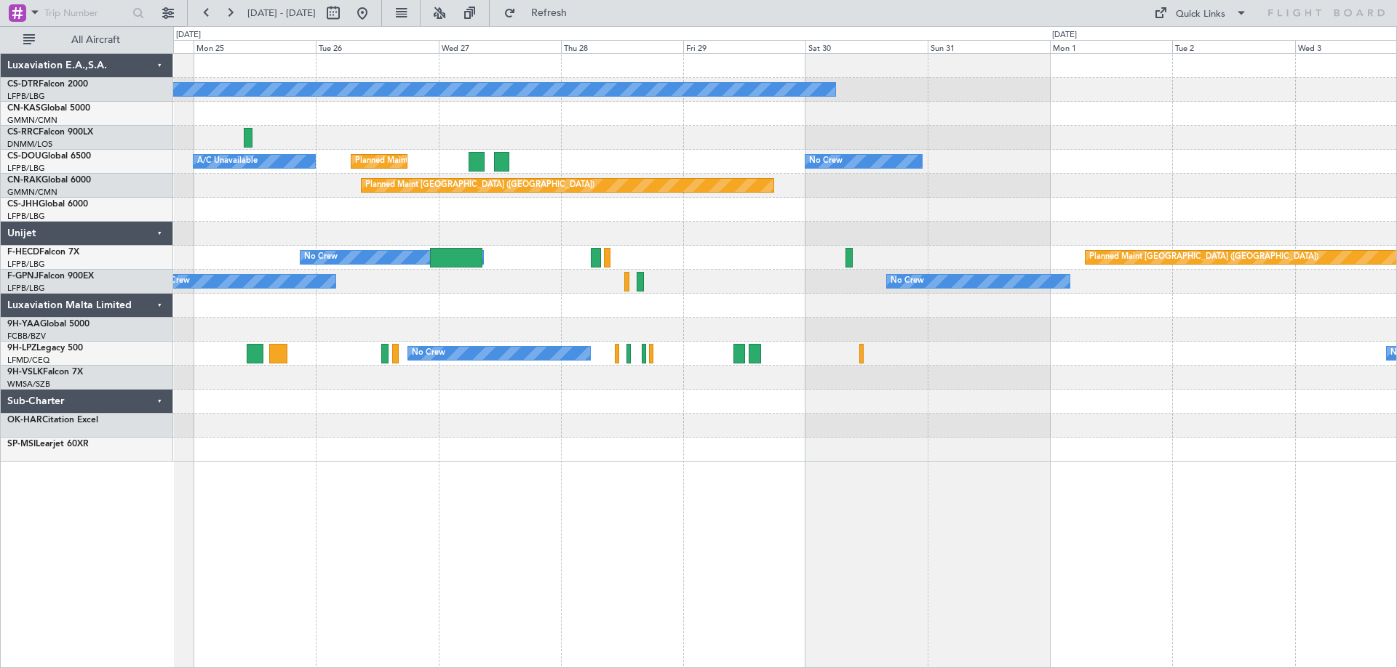
click at [150, 292] on div "No Crew A/C Unavailable Planned Maint Paris (Le Bourget) No Crew Planned Maint …" at bounding box center [698, 347] width 1397 height 642
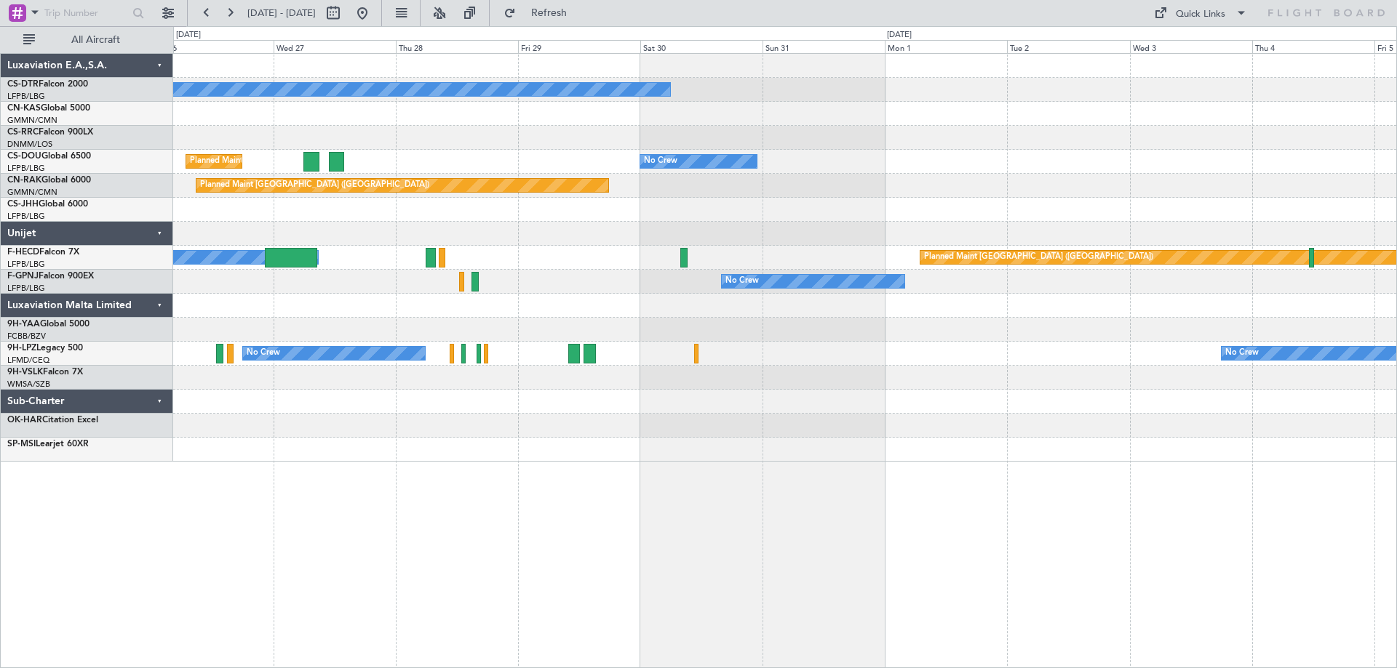
click at [568, 329] on div "No Crew Planned Maint Paris (Le Bourget) No Crew A/C Unavailable Planned Maint …" at bounding box center [784, 258] width 1223 height 408
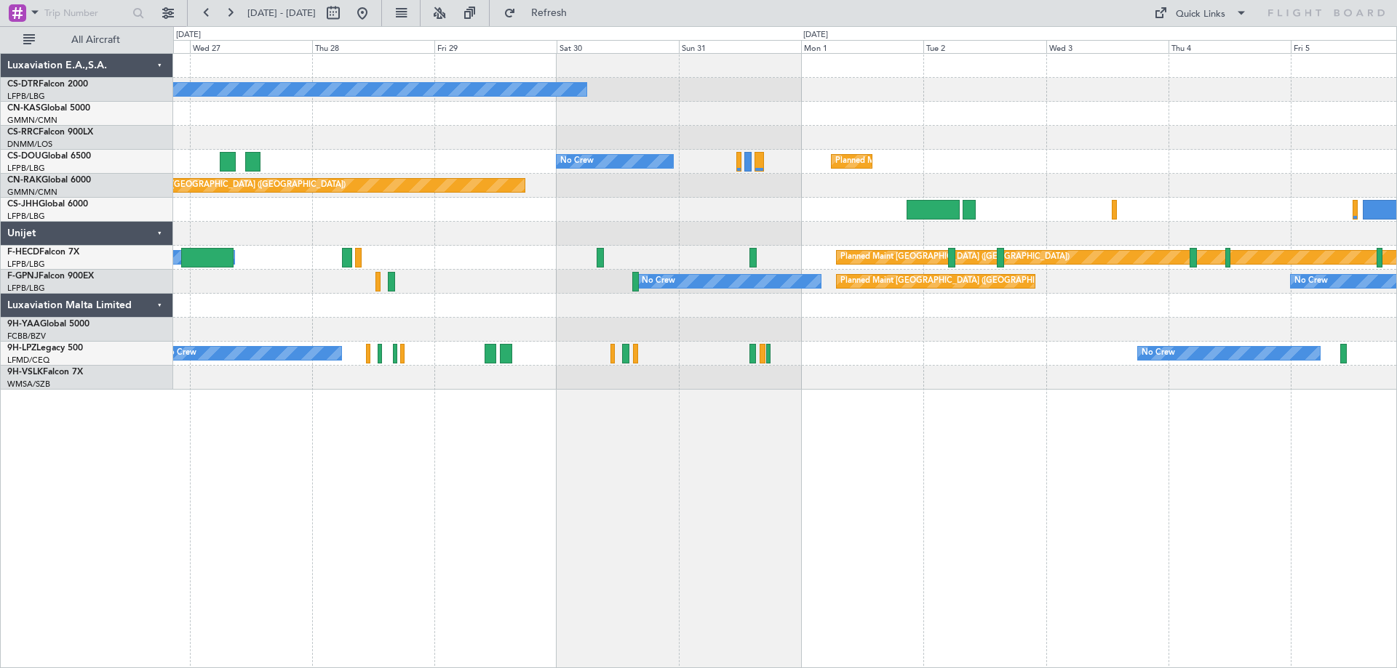
click at [504, 409] on div "No Crew No Crew Planned Maint Paris (Le Bourget) Planned Maint Paris (Le Bourge…" at bounding box center [784, 360] width 1223 height 615
